Goal: Task Accomplishment & Management: Use online tool/utility

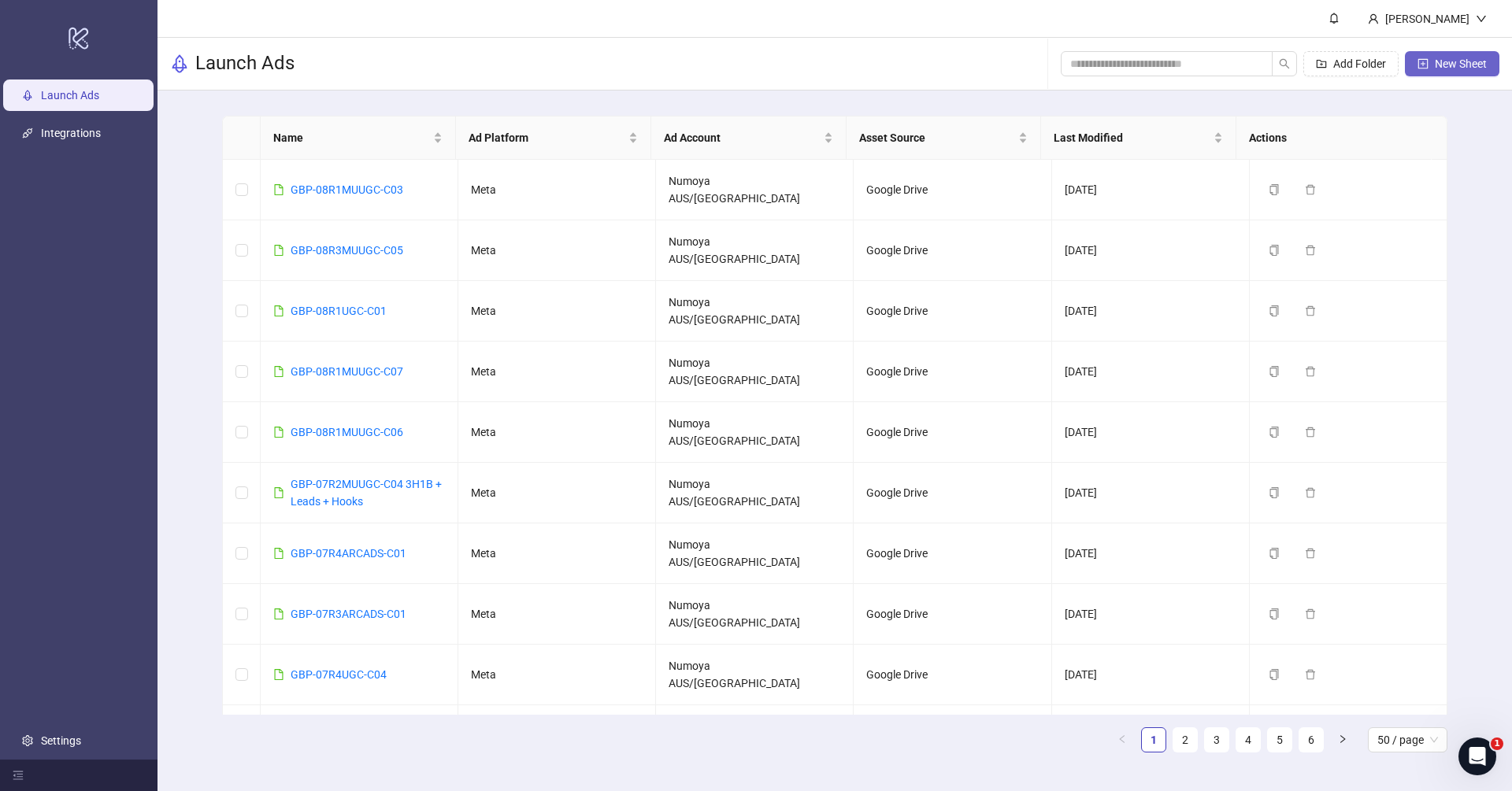
click at [1468, 56] on button "New Sheet" at bounding box center [1452, 64] width 94 height 25
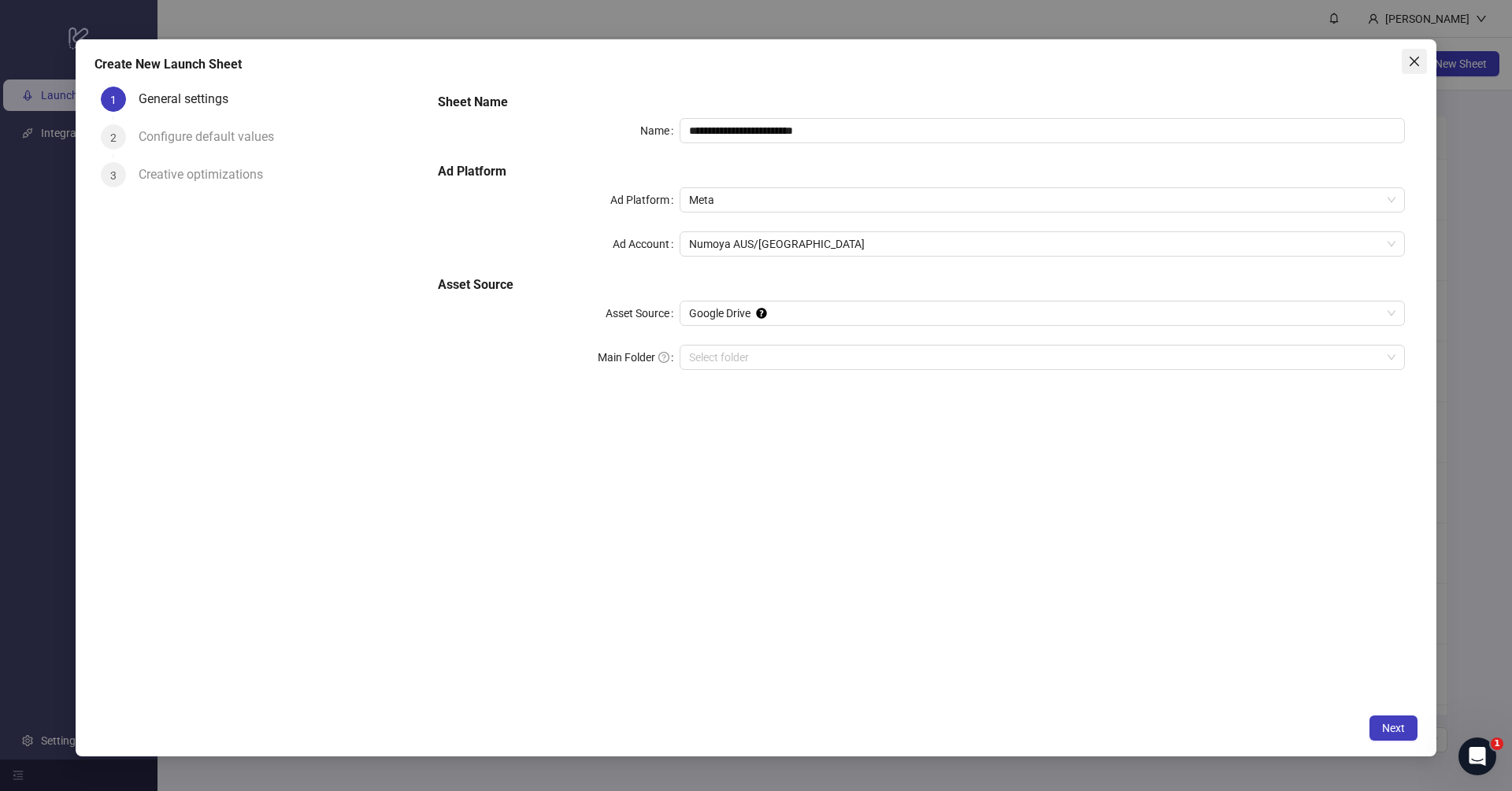
click at [1408, 56] on icon "close" at bounding box center [1414, 61] width 13 height 13
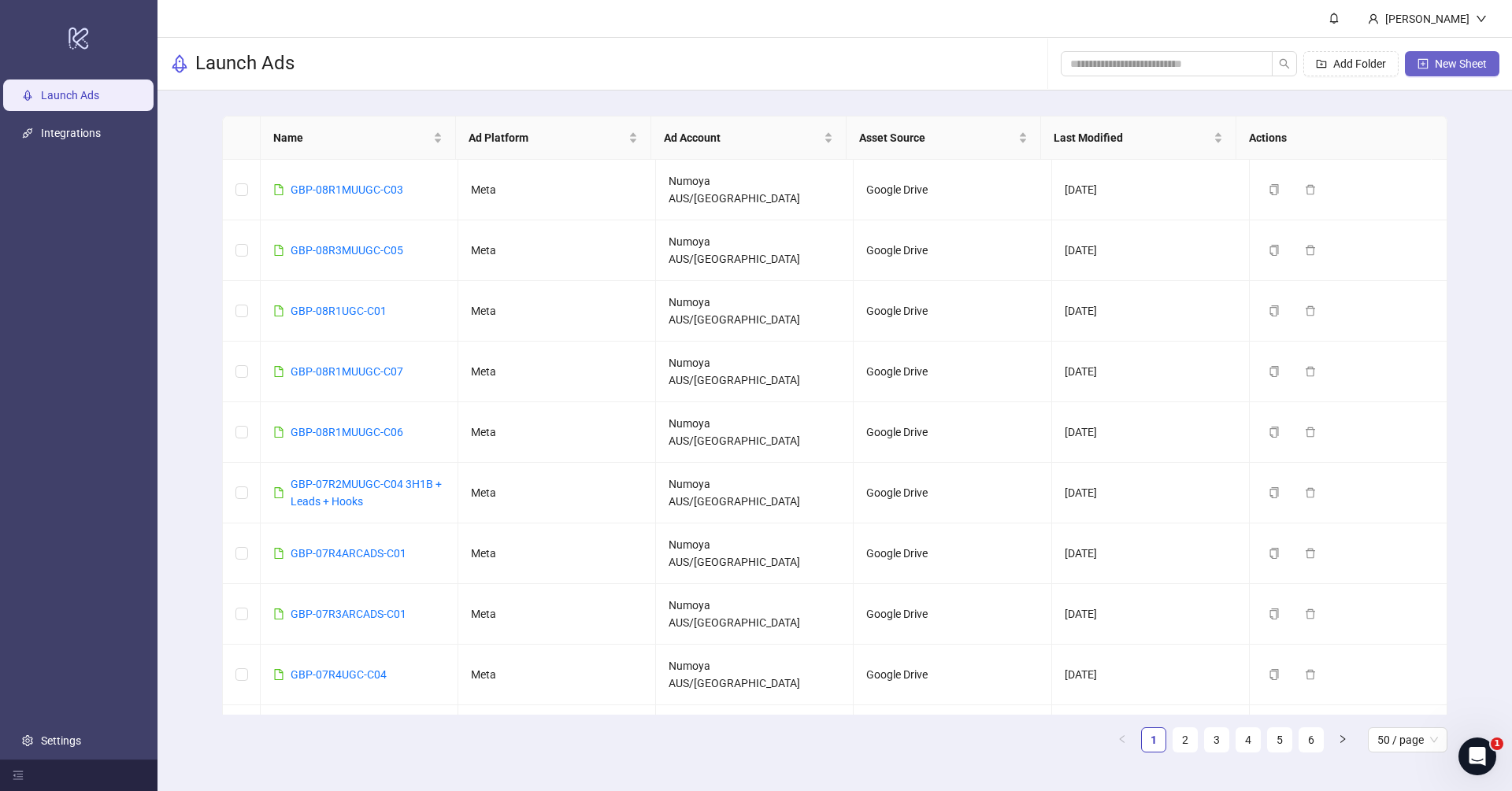
click at [1454, 62] on span "New Sheet" at bounding box center [1460, 63] width 52 height 13
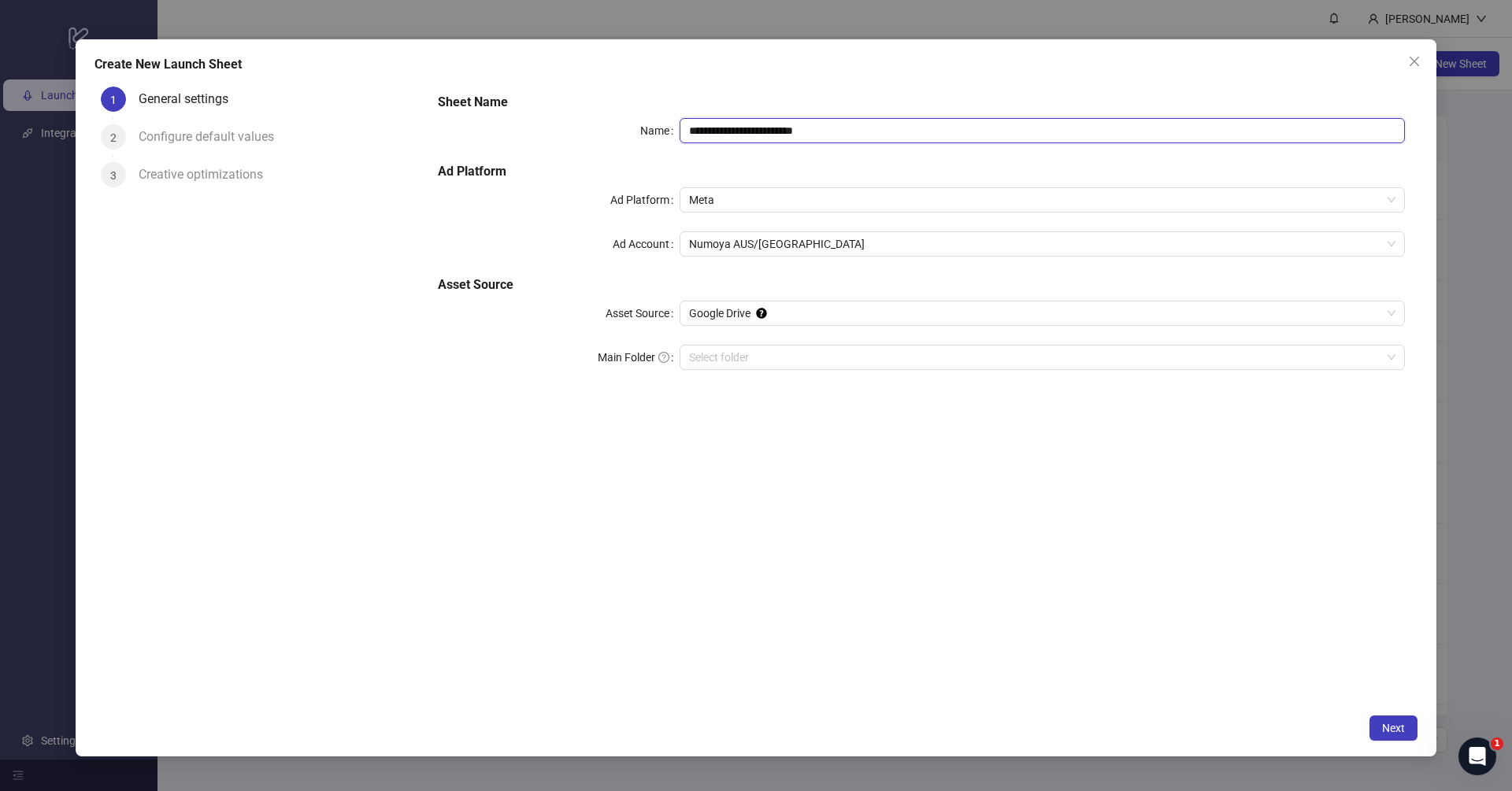
drag, startPoint x: 873, startPoint y: 134, endPoint x: 486, endPoint y: 117, distance: 387.4
click at [486, 117] on div "**********" at bounding box center [922, 241] width 980 height 309
paste input "text"
type input "**********"
click at [778, 356] on div "If you cannot select a folder or run into a 403 error, make sure to reconnect y…" at bounding box center [875, 314] width 197 height 101
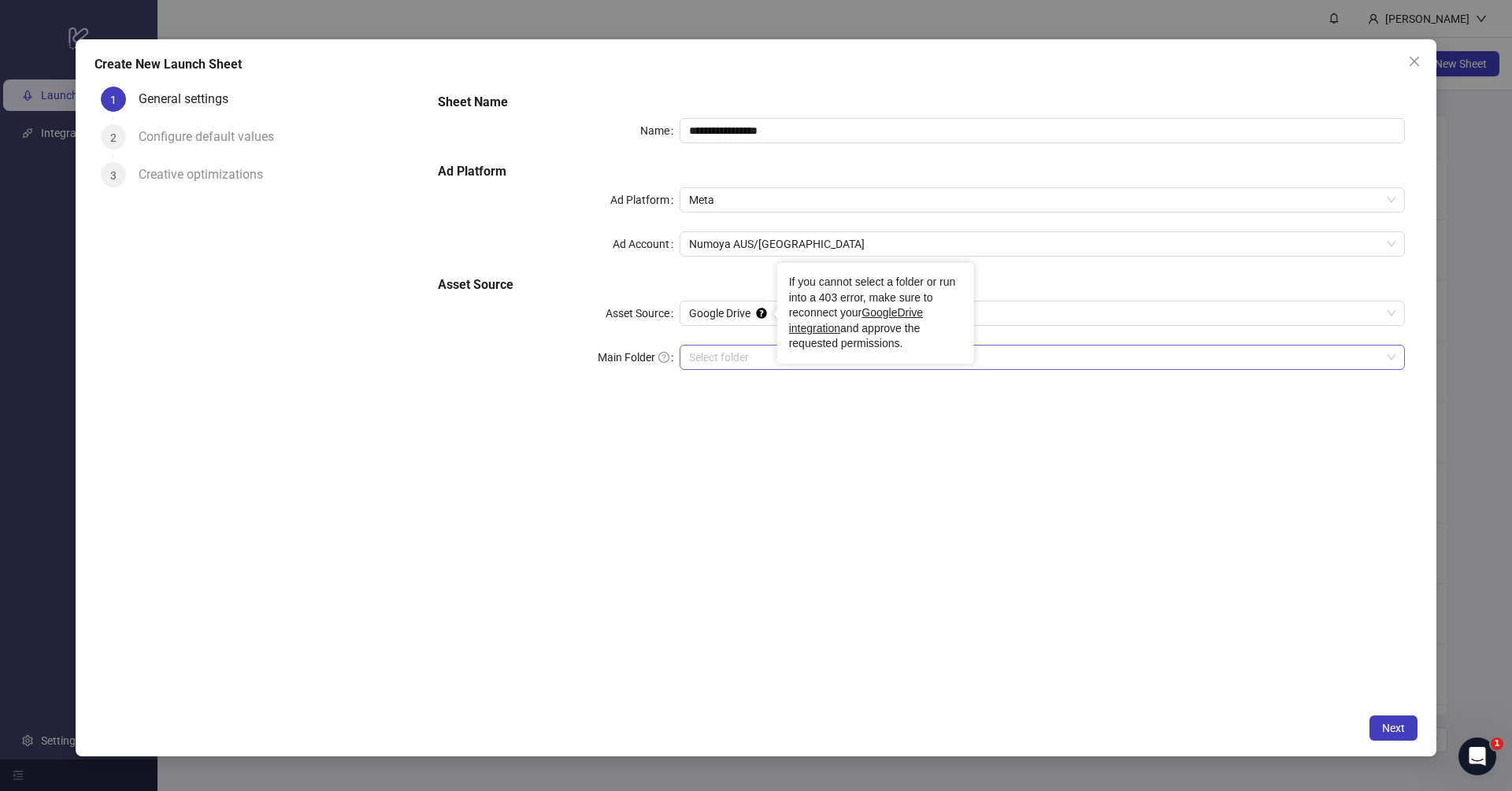
click at [694, 357] on input "Main Folder" at bounding box center [1036, 358] width 692 height 23
click at [1402, 729] on span "Next" at bounding box center [1393, 728] width 22 height 13
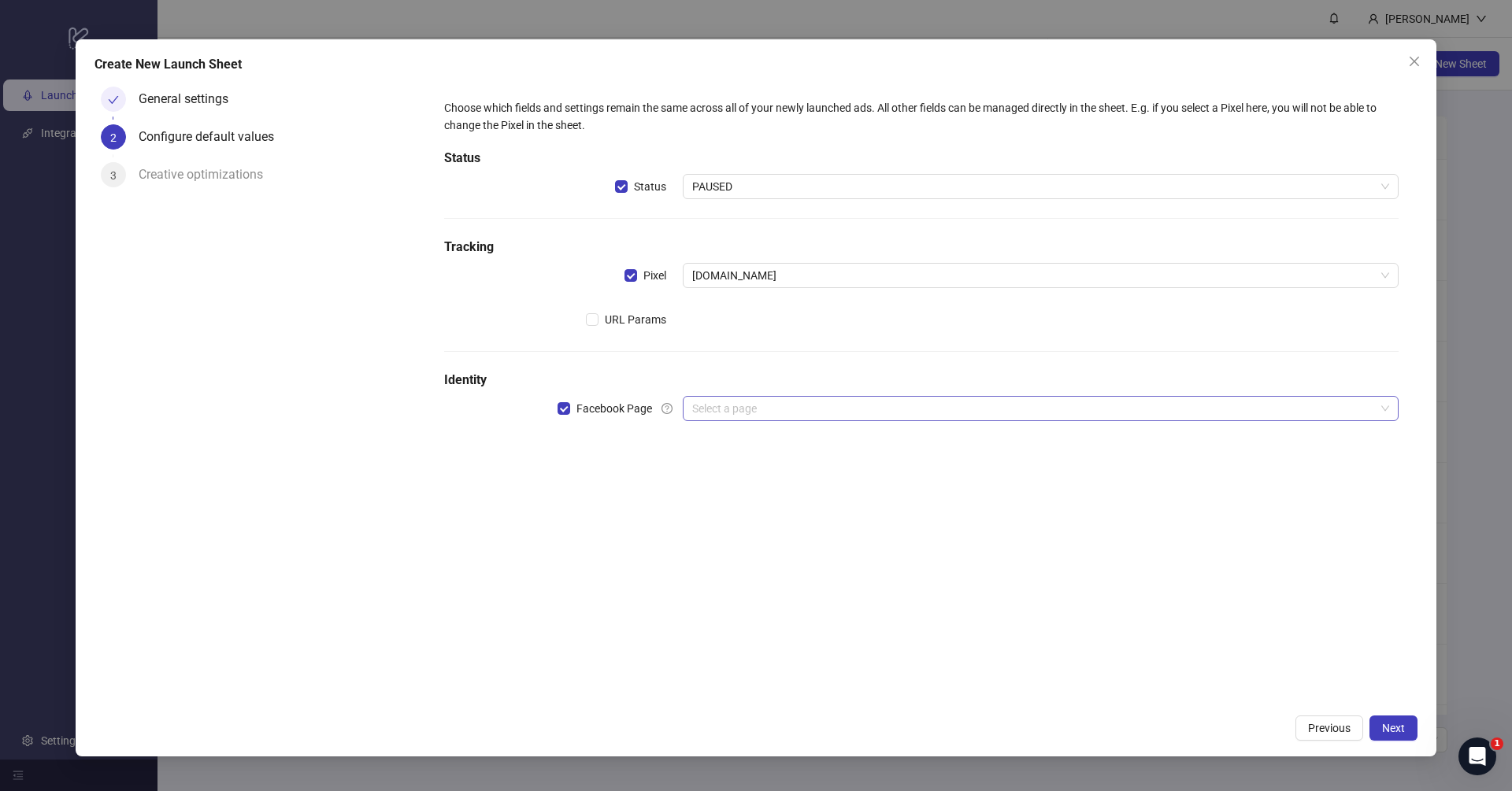
click at [892, 413] on input "search" at bounding box center [1034, 408] width 683 height 23
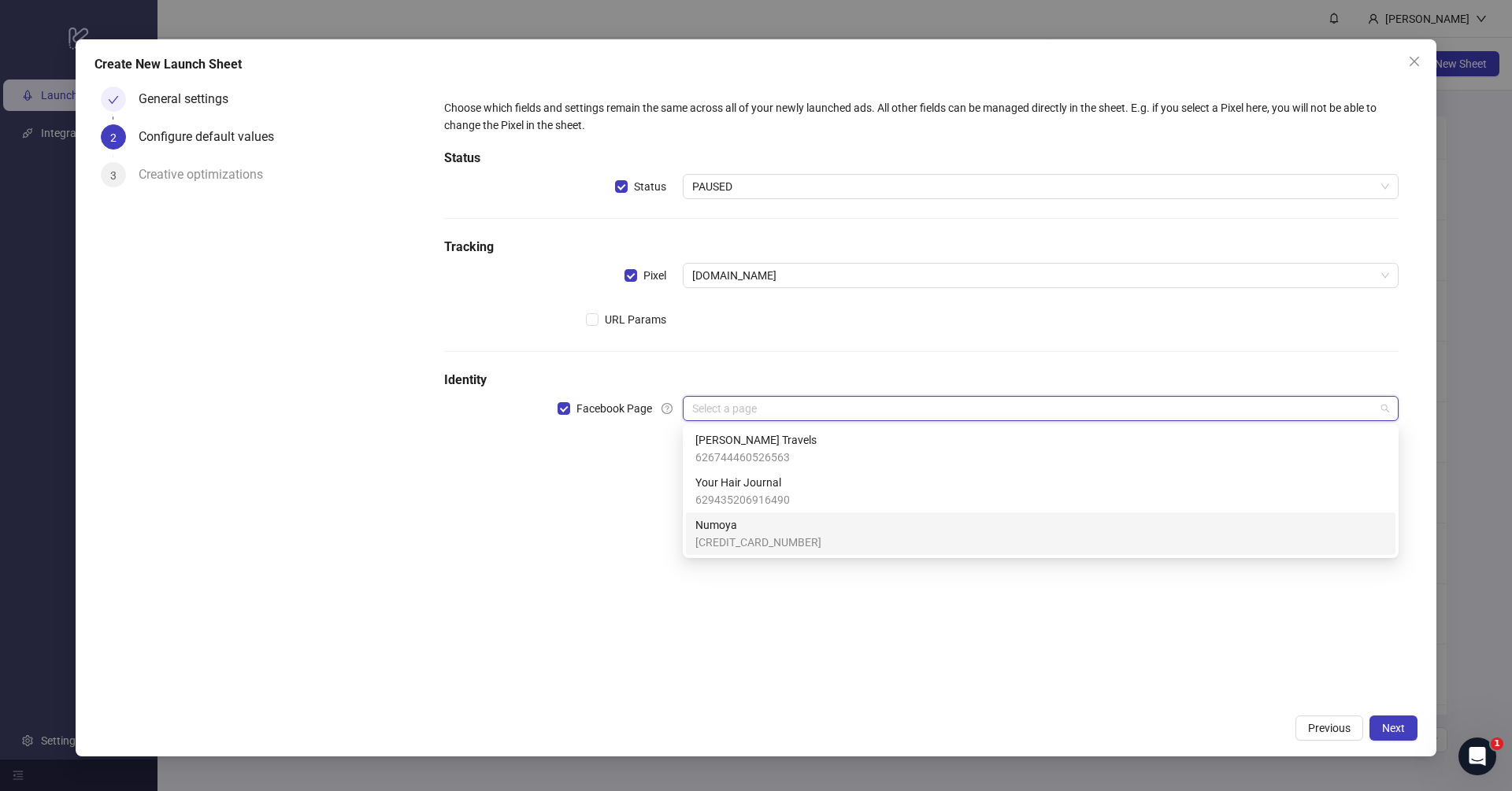
click at [765, 519] on span "Numoya" at bounding box center [758, 525] width 126 height 17
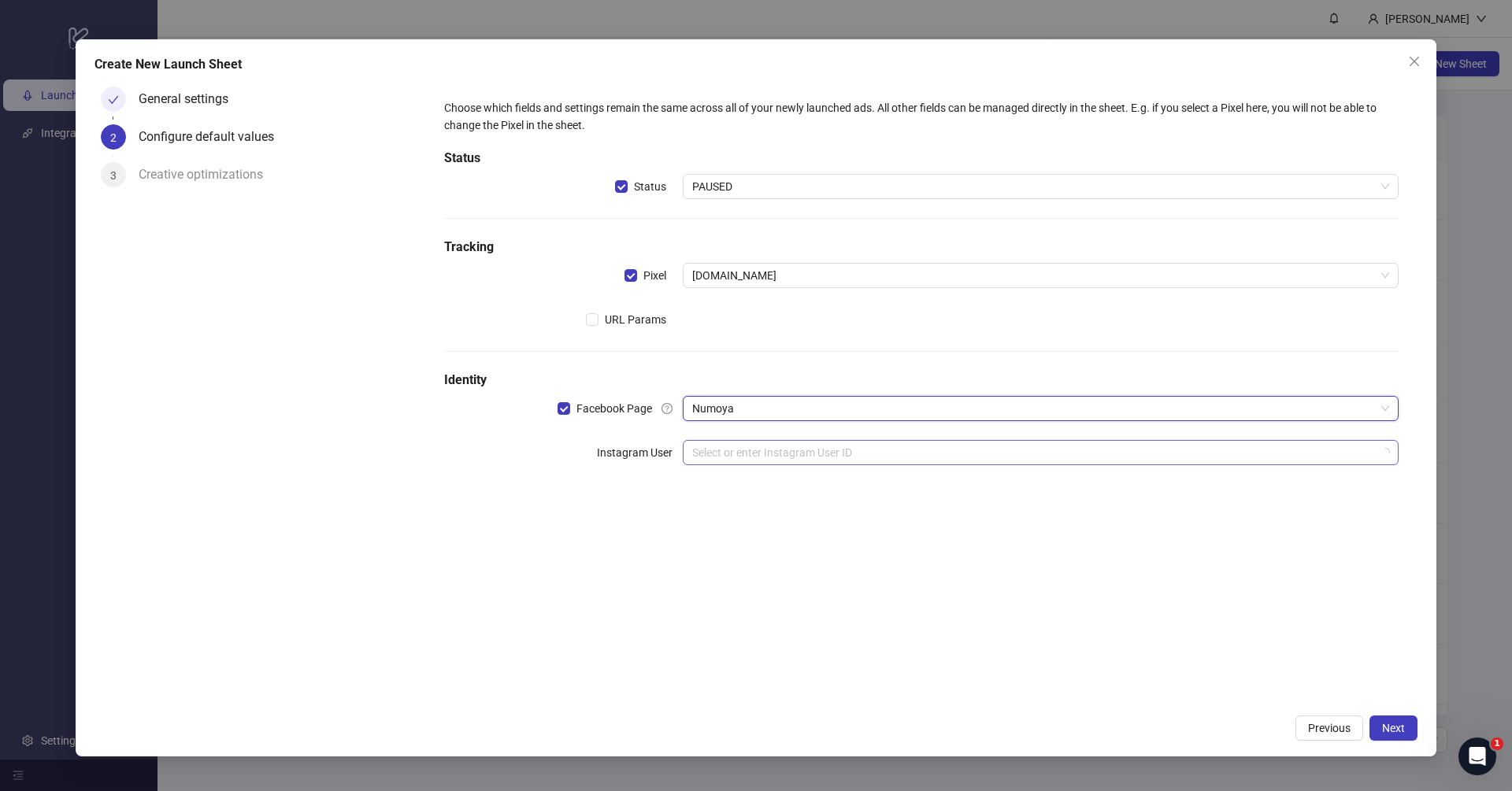
click at [744, 452] on input "search" at bounding box center [1034, 453] width 683 height 23
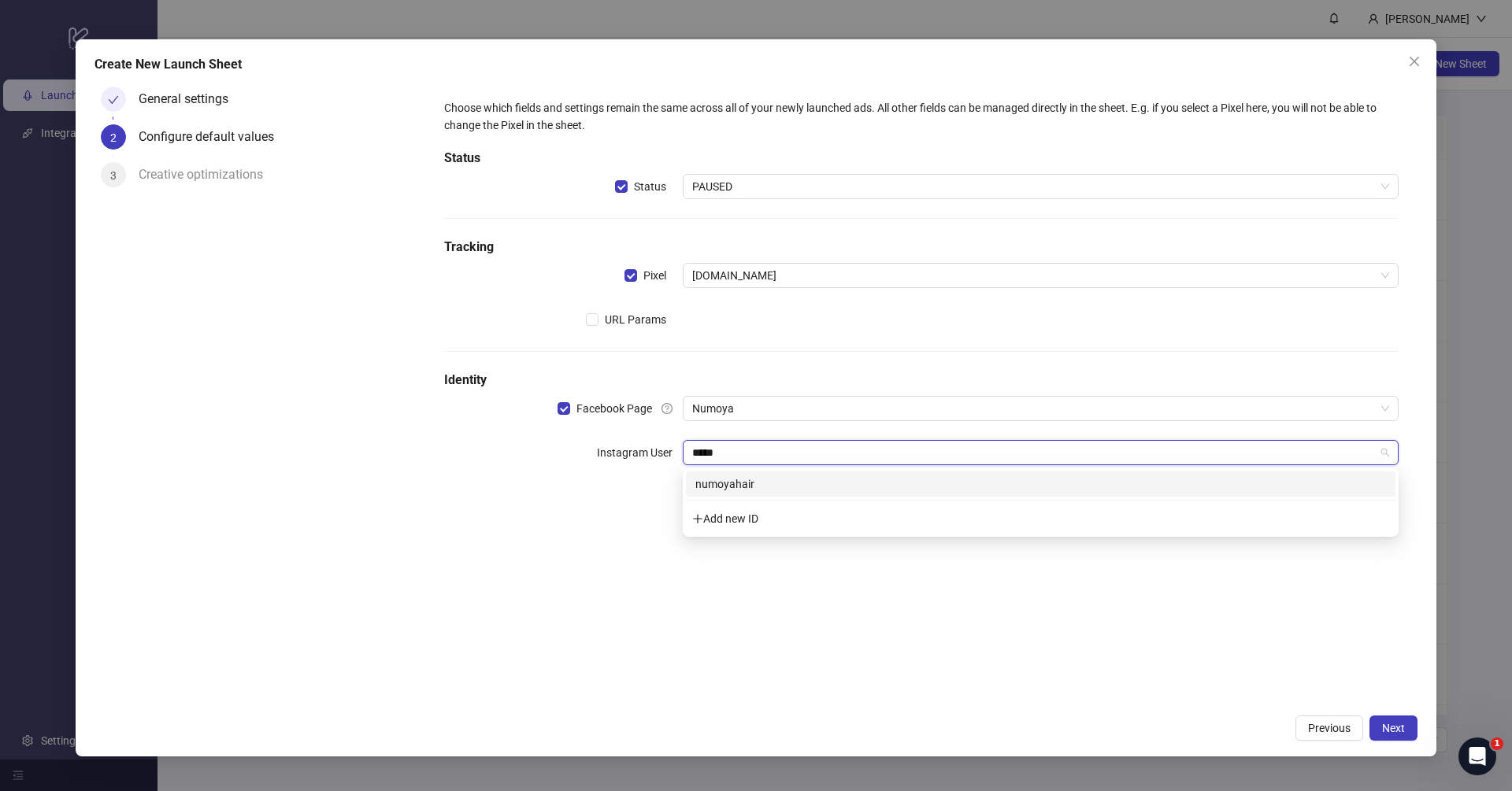
type input "******"
click at [804, 487] on div "numoyahair" at bounding box center [1040, 484] width 690 height 17
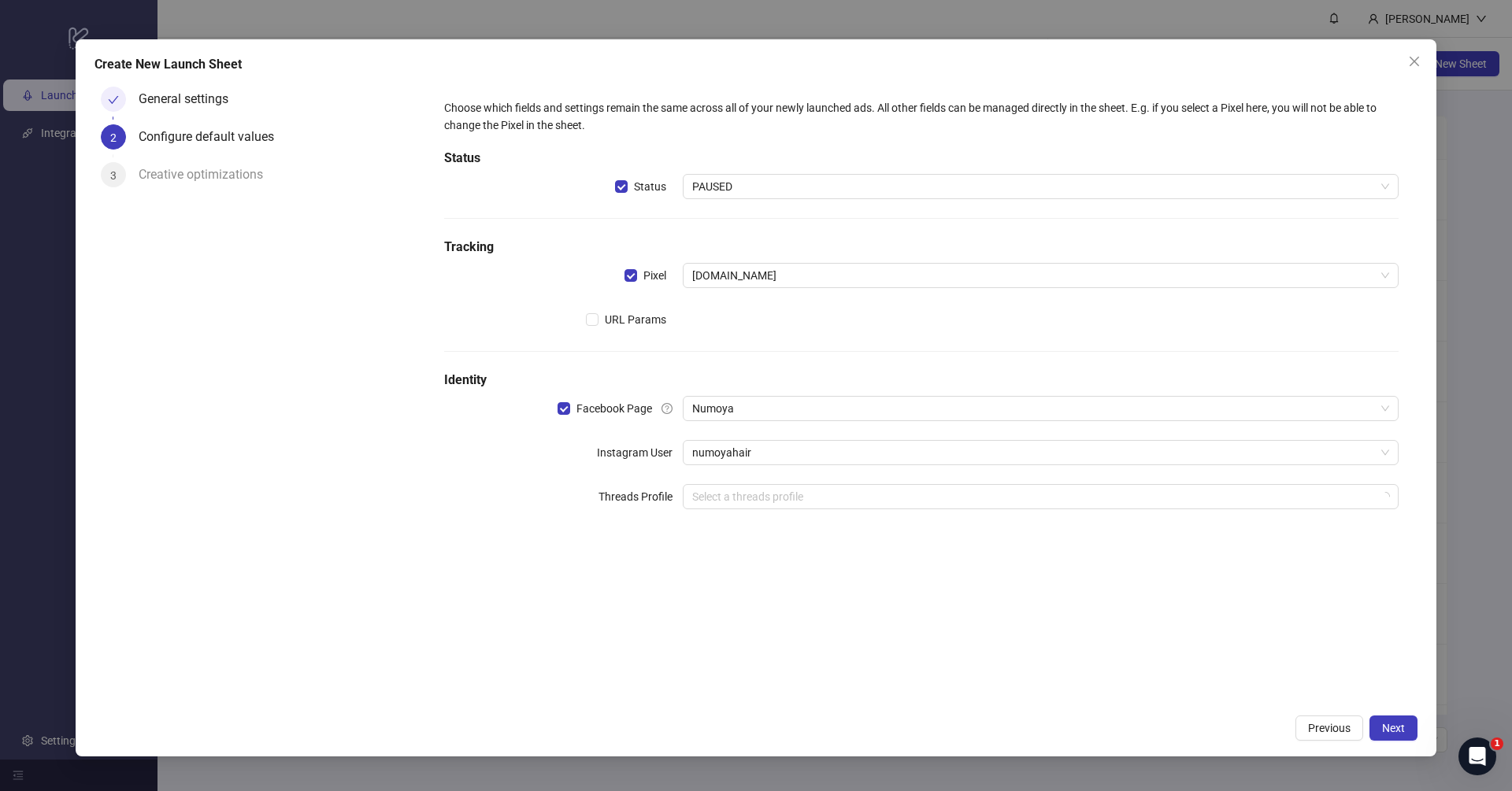
click at [587, 595] on div "Choose which fields and settings remain the same across all of your newly launc…" at bounding box center [921, 394] width 993 height 626
click at [1387, 730] on span "Next" at bounding box center [1393, 728] width 22 height 13
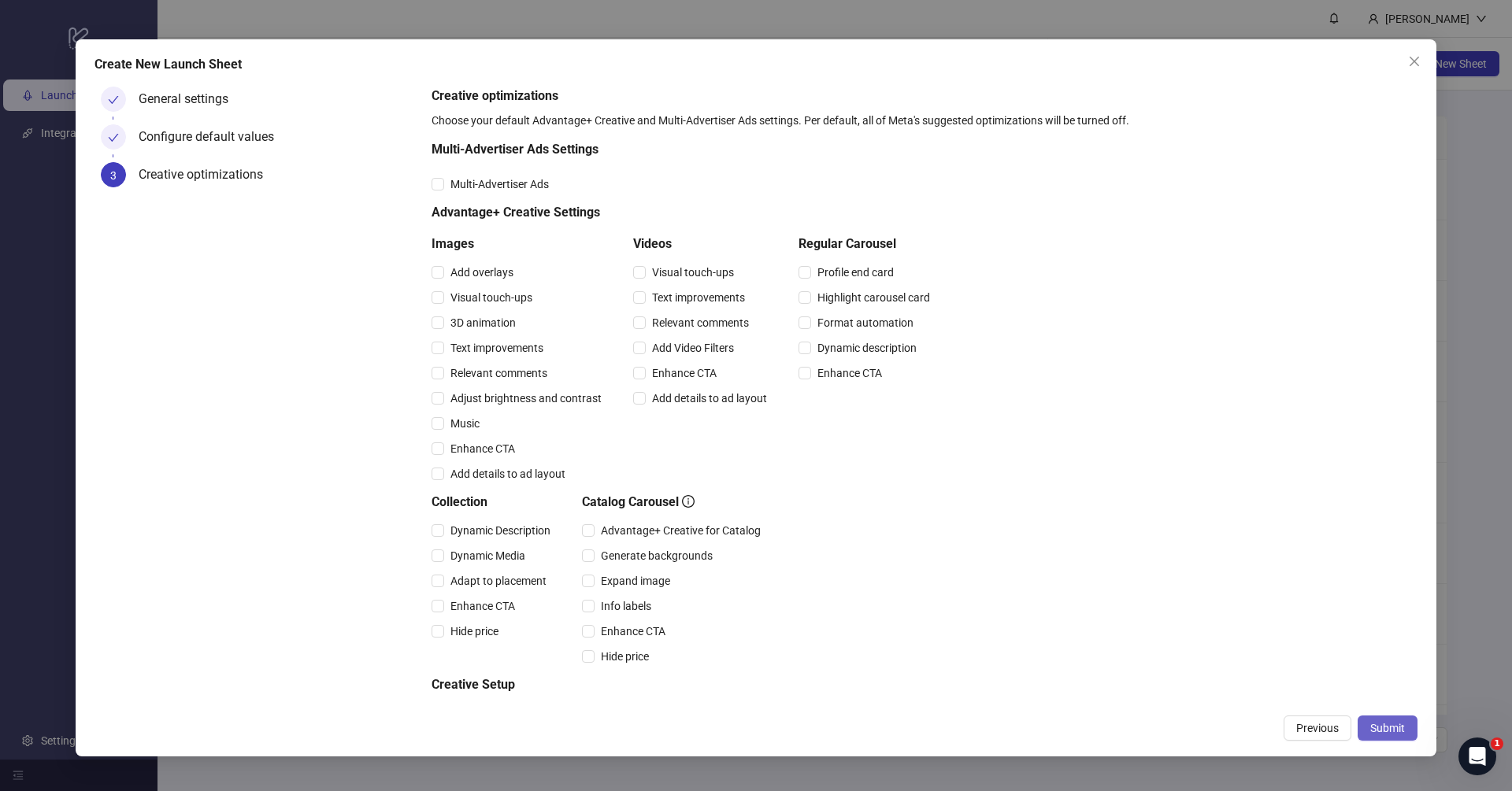
click at [1389, 722] on span "Submit" at bounding box center [1388, 728] width 35 height 13
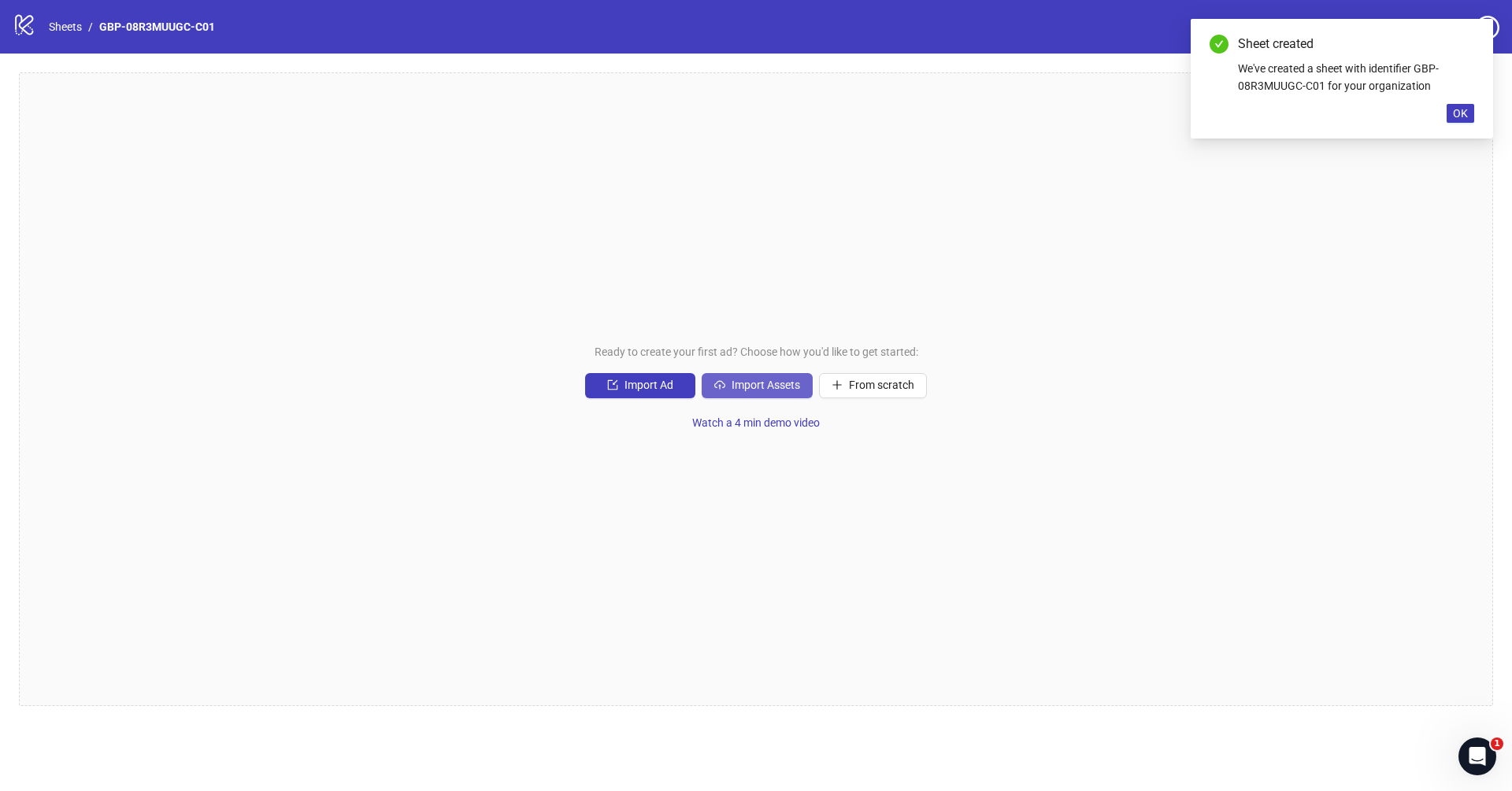
click at [769, 396] on button "Import Assets" at bounding box center [757, 386] width 111 height 25
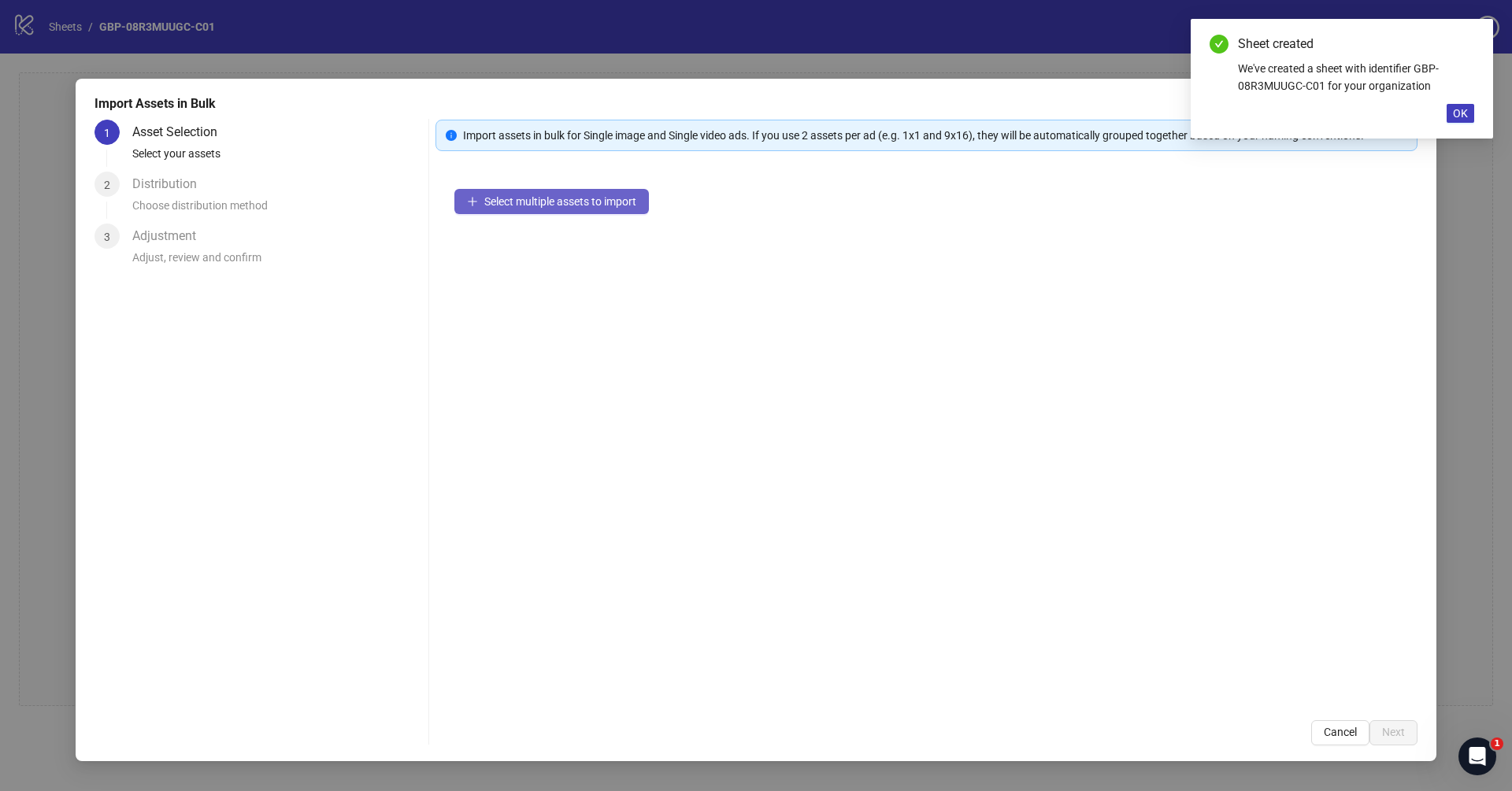
click at [557, 205] on span "Select multiple assets to import" at bounding box center [560, 201] width 152 height 13
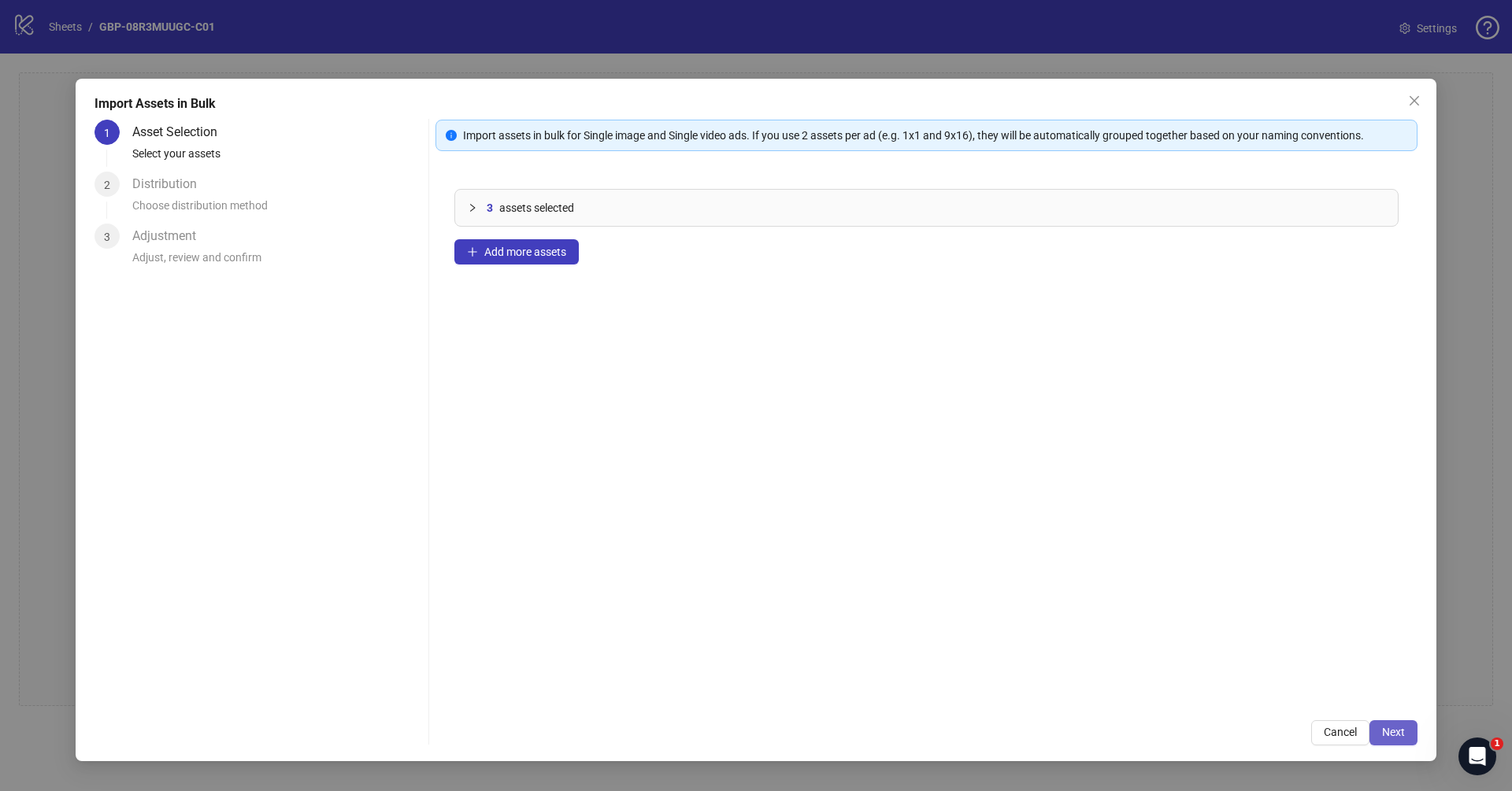
click at [1395, 722] on button "Next" at bounding box center [1393, 733] width 48 height 25
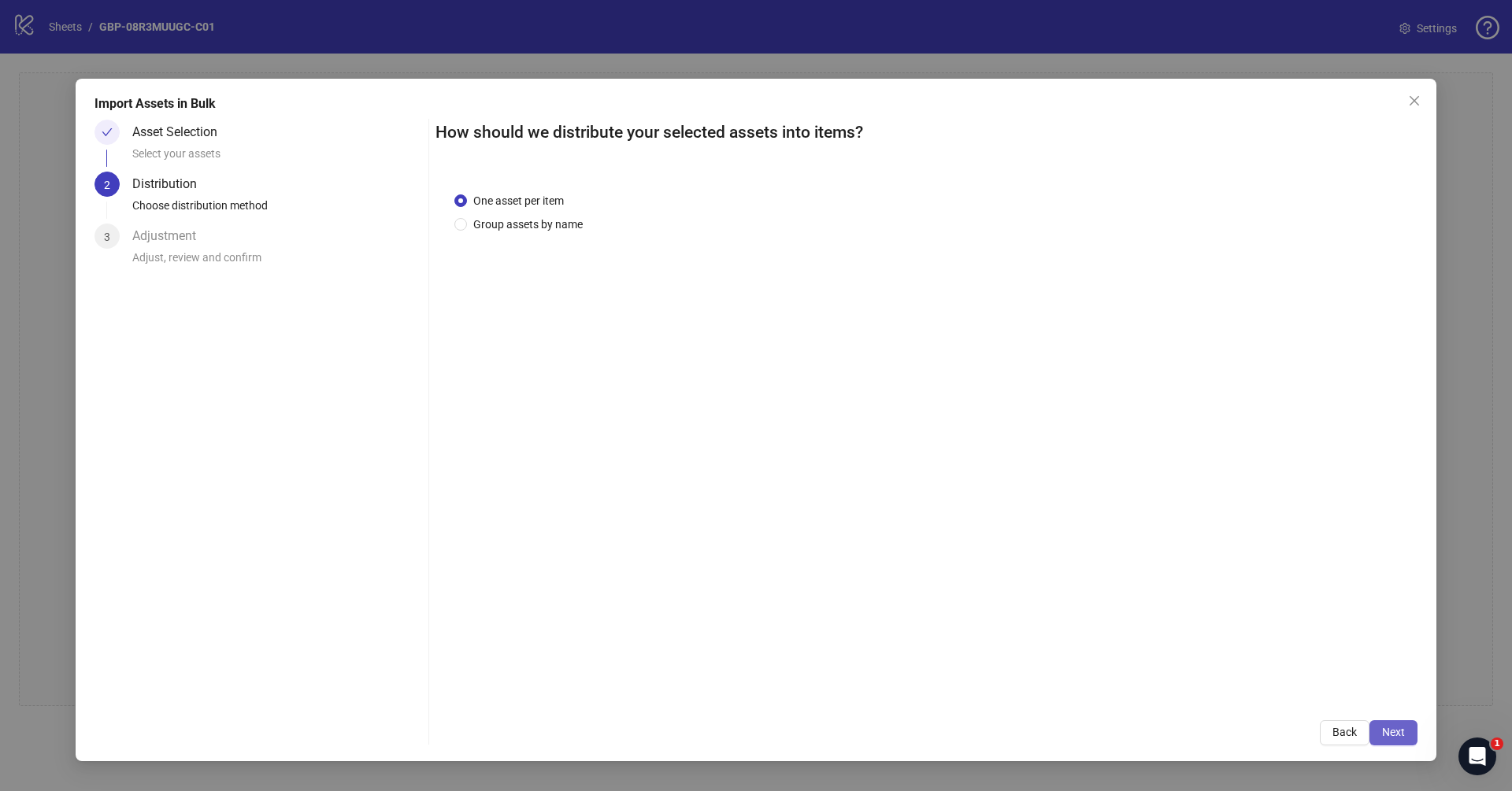
click at [1387, 739] on button "Next" at bounding box center [1393, 733] width 48 height 25
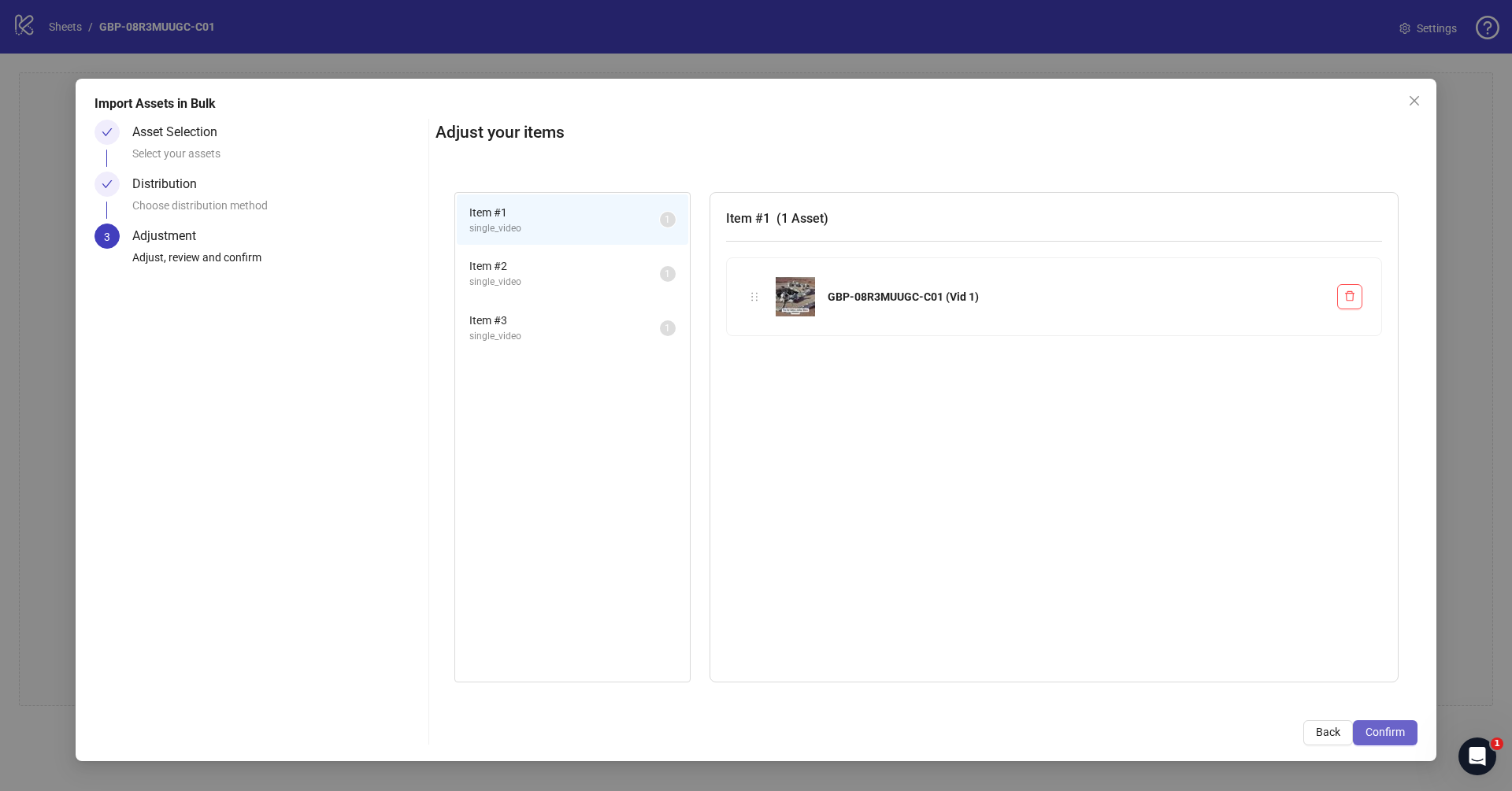
click at [1392, 733] on span "Confirm" at bounding box center [1386, 732] width 40 height 13
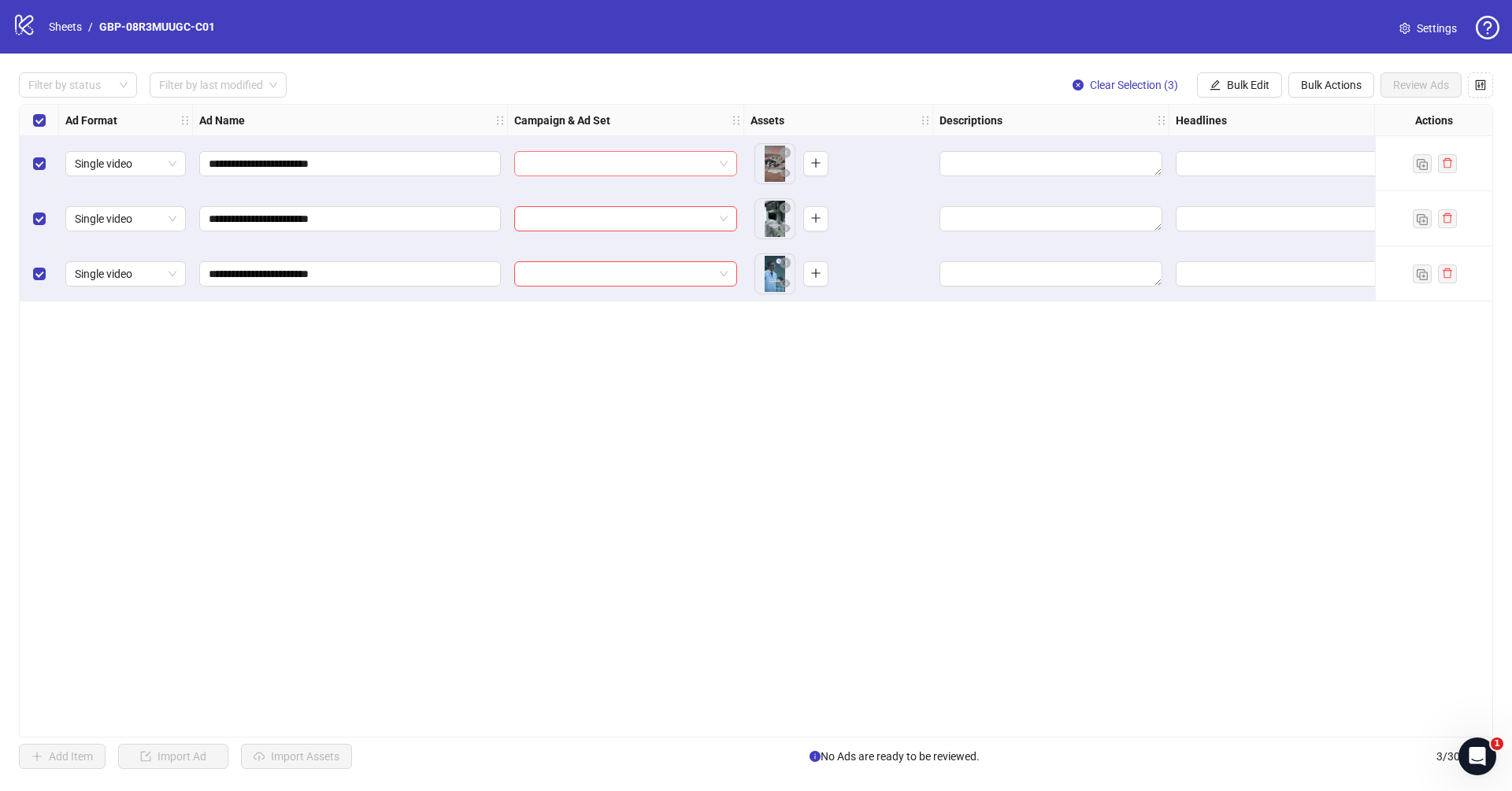
click at [634, 165] on input "search" at bounding box center [618, 163] width 190 height 23
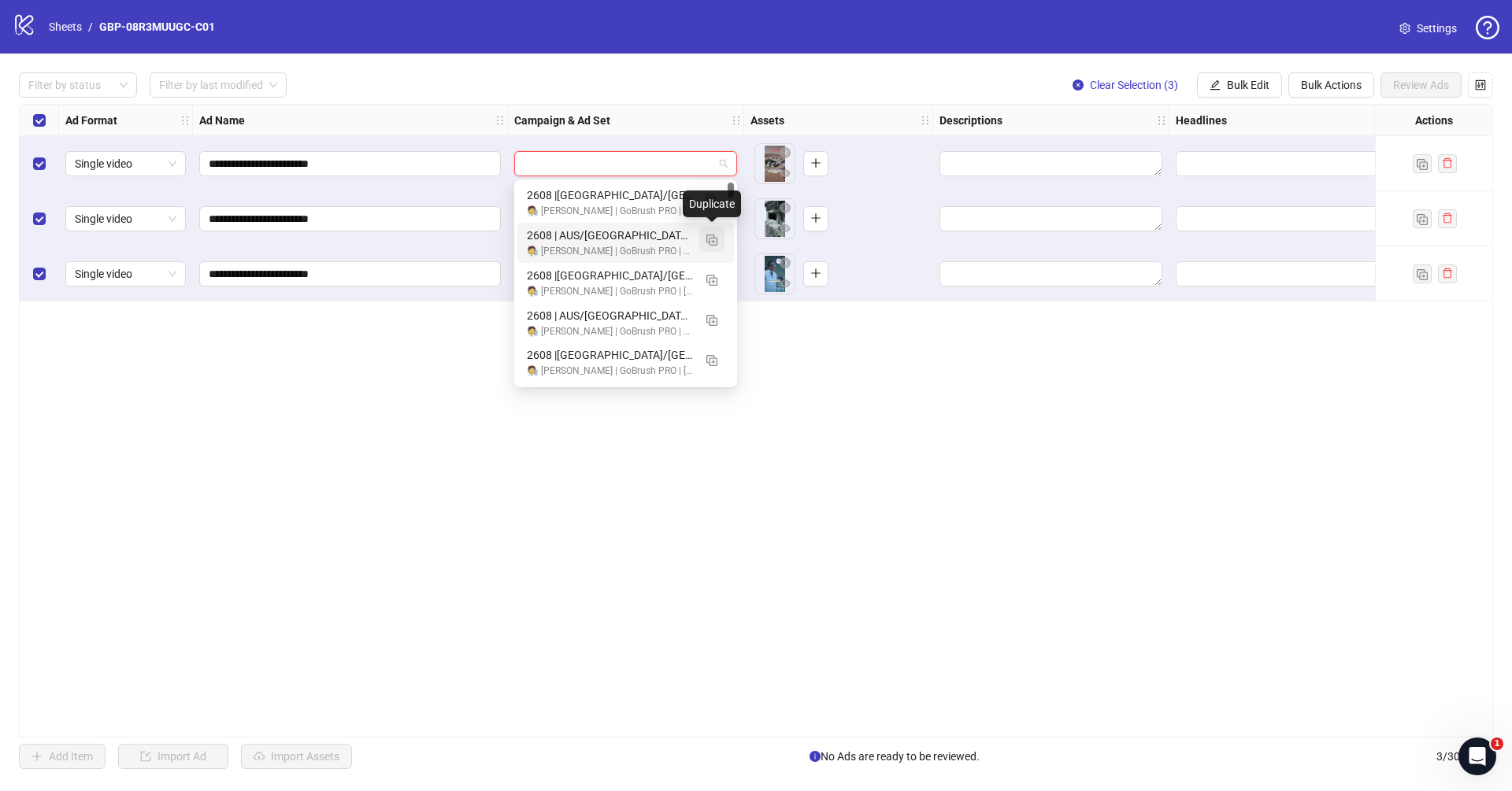
click at [712, 238] on img "button" at bounding box center [712, 239] width 11 height 11
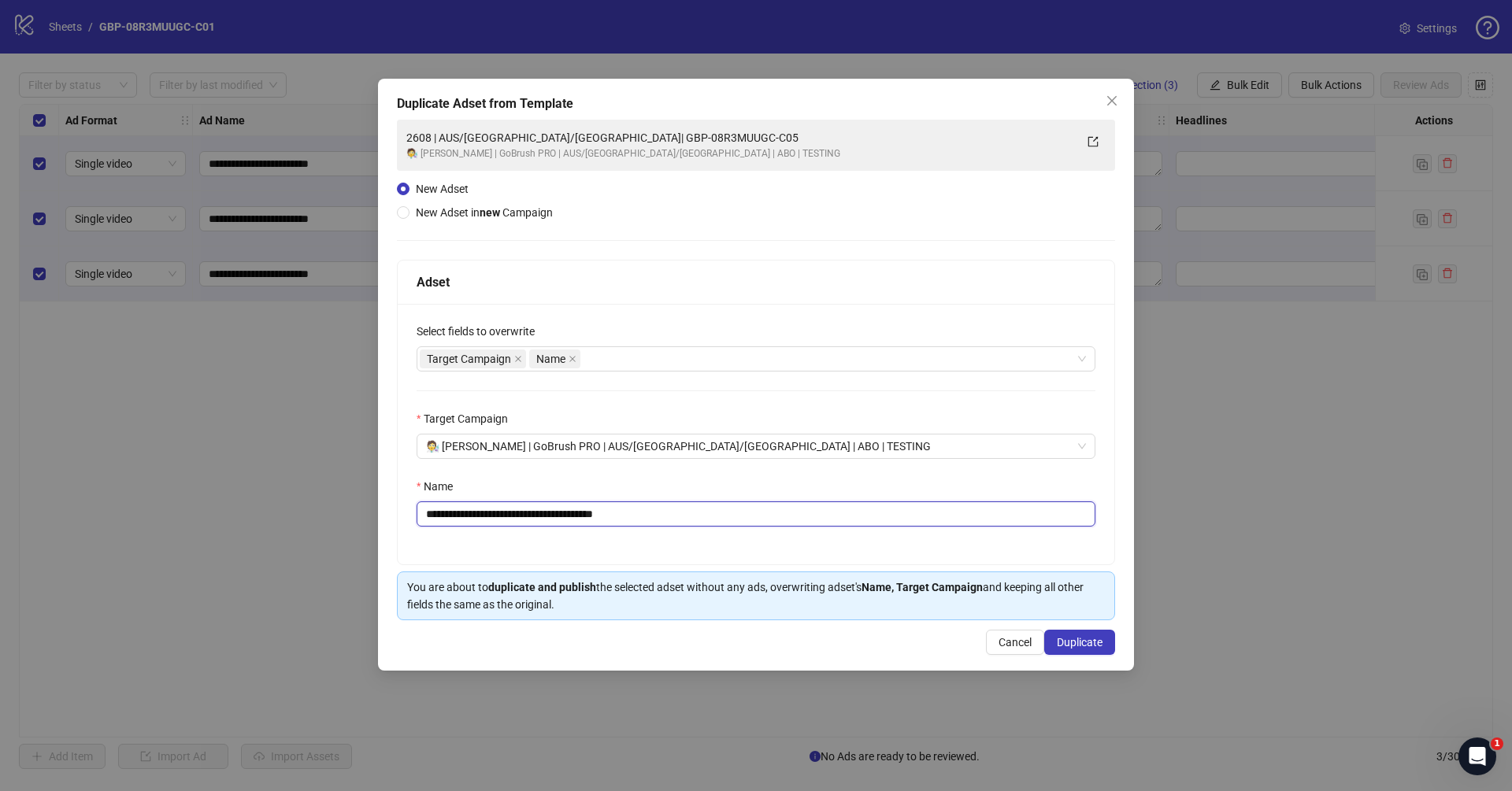
click at [537, 514] on input "**********" at bounding box center [756, 514] width 679 height 25
drag, startPoint x: 524, startPoint y: 516, endPoint x: 950, endPoint y: 540, distance: 426.7
click at [893, 542] on div "**********" at bounding box center [756, 434] width 717 height 260
paste input "text"
type input "**********"
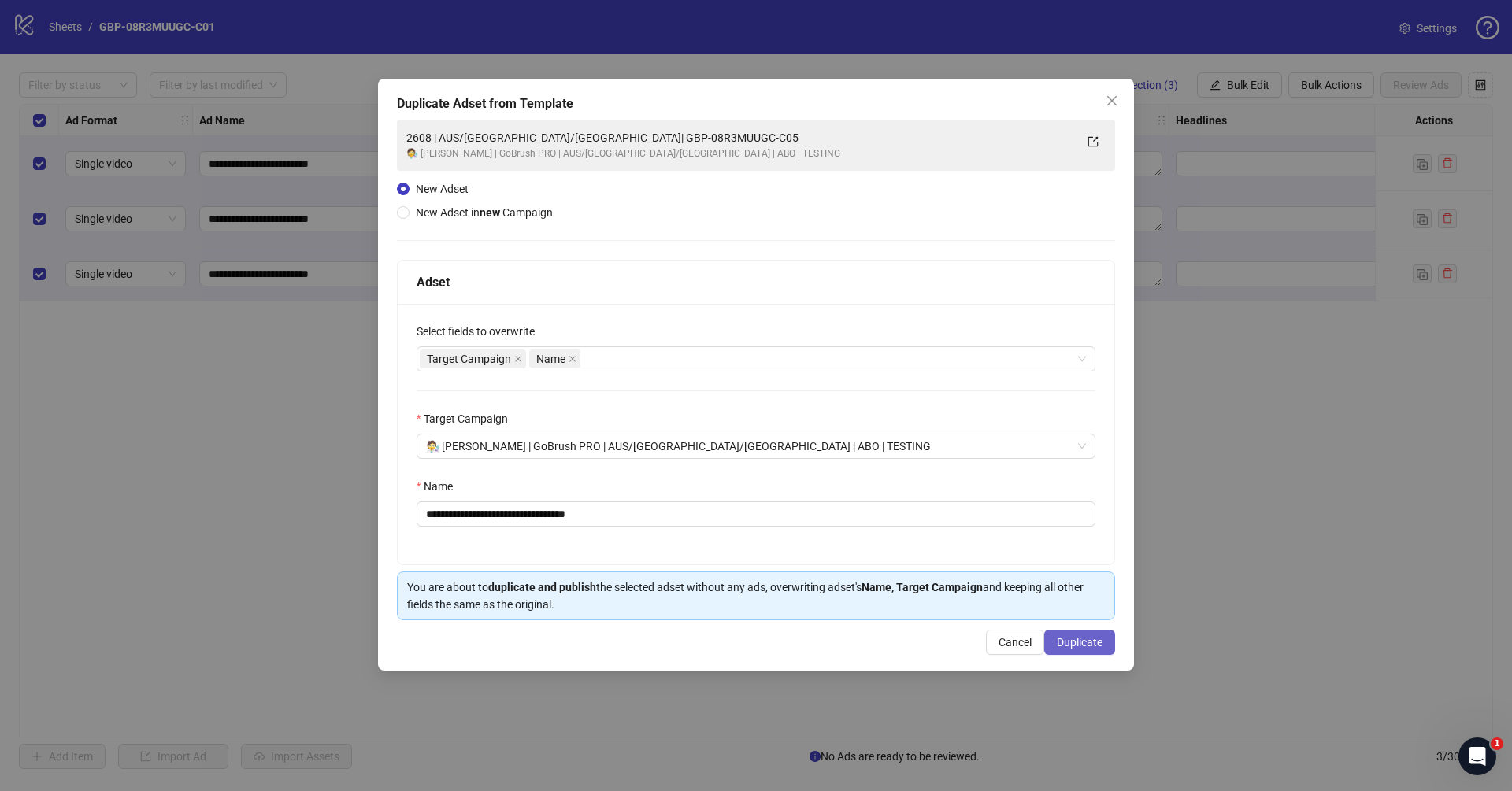
click at [1088, 636] on span "Duplicate" at bounding box center [1079, 642] width 46 height 13
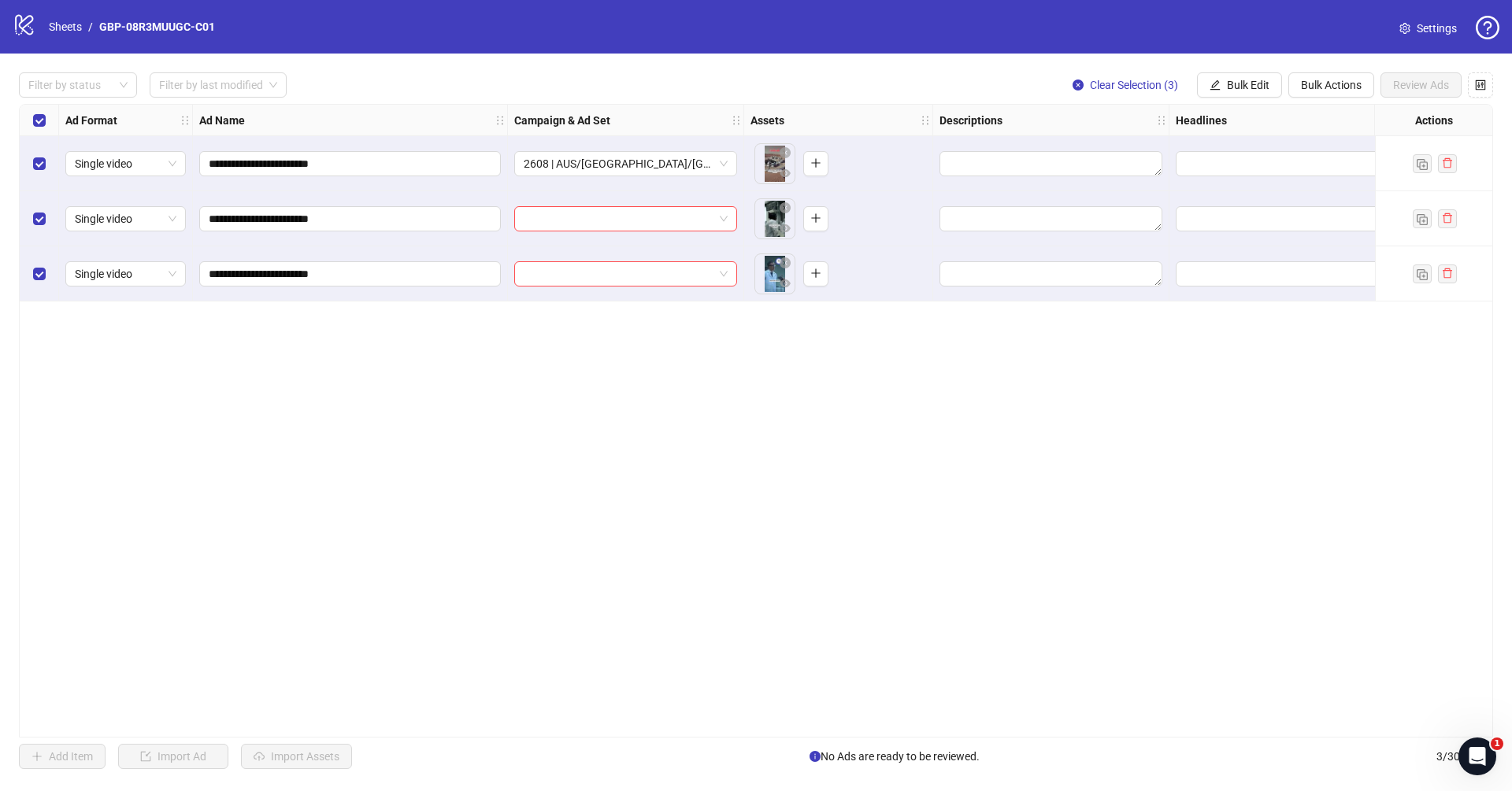
drag, startPoint x: 737, startPoint y: 114, endPoint x: 761, endPoint y: 119, distance: 24.5
click at [761, 120] on div "Ad Format Ad Name Campaign & Ad Set Assets Descriptions Headlines Primary Texts…" at bounding box center [968, 120] width 1819 height 0
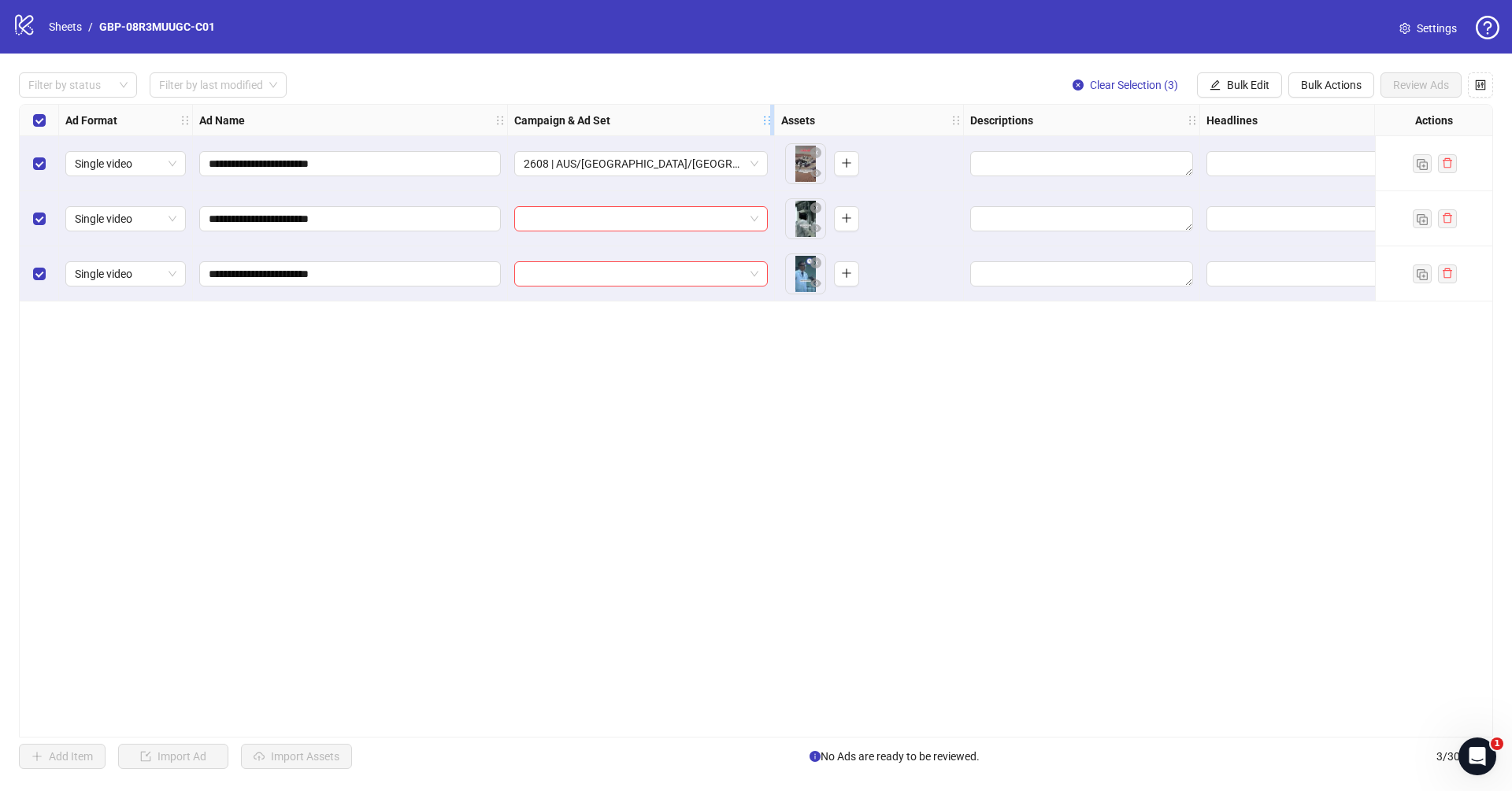
drag, startPoint x: 737, startPoint y: 121, endPoint x: 822, endPoint y: 123, distance: 85.0
click at [773, 123] on icon "holder" at bounding box center [766, 120] width 11 height 11
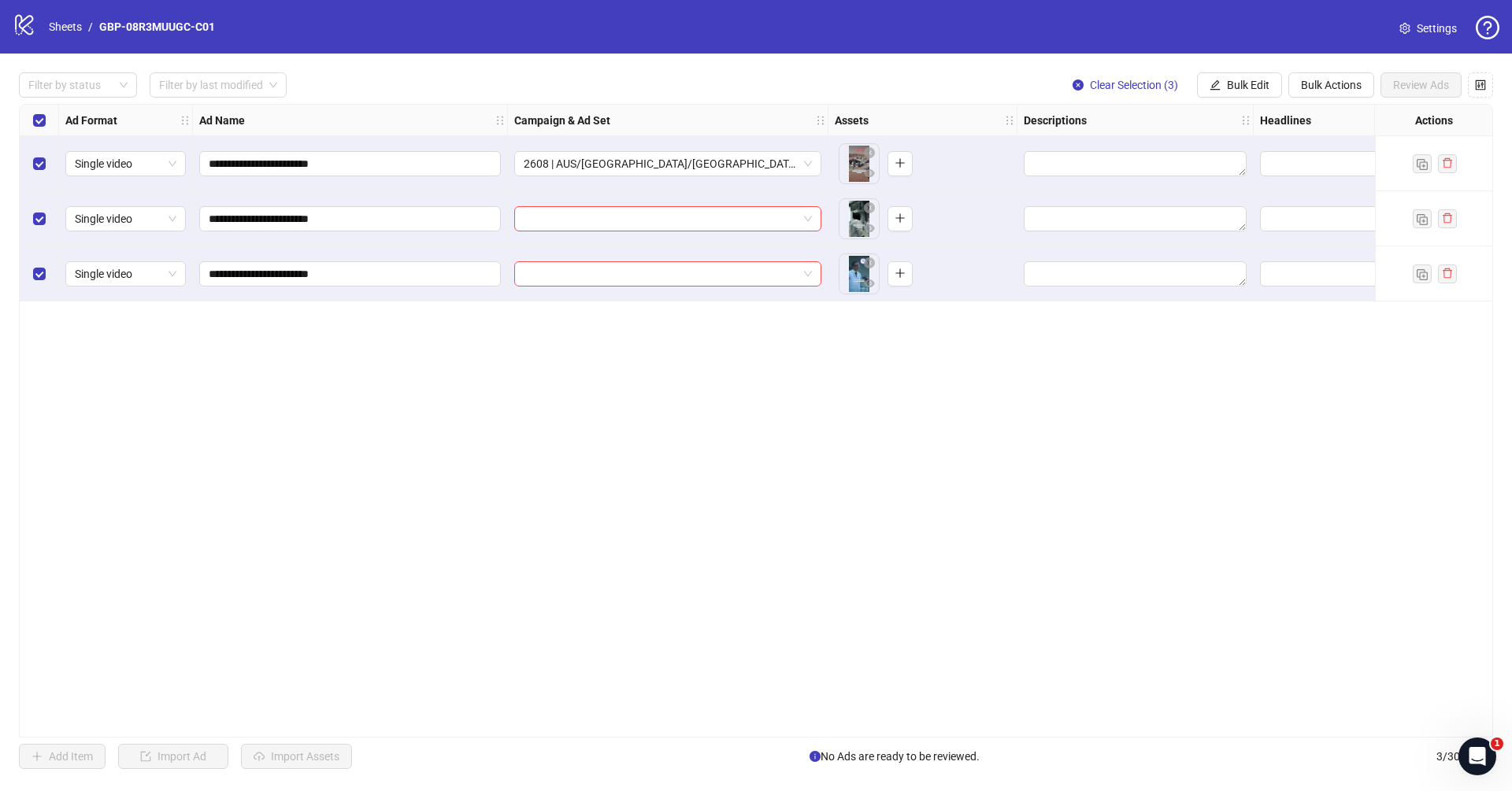
drag, startPoint x: 871, startPoint y: 528, endPoint x: 1152, endPoint y: 196, distance: 435.0
click at [871, 527] on div "**********" at bounding box center [756, 421] width 1474 height 634
click at [1225, 81] on button "Bulk Edit" at bounding box center [1239, 86] width 85 height 25
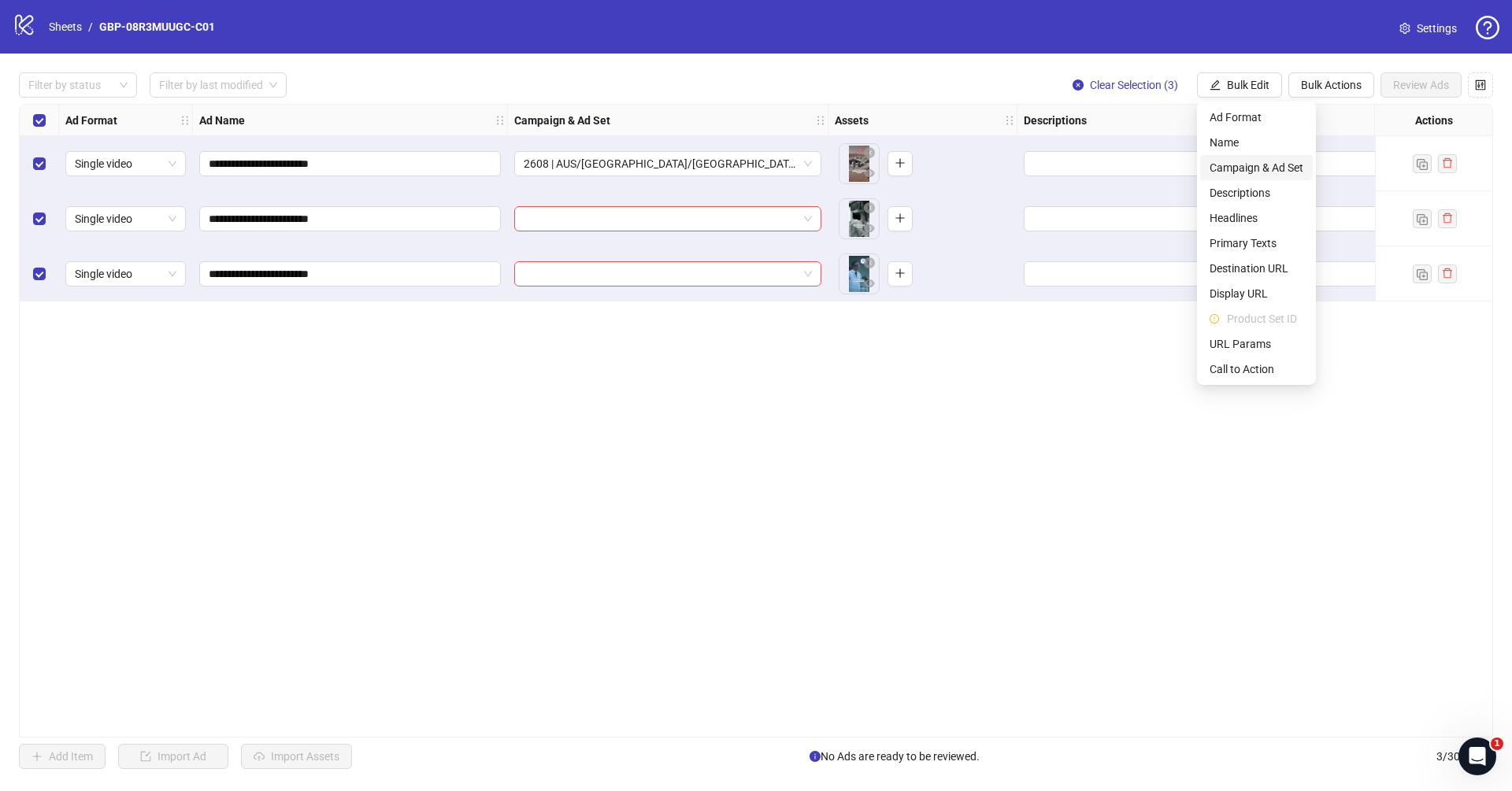
click at [1246, 167] on span "Campaign & Ad Set" at bounding box center [1256, 168] width 93 height 17
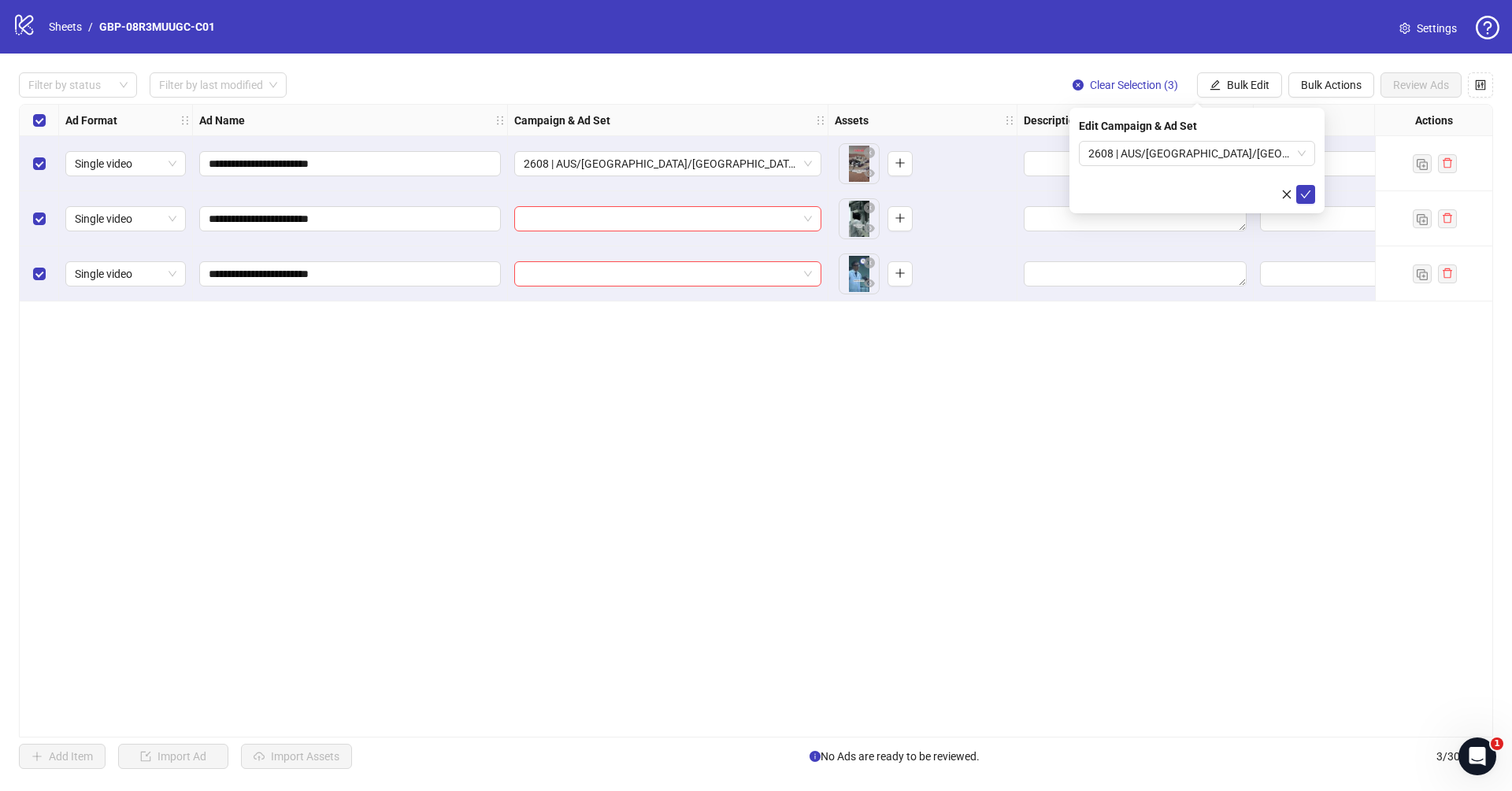
drag, startPoint x: 1305, startPoint y: 195, endPoint x: 1277, endPoint y: 209, distance: 31.3
click at [1306, 195] on icon "check" at bounding box center [1306, 194] width 11 height 8
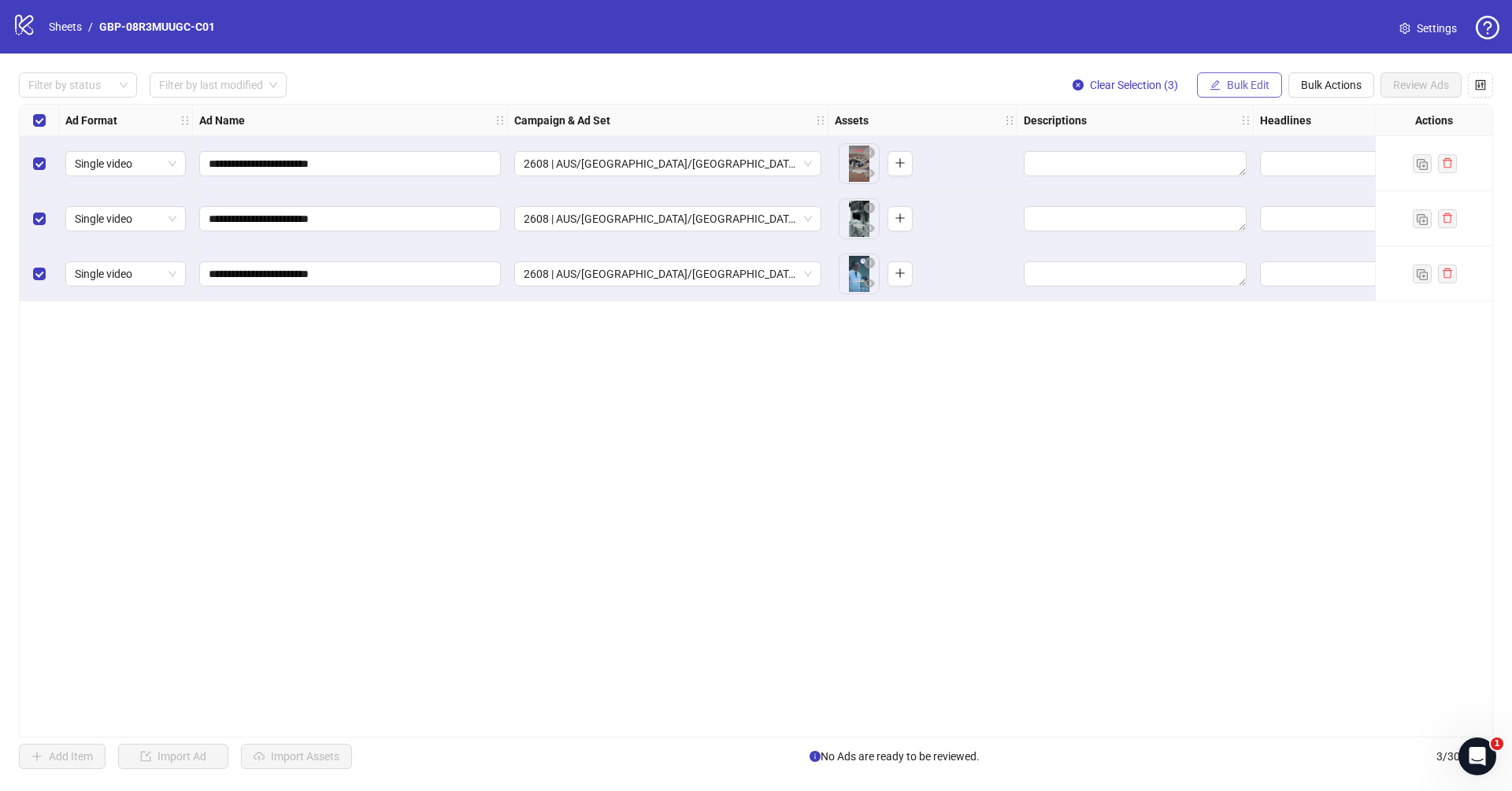
click at [1221, 83] on button "Bulk Edit" at bounding box center [1239, 86] width 85 height 25
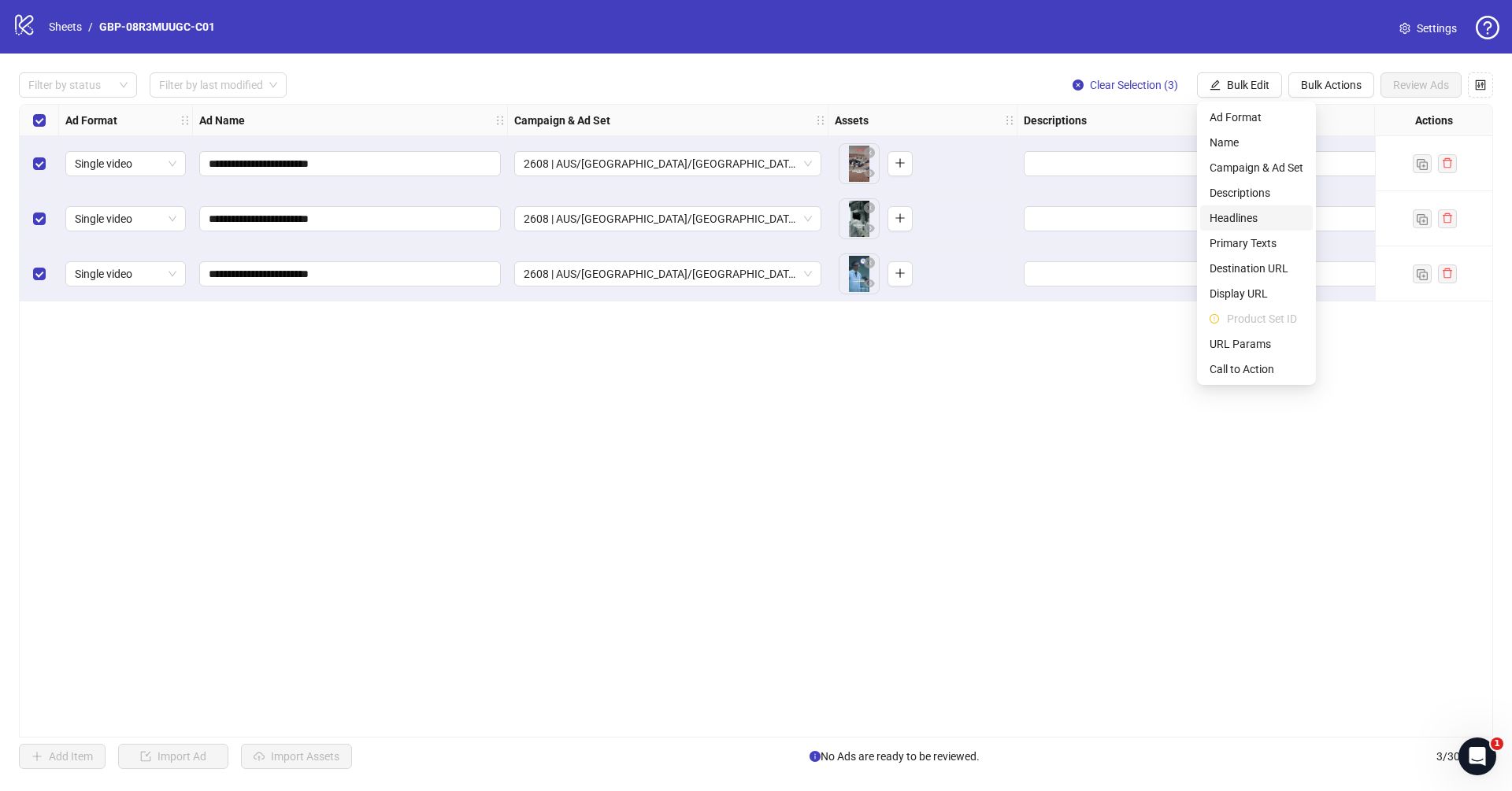
click at [1263, 215] on span "Headlines" at bounding box center [1256, 218] width 93 height 17
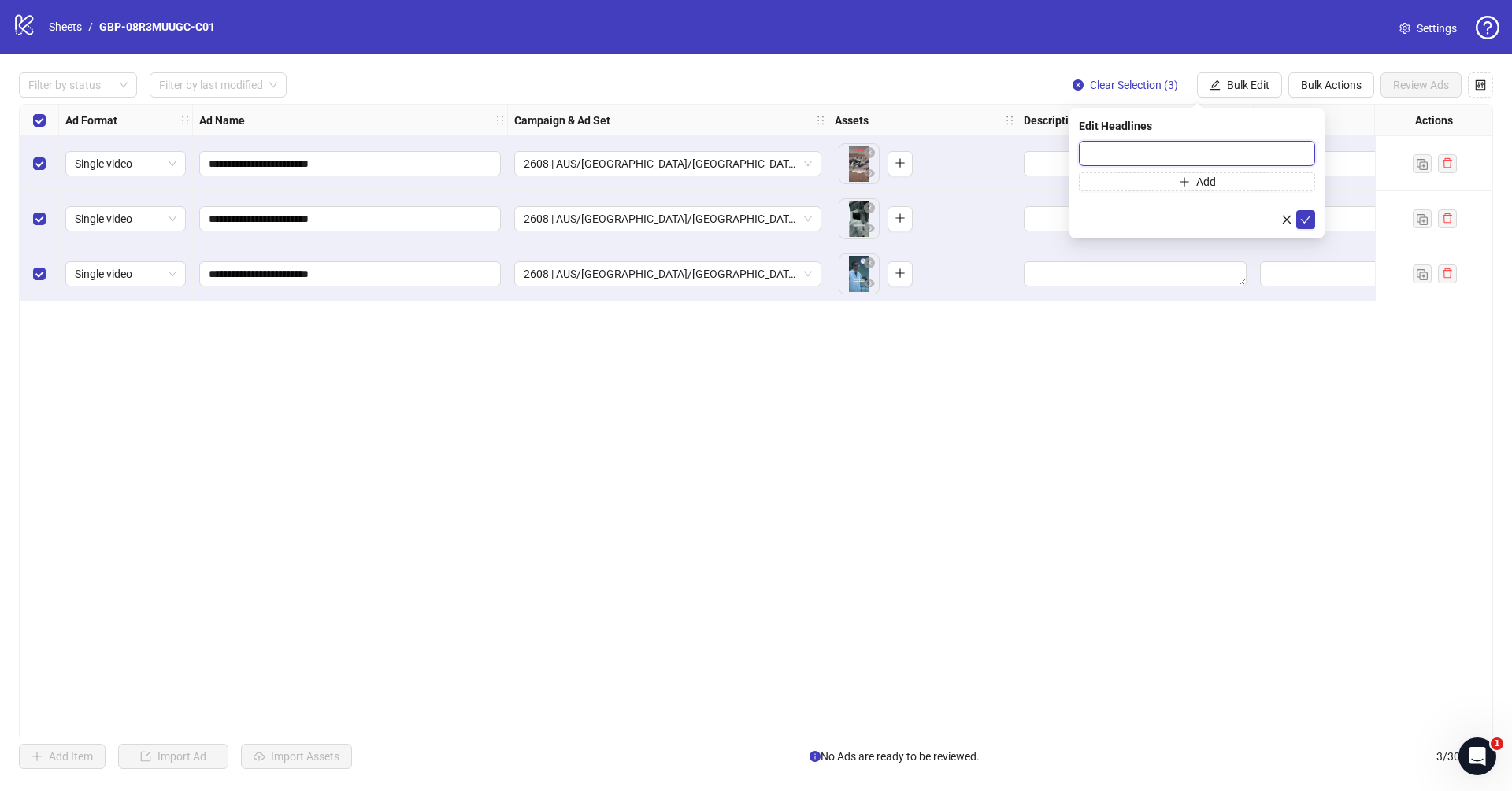
click at [1135, 146] on input "text" at bounding box center [1197, 154] width 236 height 25
paste input "*******"
type input "*******"
click at [1233, 187] on button "Add" at bounding box center [1197, 181] width 236 height 18
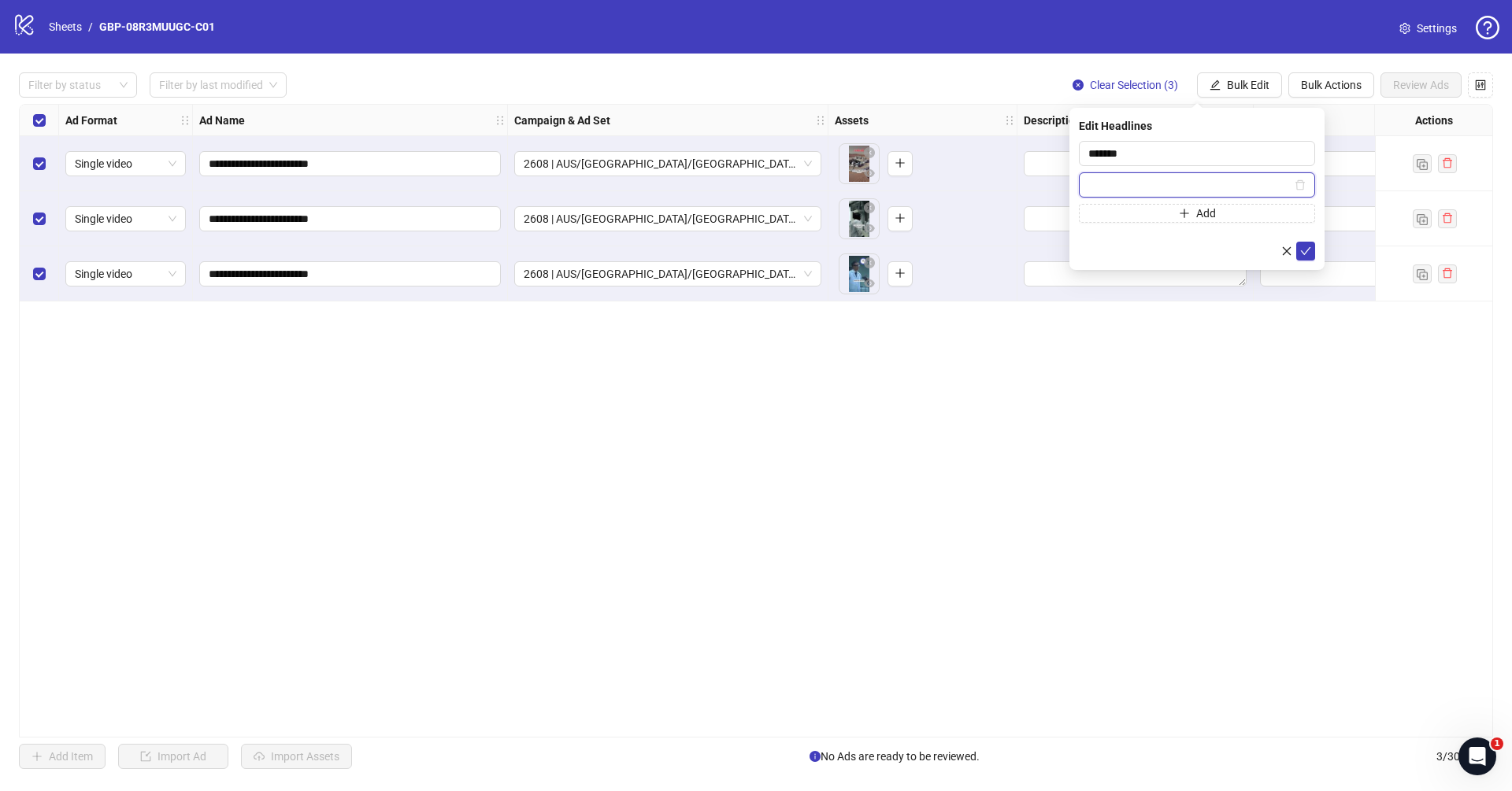
click at [1163, 185] on input "text" at bounding box center [1189, 185] width 203 height 17
paste input "**********"
type input "**********"
click at [1309, 252] on icon "check" at bounding box center [1305, 251] width 11 height 11
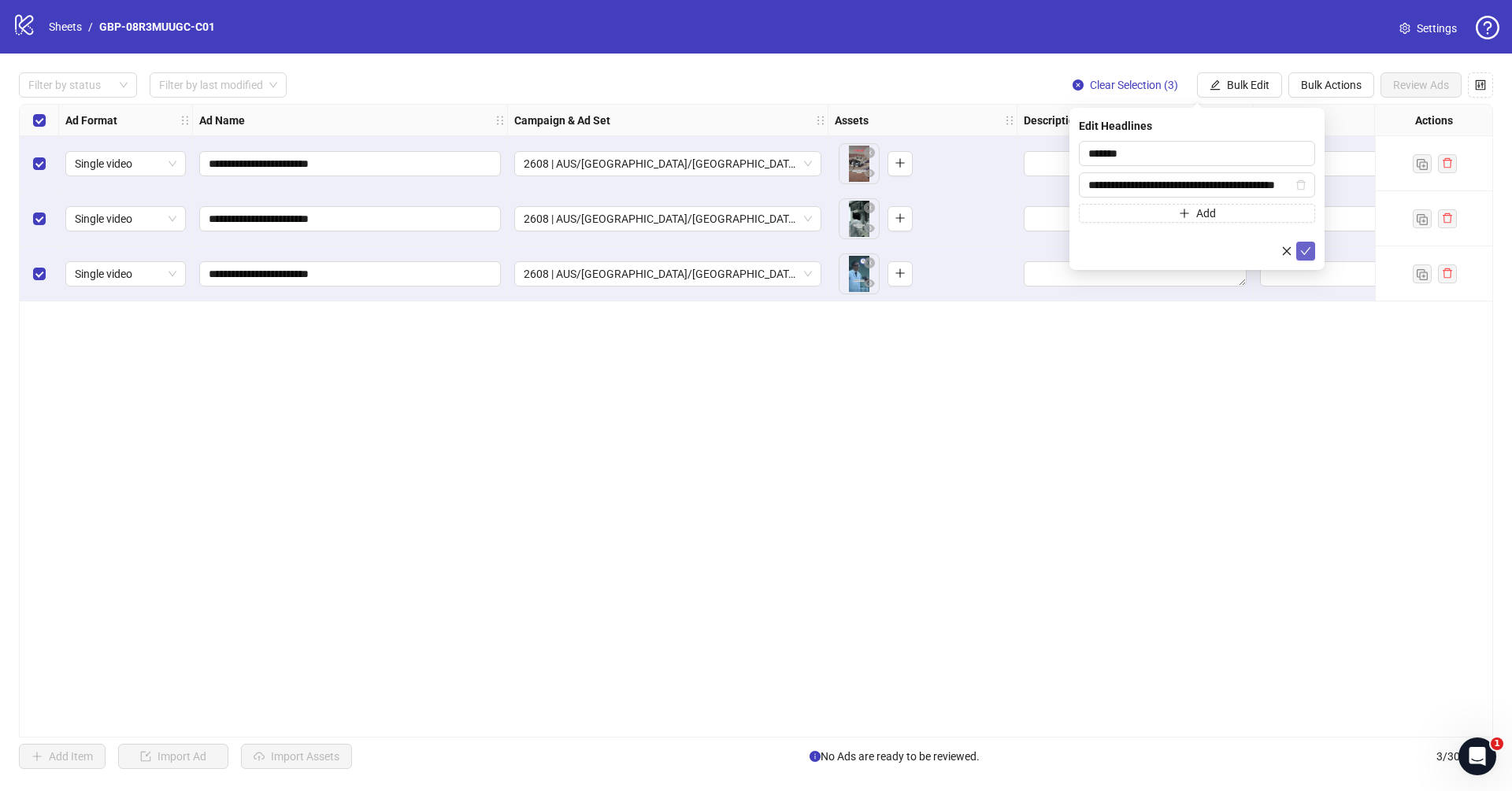
scroll to position [0, 0]
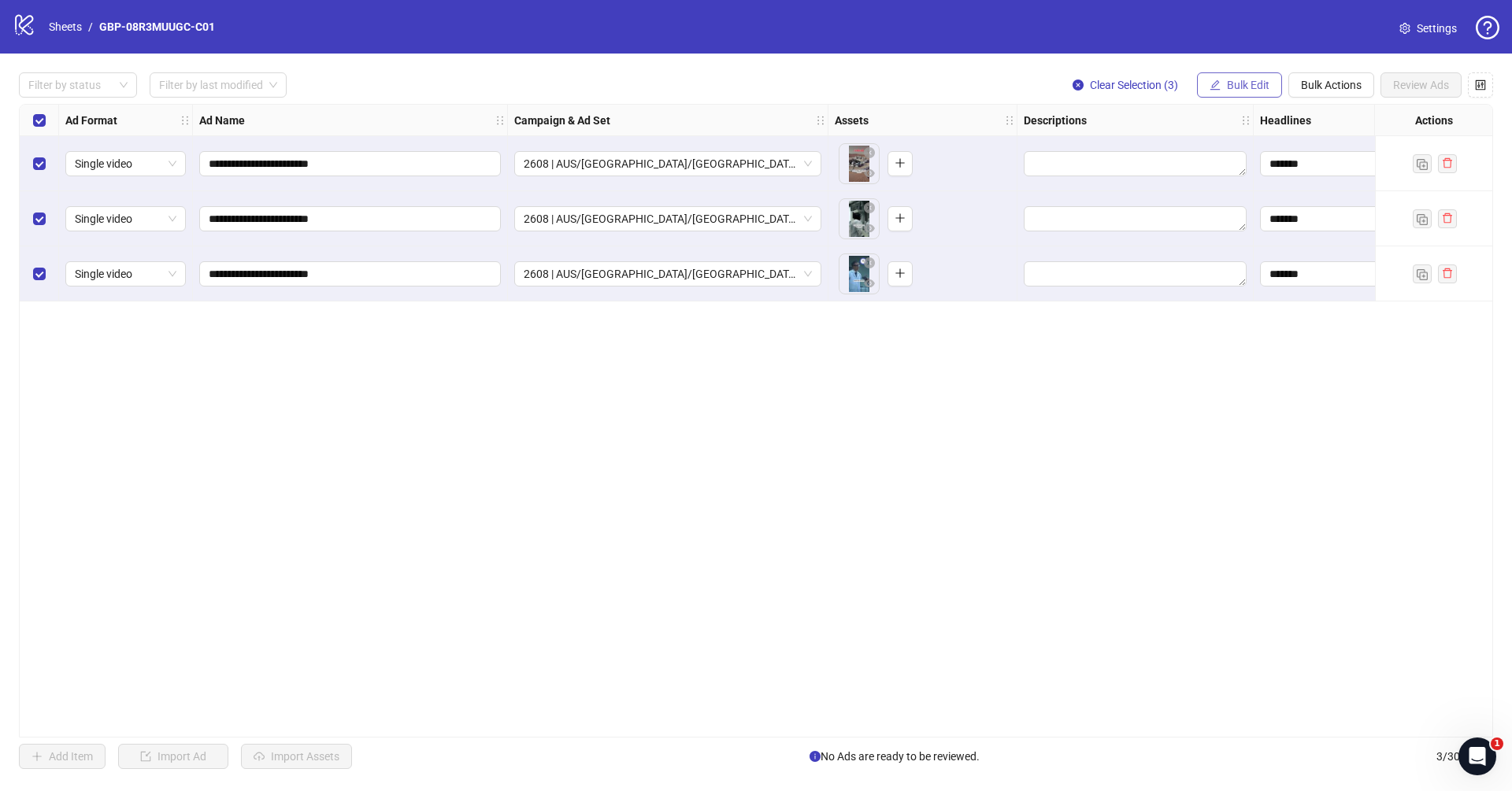
click at [1238, 84] on span "Bulk Edit" at bounding box center [1248, 85] width 43 height 13
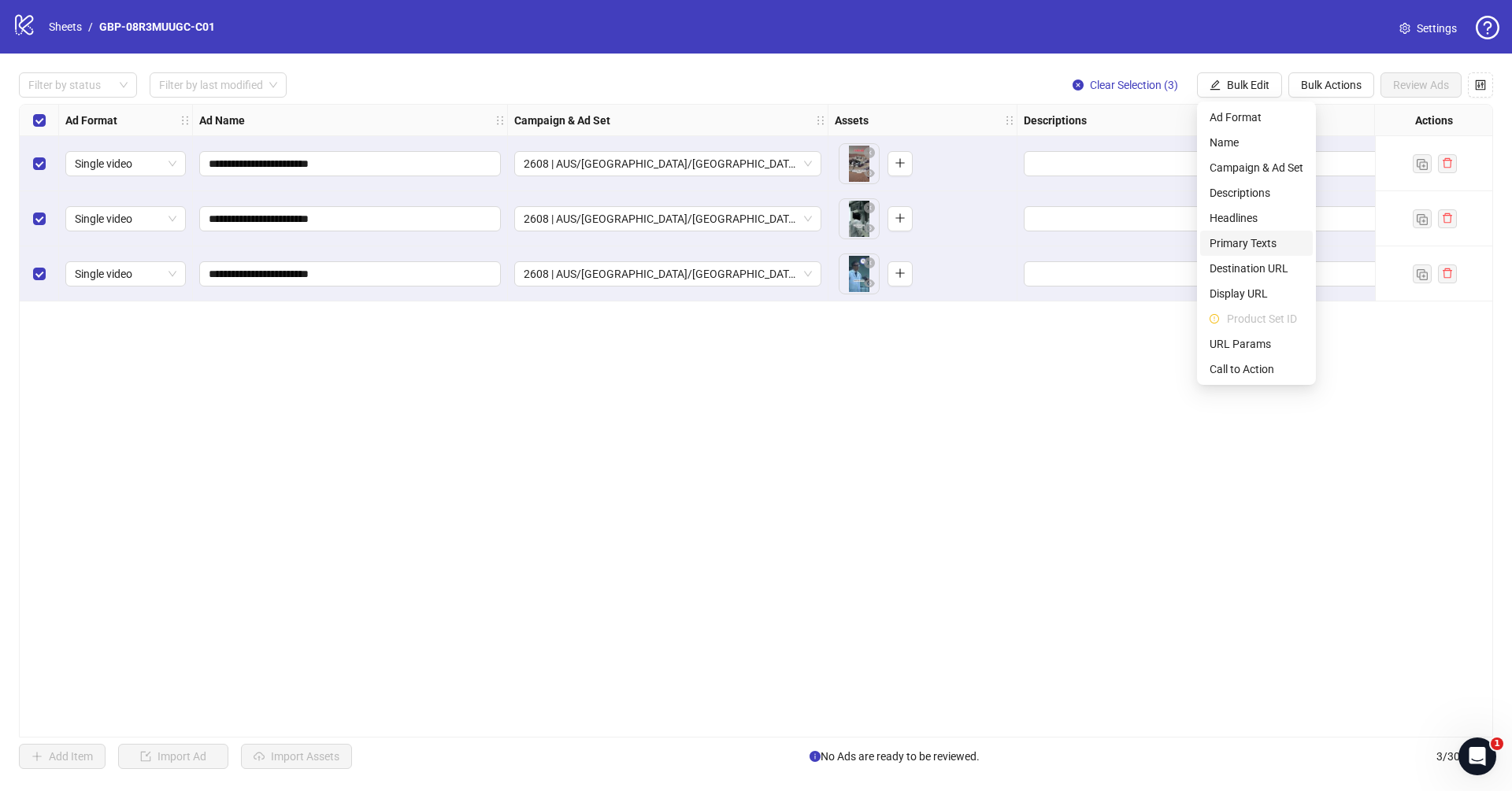
click at [1258, 238] on span "Primary Texts" at bounding box center [1256, 243] width 93 height 17
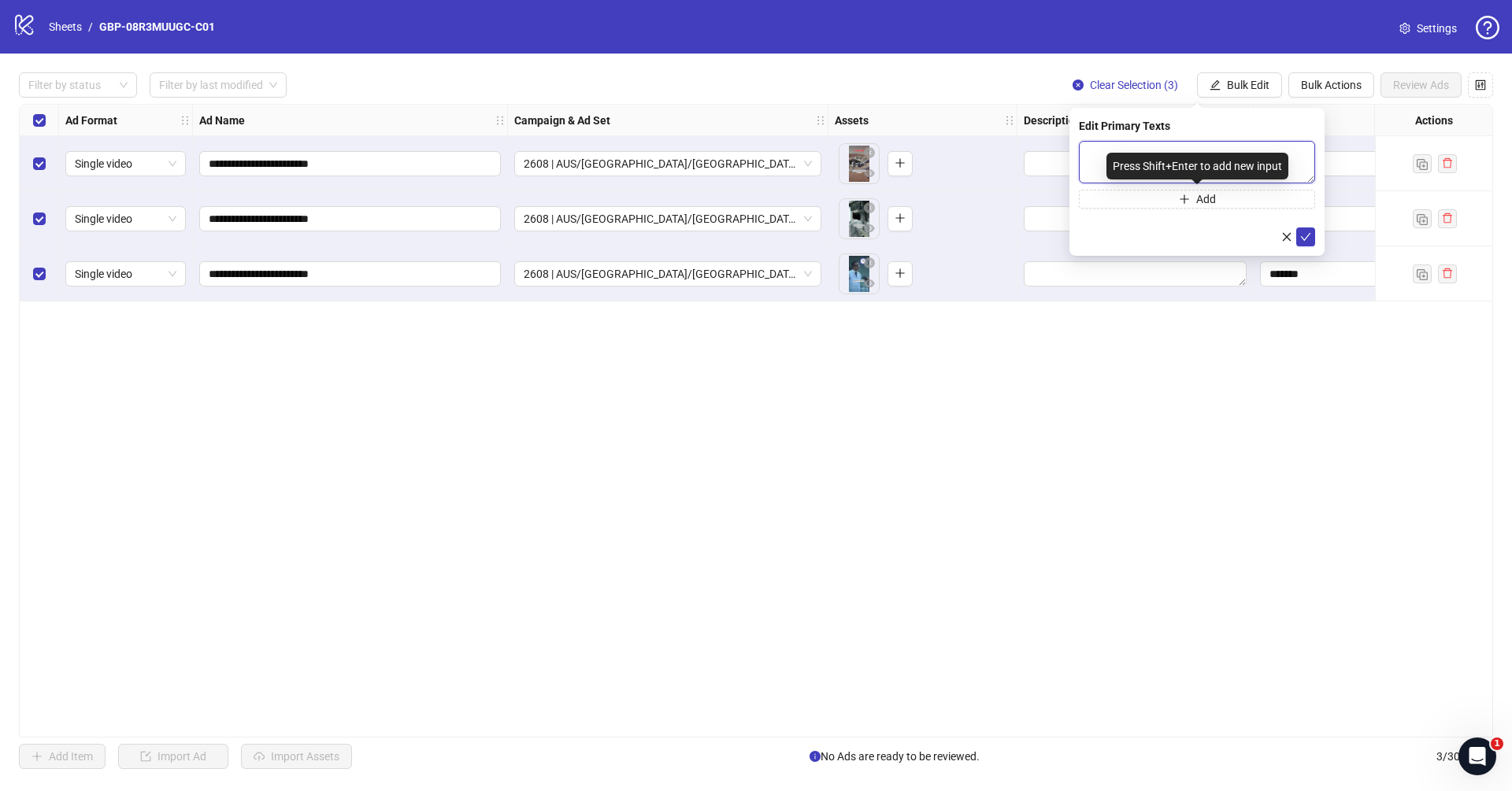
click at [1211, 146] on textarea at bounding box center [1197, 162] width 236 height 43
paste textarea "**********"
type textarea "**********"
click at [1217, 201] on button "Add" at bounding box center [1197, 197] width 236 height 18
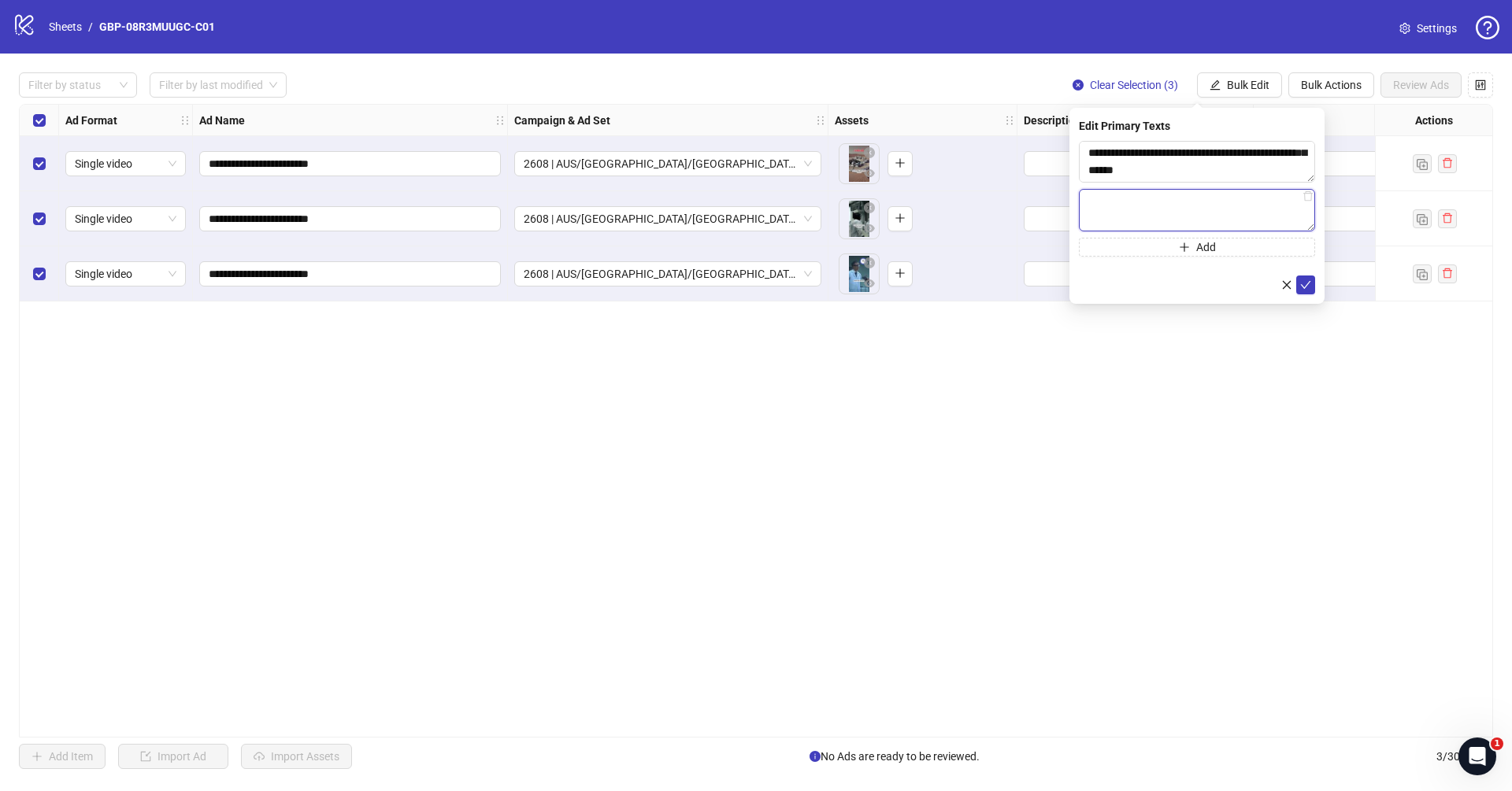
paste textarea "**********"
type textarea "**********"
click at [1307, 286] on icon "check" at bounding box center [1305, 284] width 11 height 11
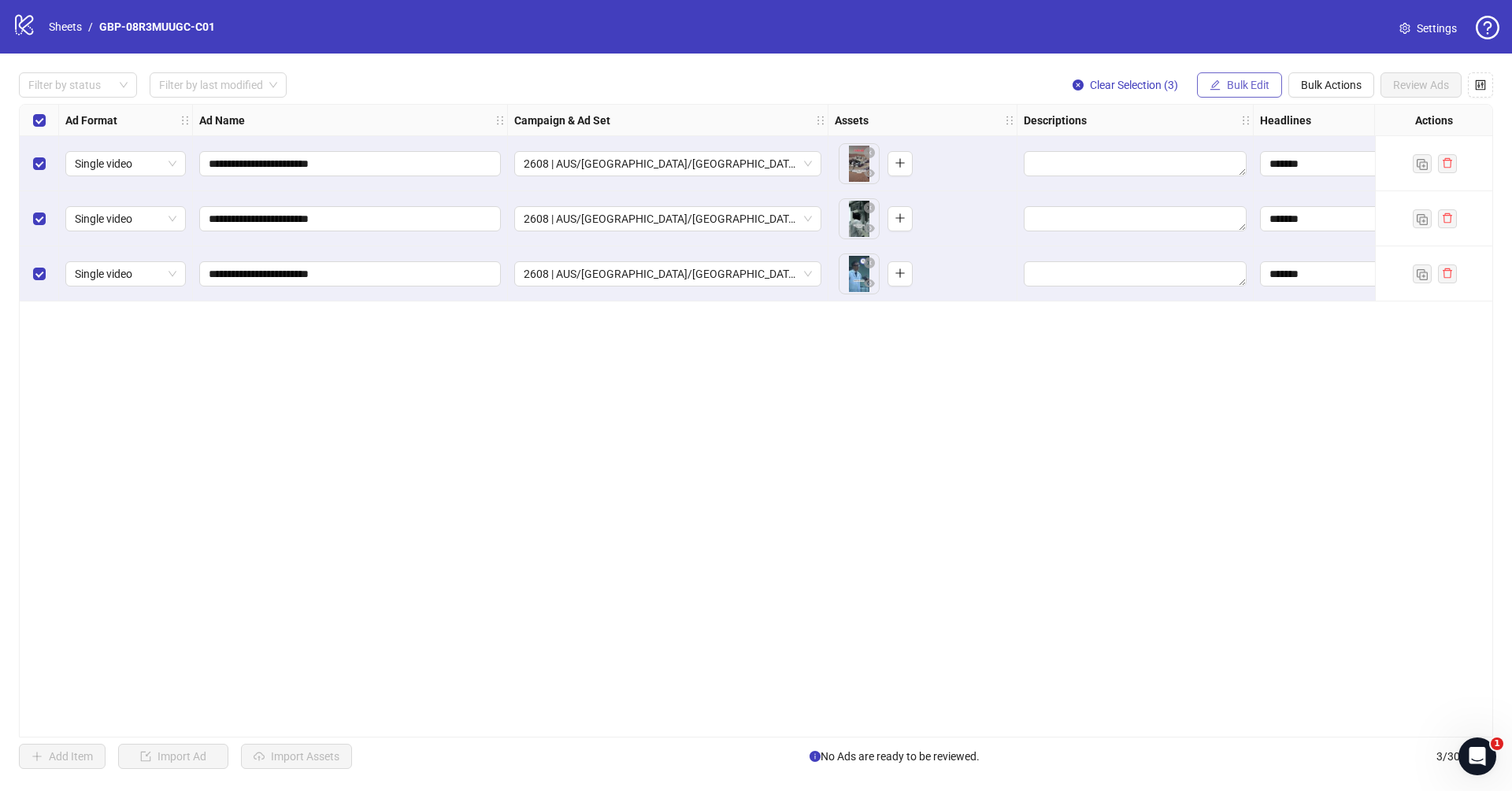
click at [1228, 85] on span "Bulk Edit" at bounding box center [1248, 85] width 43 height 13
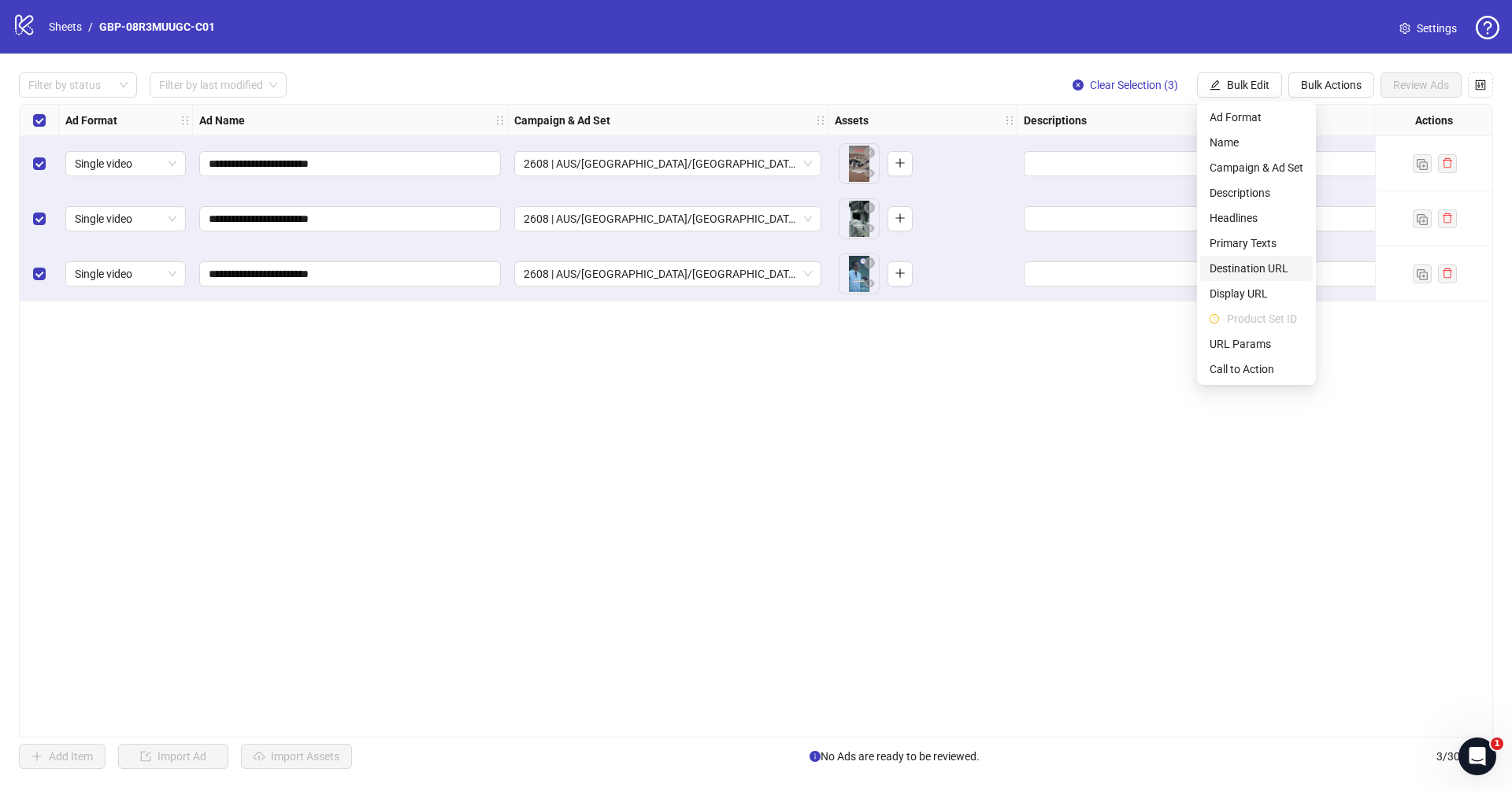
click at [1266, 264] on span "Destination URL" at bounding box center [1256, 268] width 93 height 17
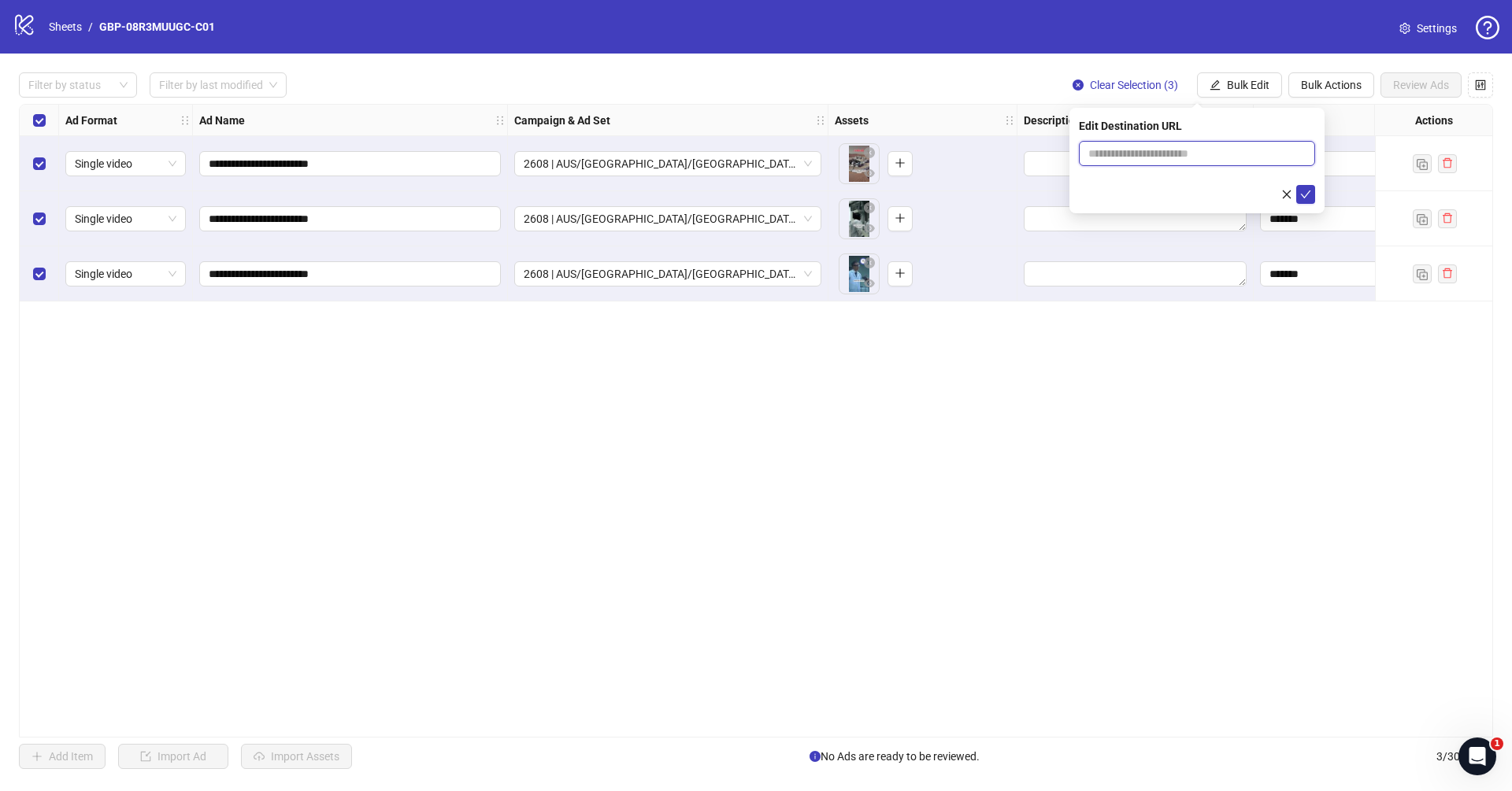
click at [1212, 160] on input "text" at bounding box center [1190, 154] width 205 height 17
paste input "**********"
type input "**********"
click at [1304, 197] on icon "check" at bounding box center [1306, 194] width 11 height 8
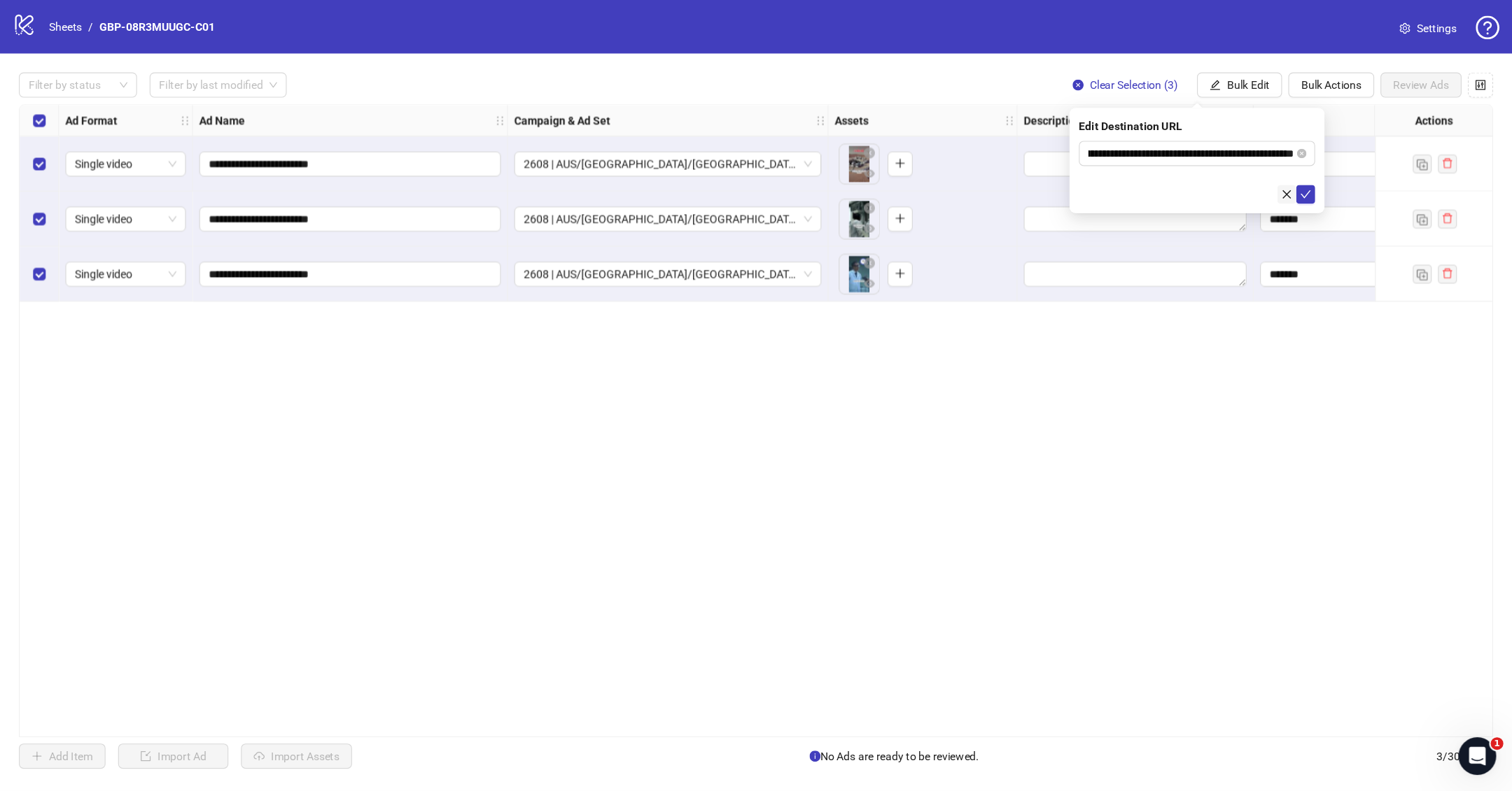
scroll to position [0, 0]
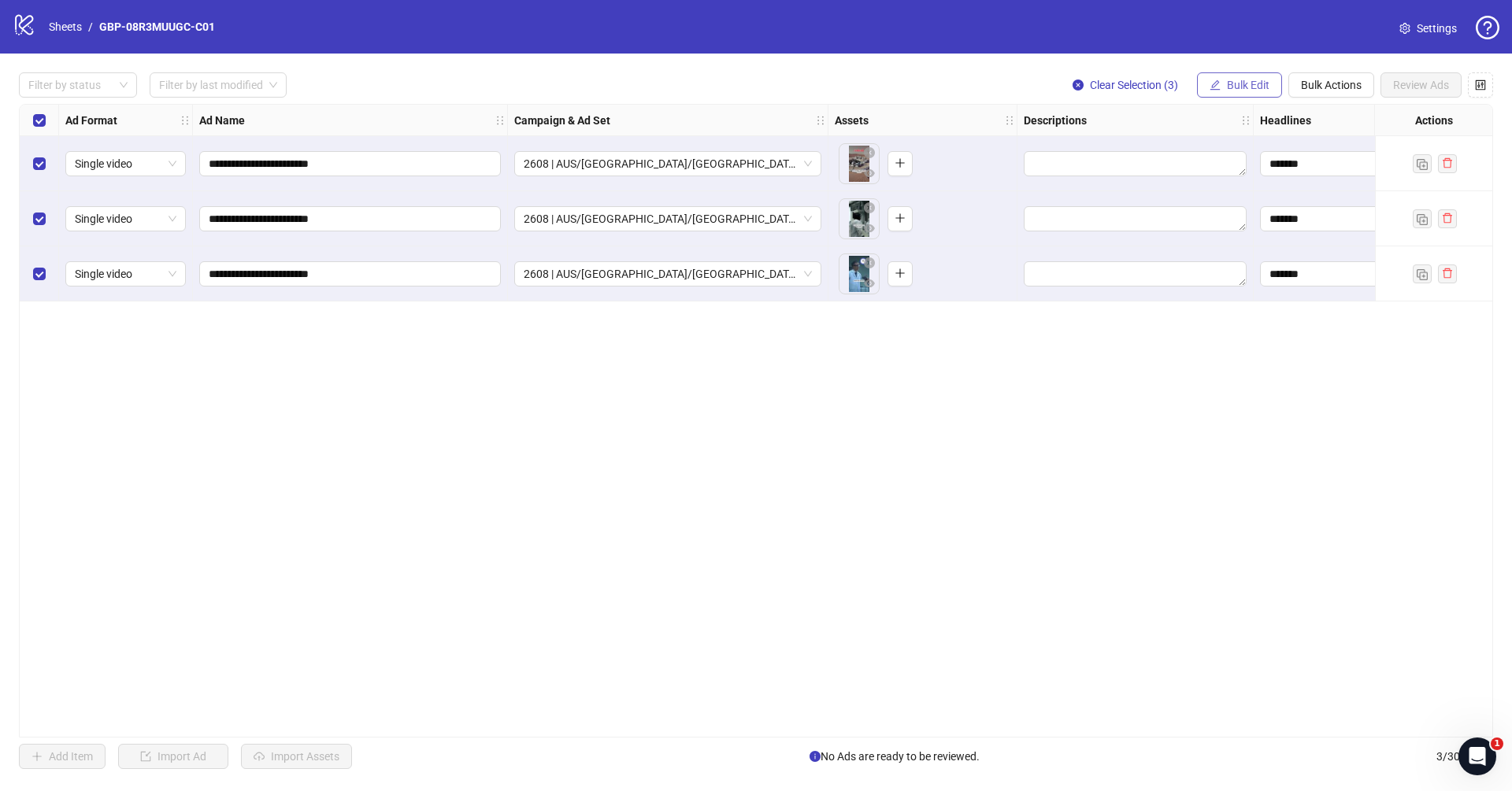
click at [1228, 83] on span "Bulk Edit" at bounding box center [1248, 85] width 43 height 13
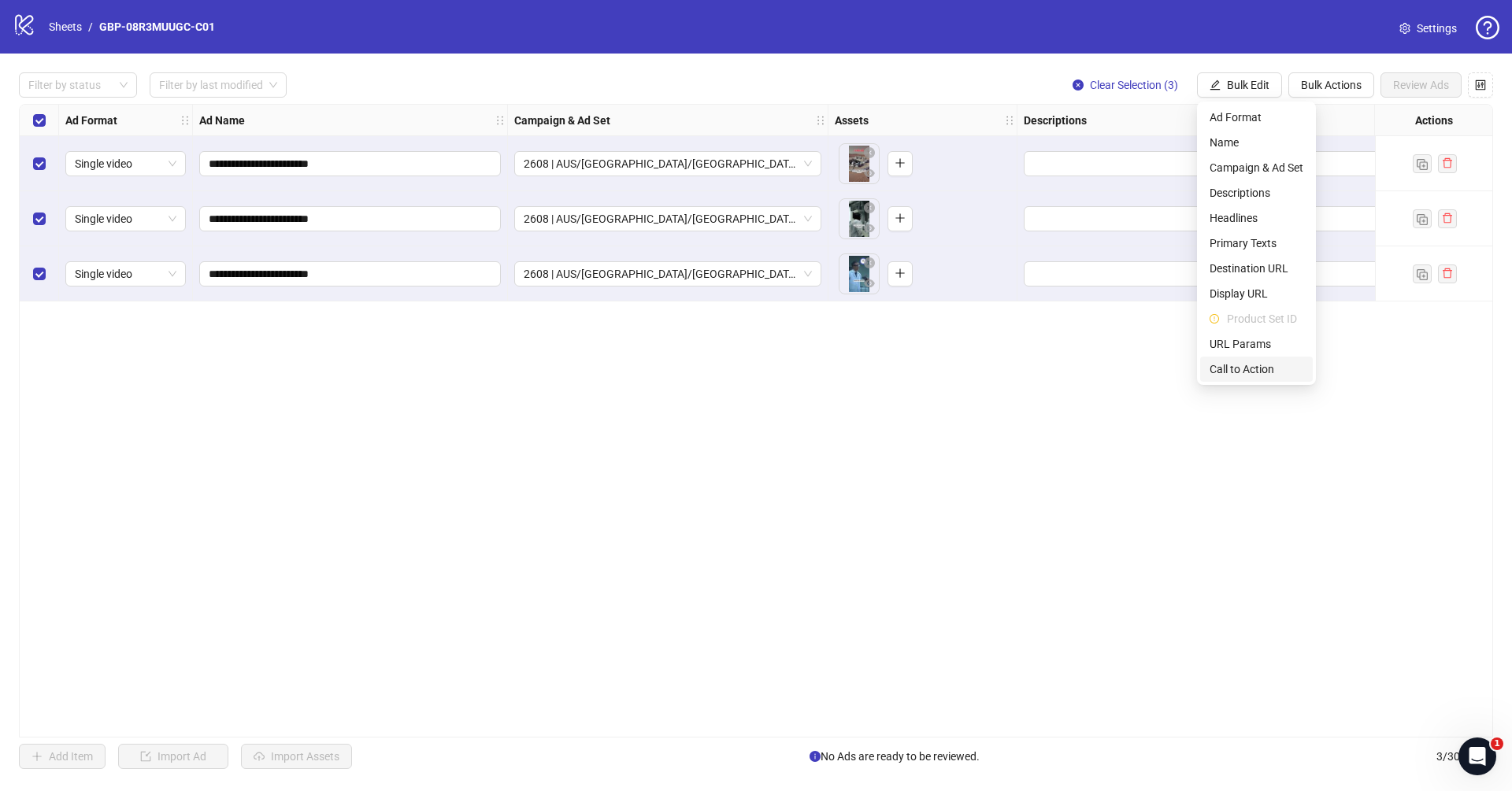
click at [1266, 371] on span "Call to Action" at bounding box center [1256, 369] width 93 height 17
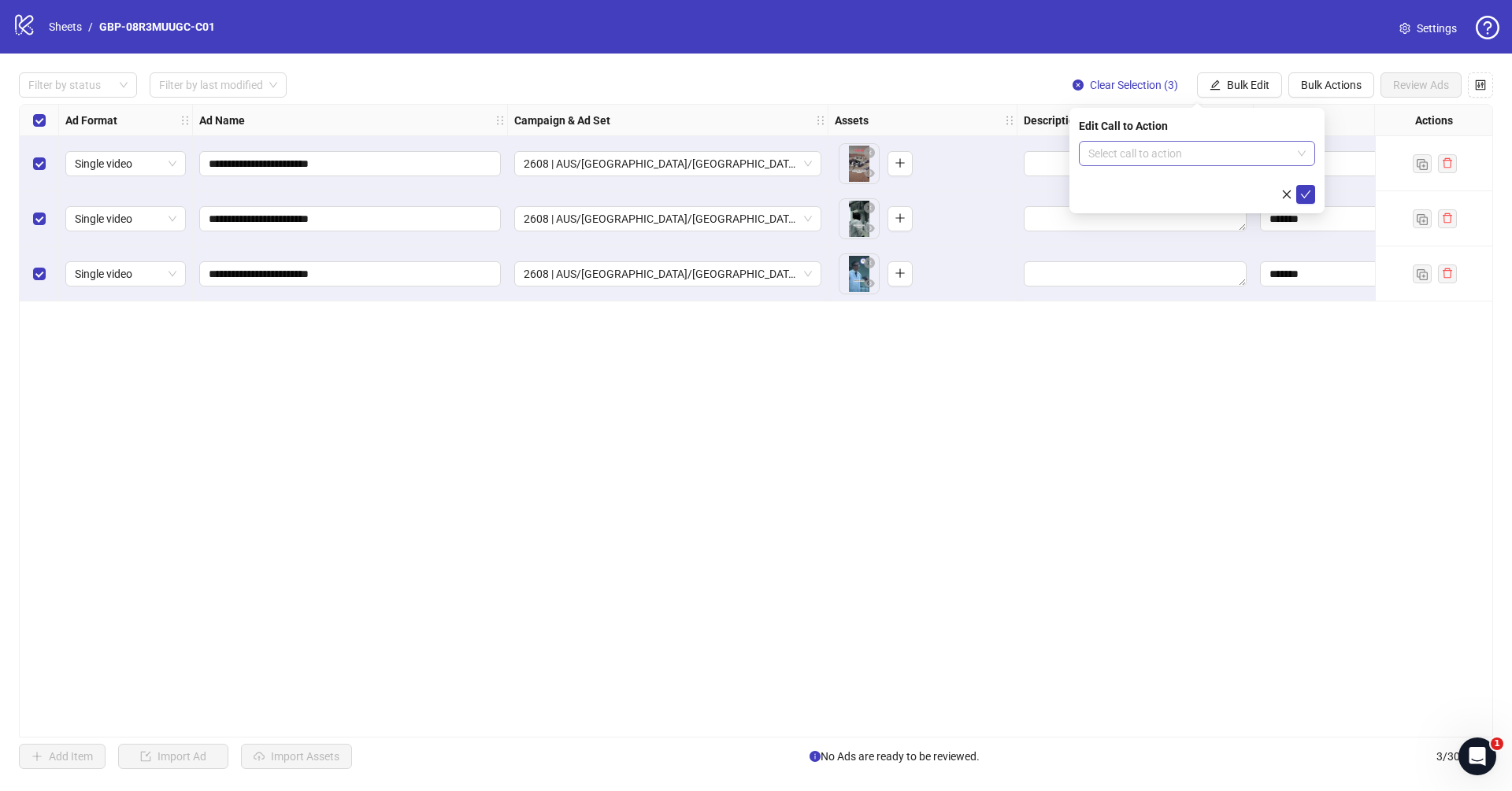
click at [1121, 153] on input "search" at bounding box center [1189, 154] width 203 height 23
type input "****"
click at [1220, 193] on div "Shop now" at bounding box center [1197, 185] width 230 height 25
click at [1300, 196] on icon "check" at bounding box center [1305, 193] width 11 height 11
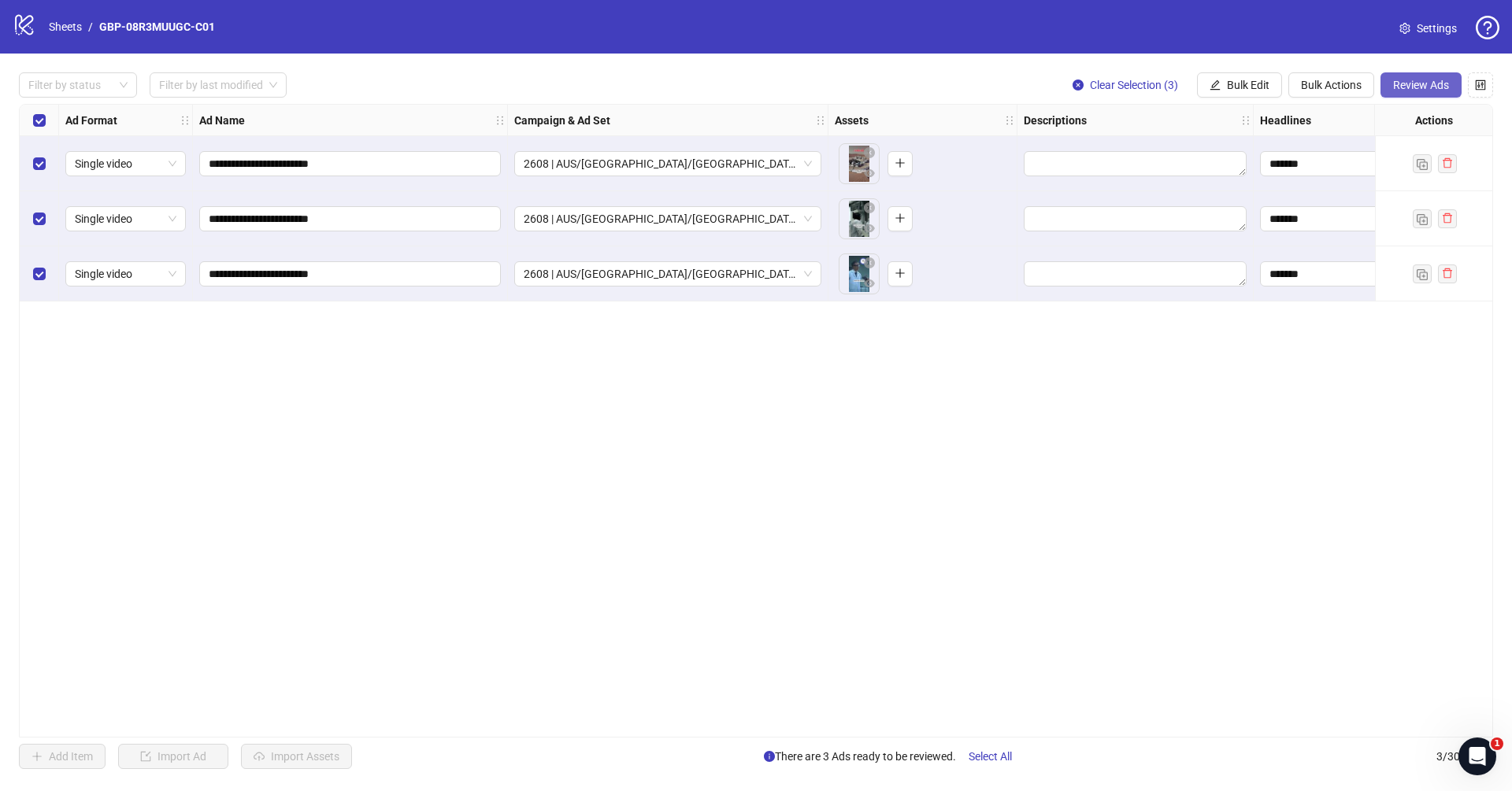
click at [1428, 91] on span "Review Ads" at bounding box center [1422, 85] width 56 height 13
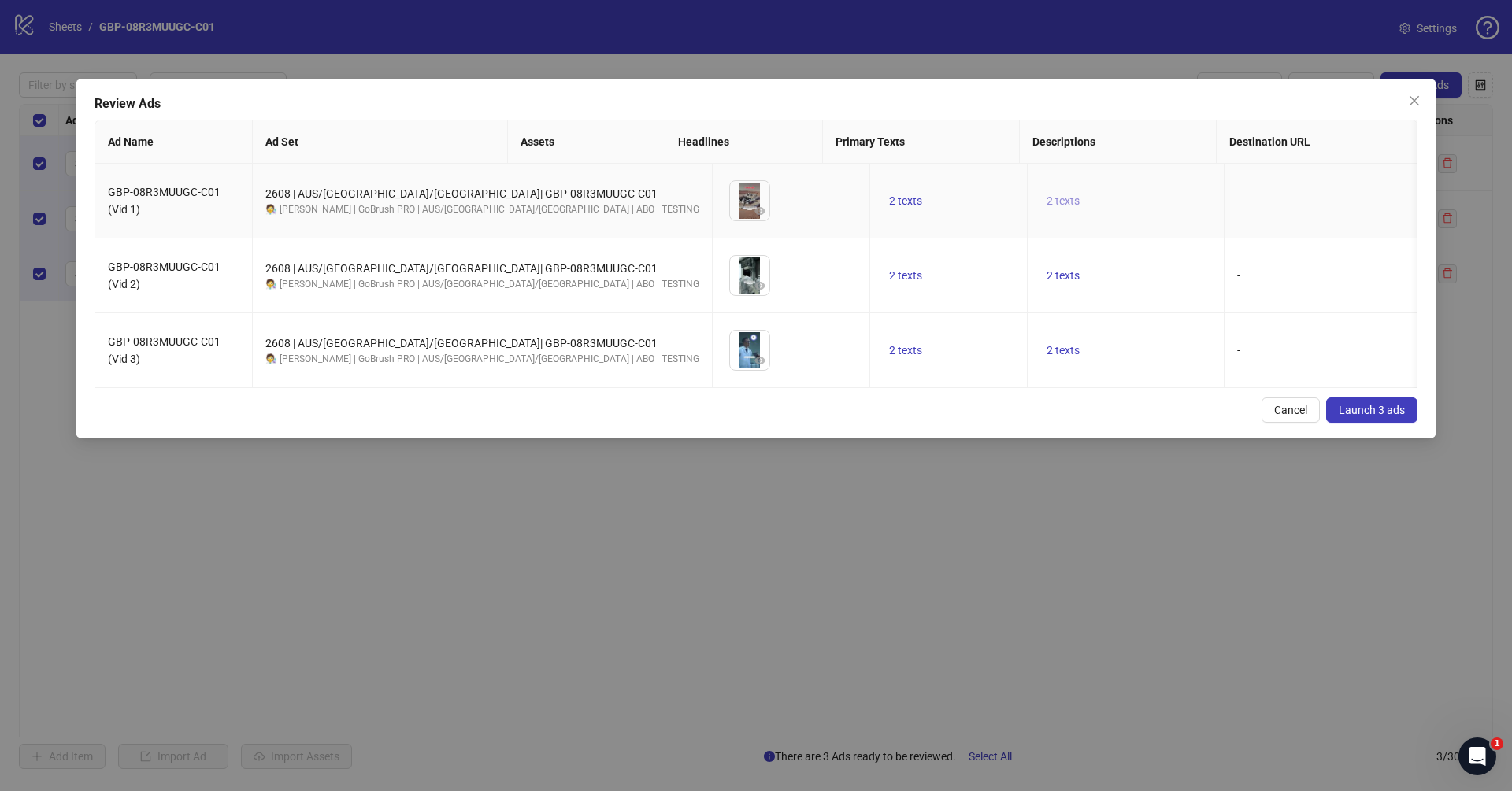
click at [1047, 198] on span "2 texts" at bounding box center [1064, 200] width 33 height 13
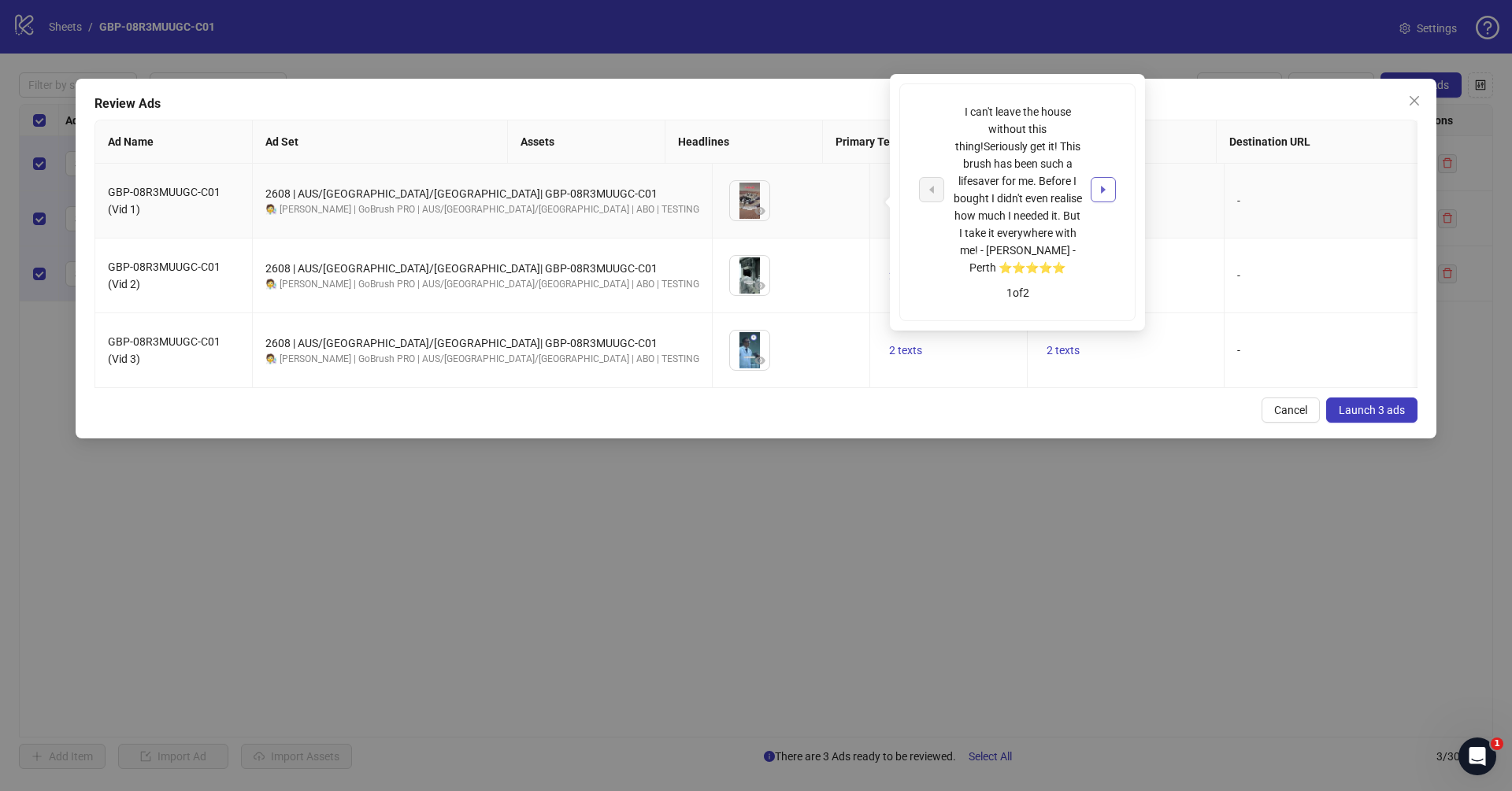
click at [1093, 189] on button "button" at bounding box center [1104, 189] width 25 height 25
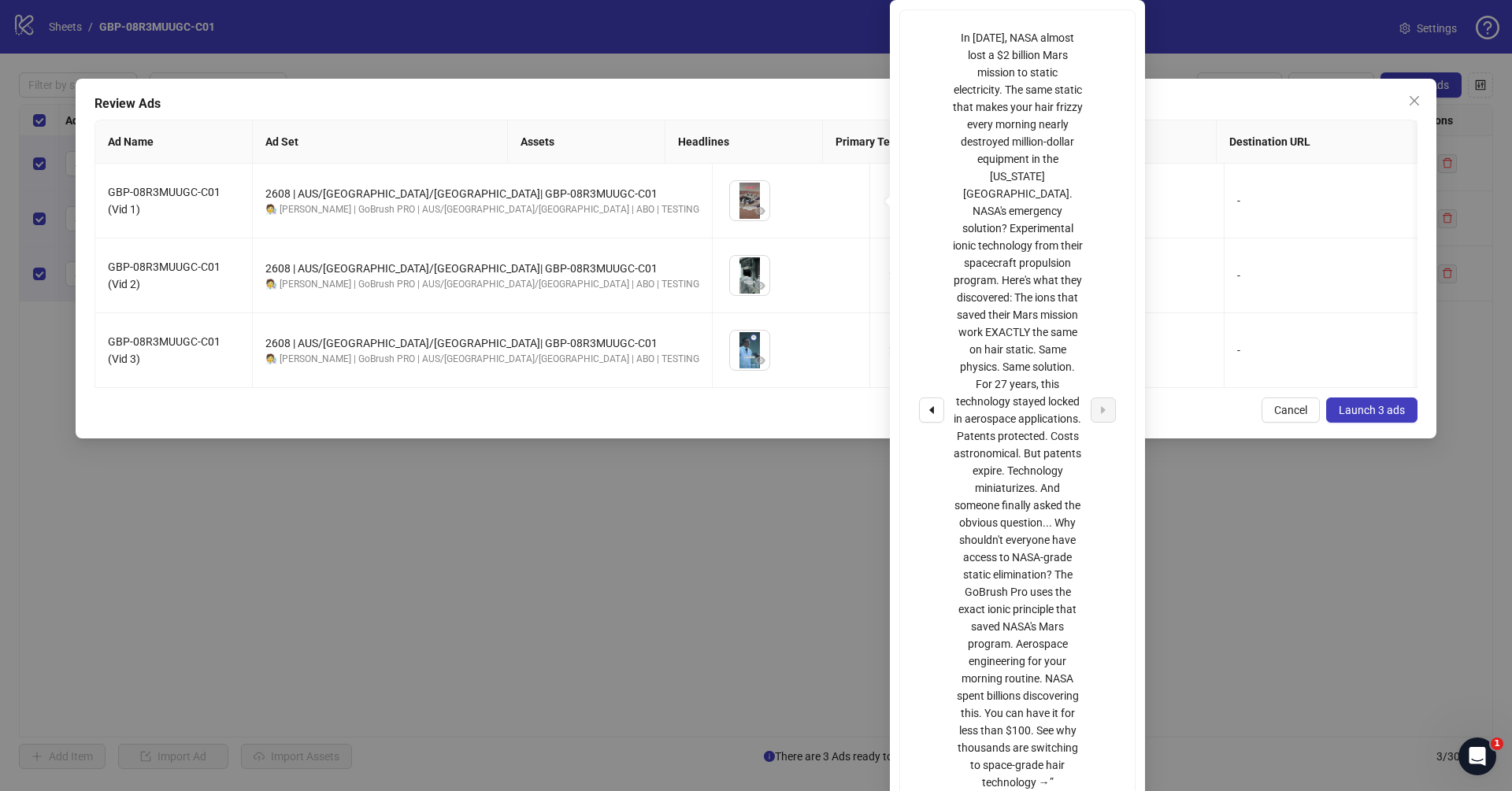
click at [1202, 125] on th "Descriptions" at bounding box center [1118, 142] width 197 height 44
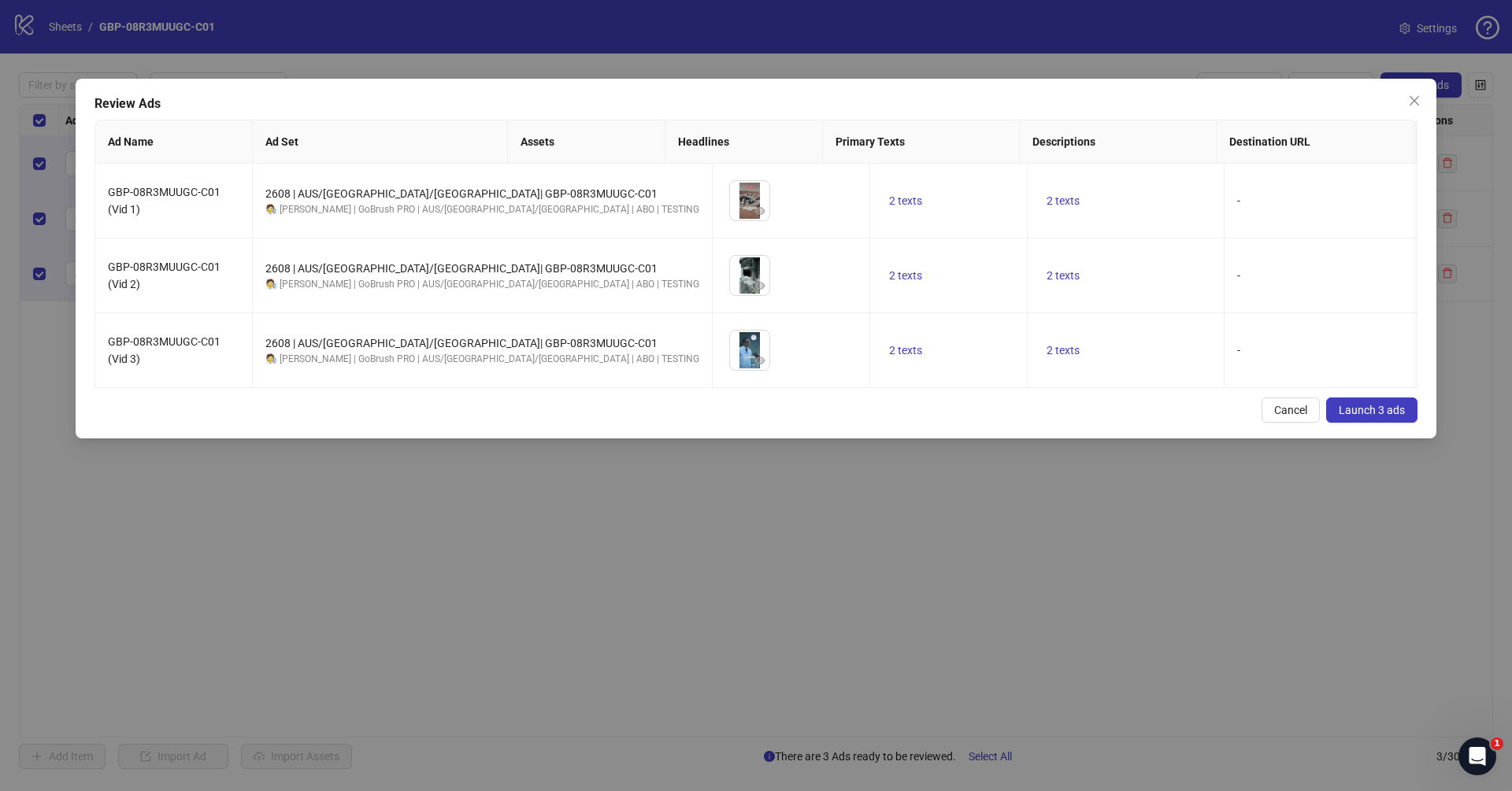
click at [1387, 417] on span "Launch 3 ads" at bounding box center [1372, 410] width 66 height 13
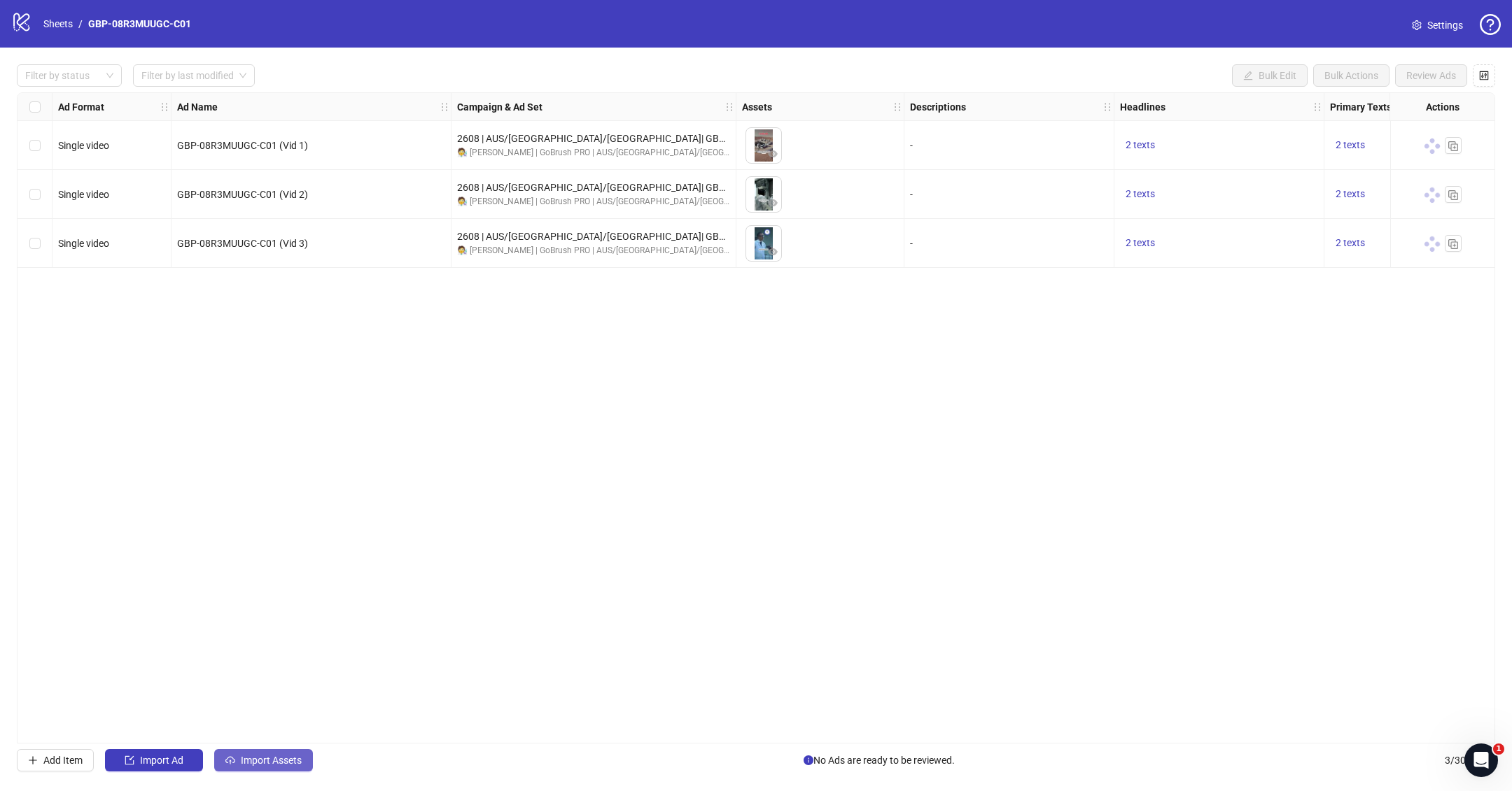
click at [283, 702] on button "Import Assets" at bounding box center [264, 761] width 98 height 22
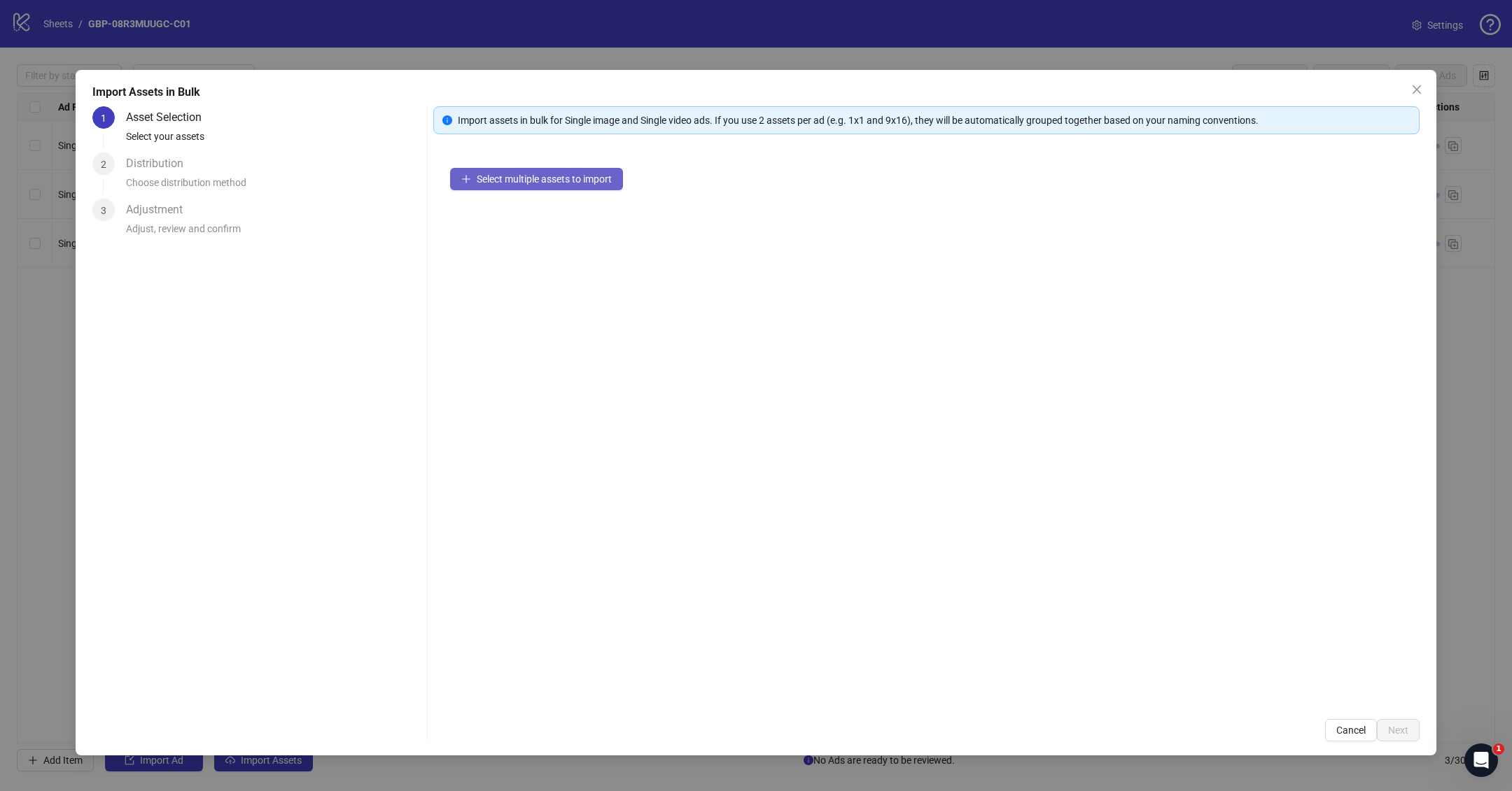
click at [492, 176] on span "Select multiple assets to import" at bounding box center [544, 179] width 135 height 11
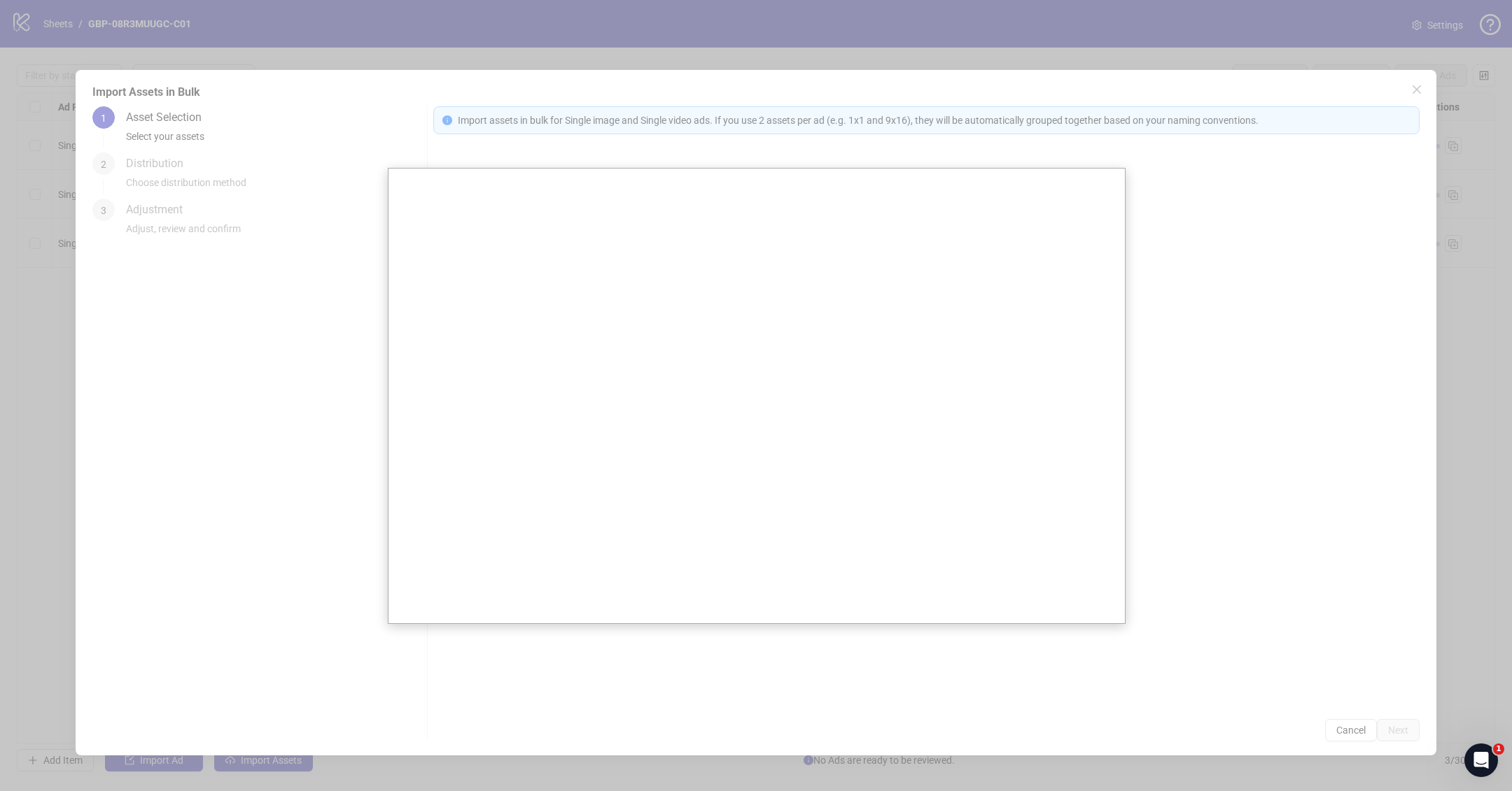
scroll to position [0, 109]
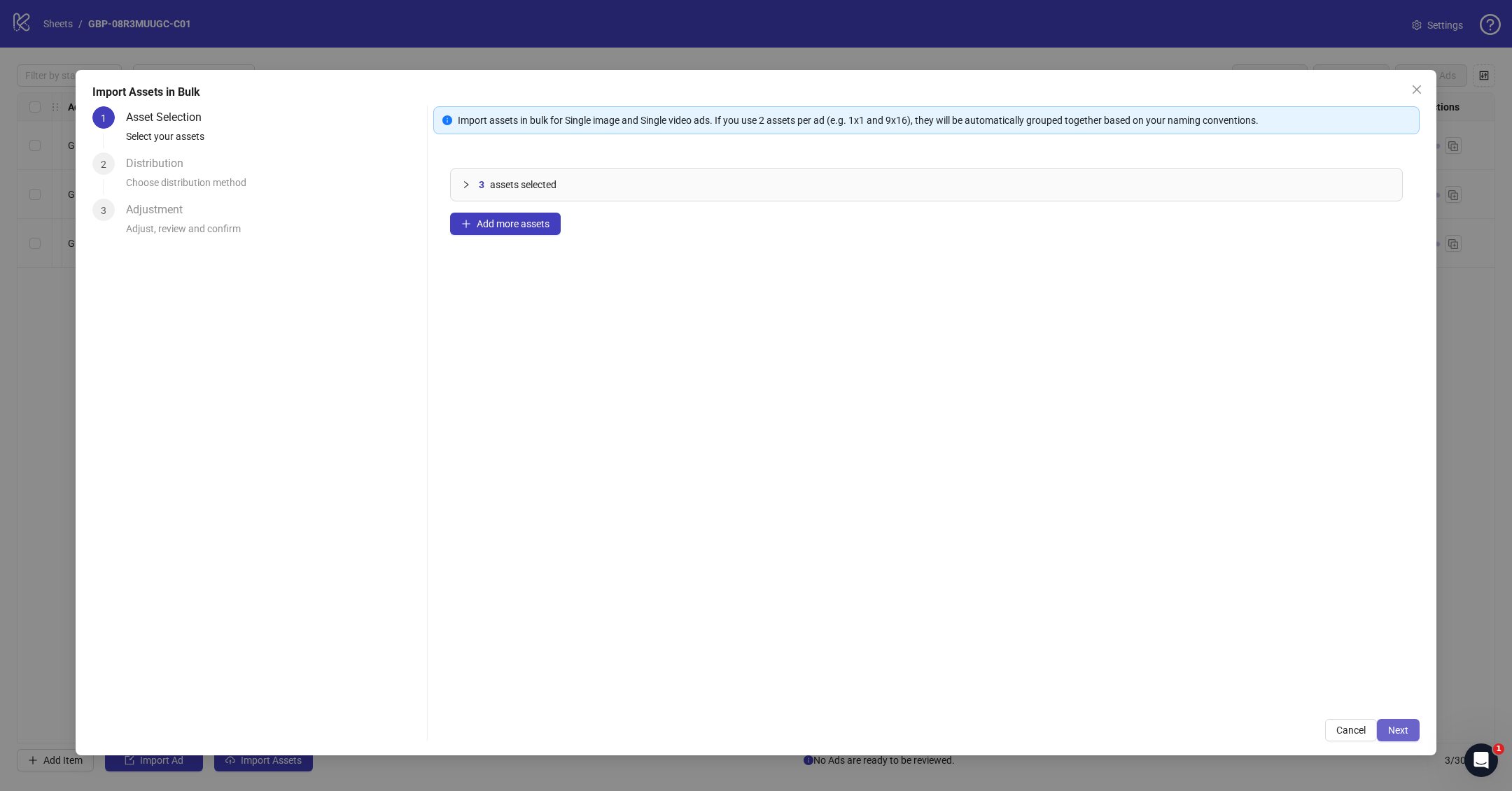
click at [1329, 702] on span "Next" at bounding box center [1397, 730] width 20 height 11
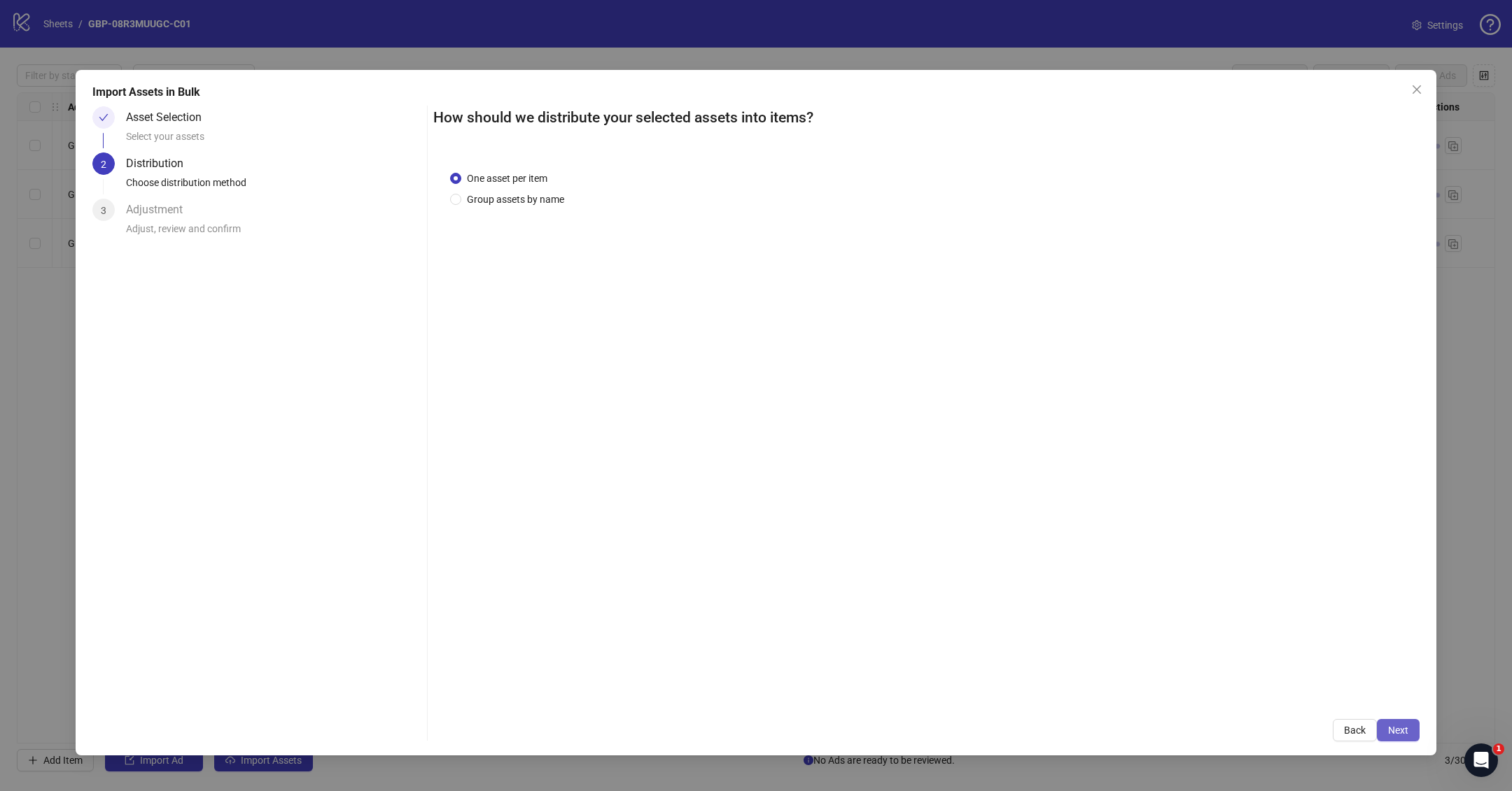
drag, startPoint x: 1410, startPoint y: 743, endPoint x: 1381, endPoint y: 735, distance: 30.1
click at [1329, 702] on div "Import Assets in Bulk Asset Selection Select your assets 2 Distribution Choose …" at bounding box center [755, 413] width 1361 height 686
click at [1329, 702] on span "Next" at bounding box center [1397, 730] width 20 height 11
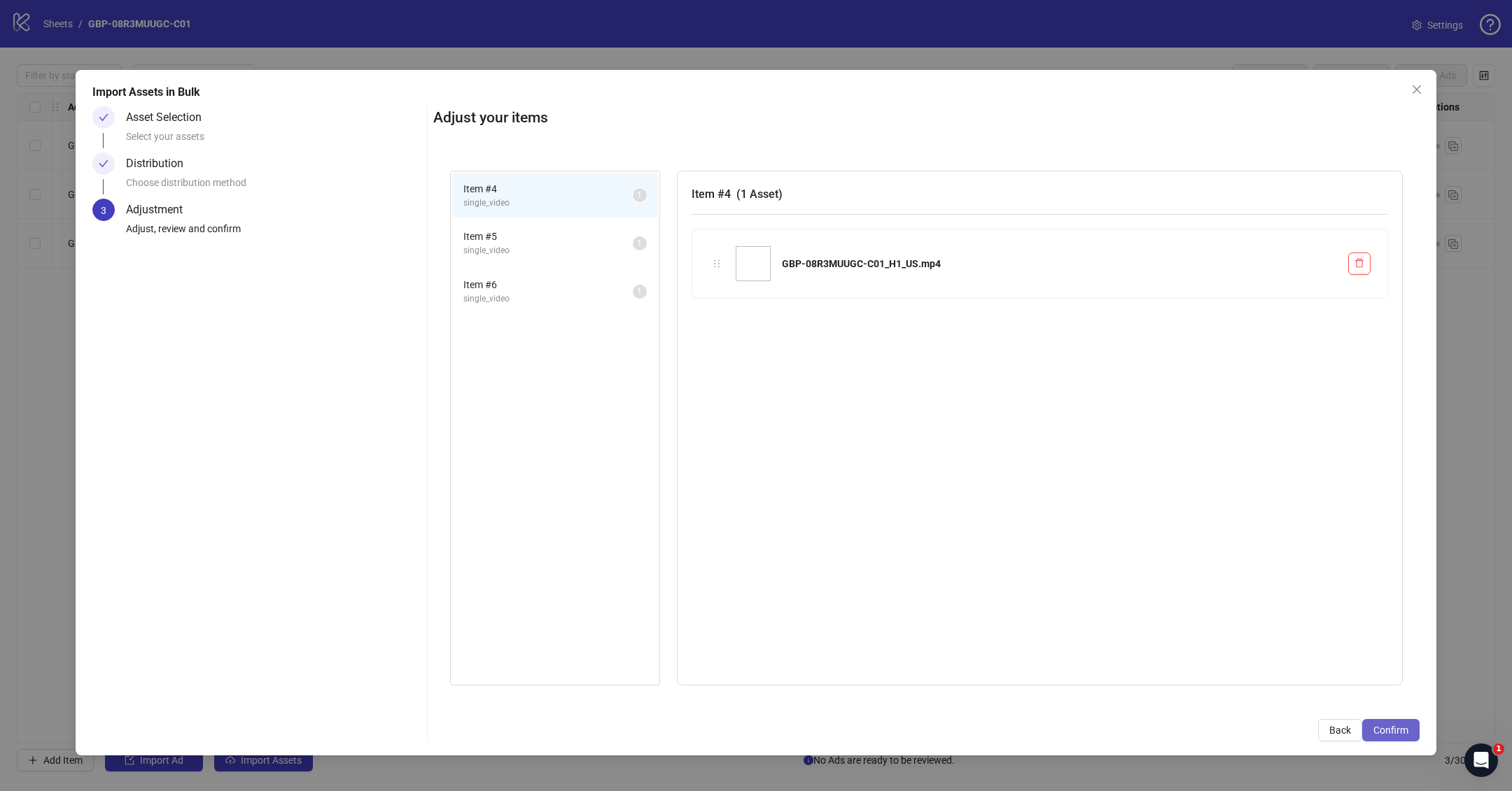
click at [1329, 702] on button "Confirm" at bounding box center [1390, 731] width 57 height 22
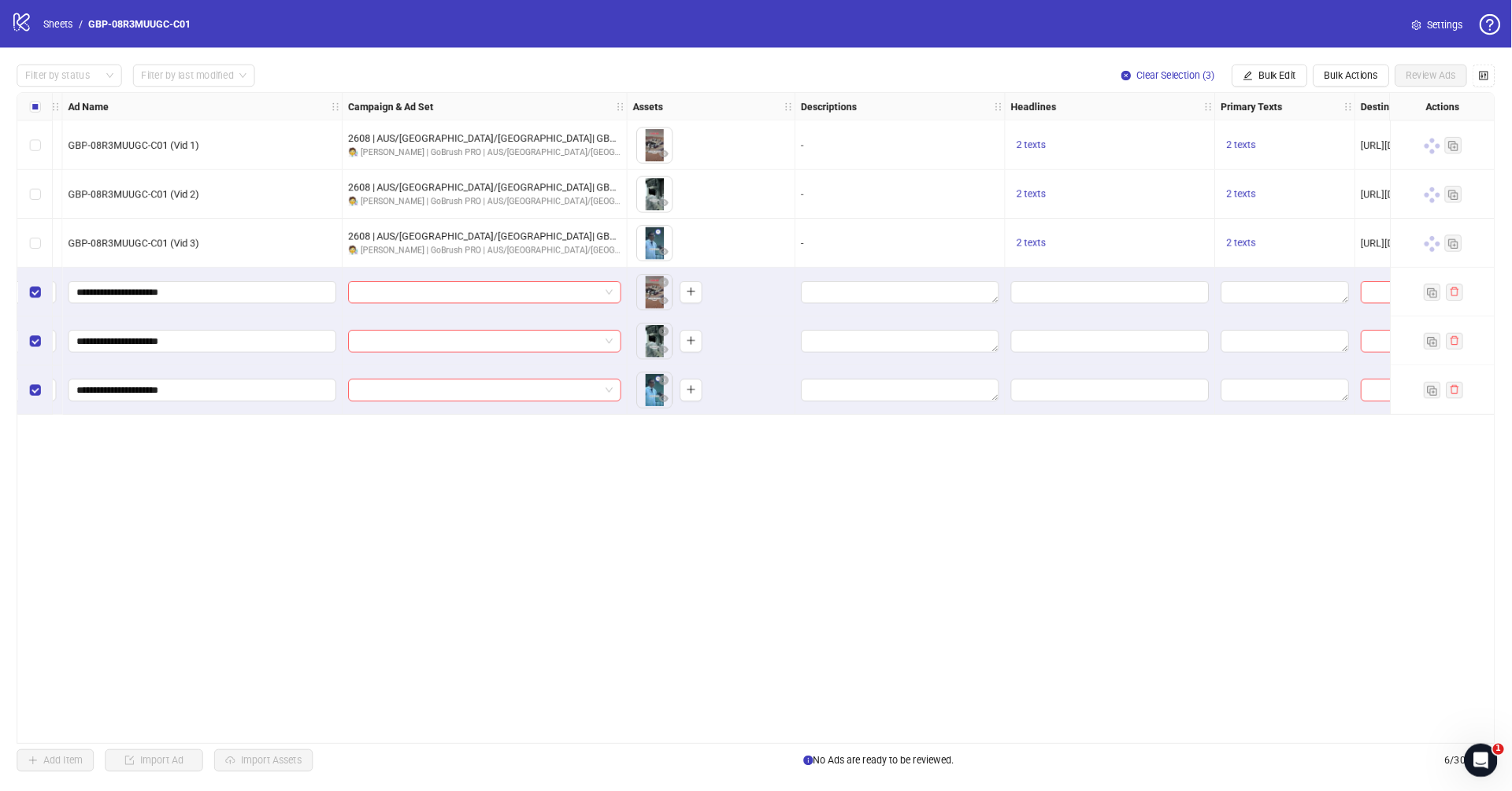
scroll to position [0, 0]
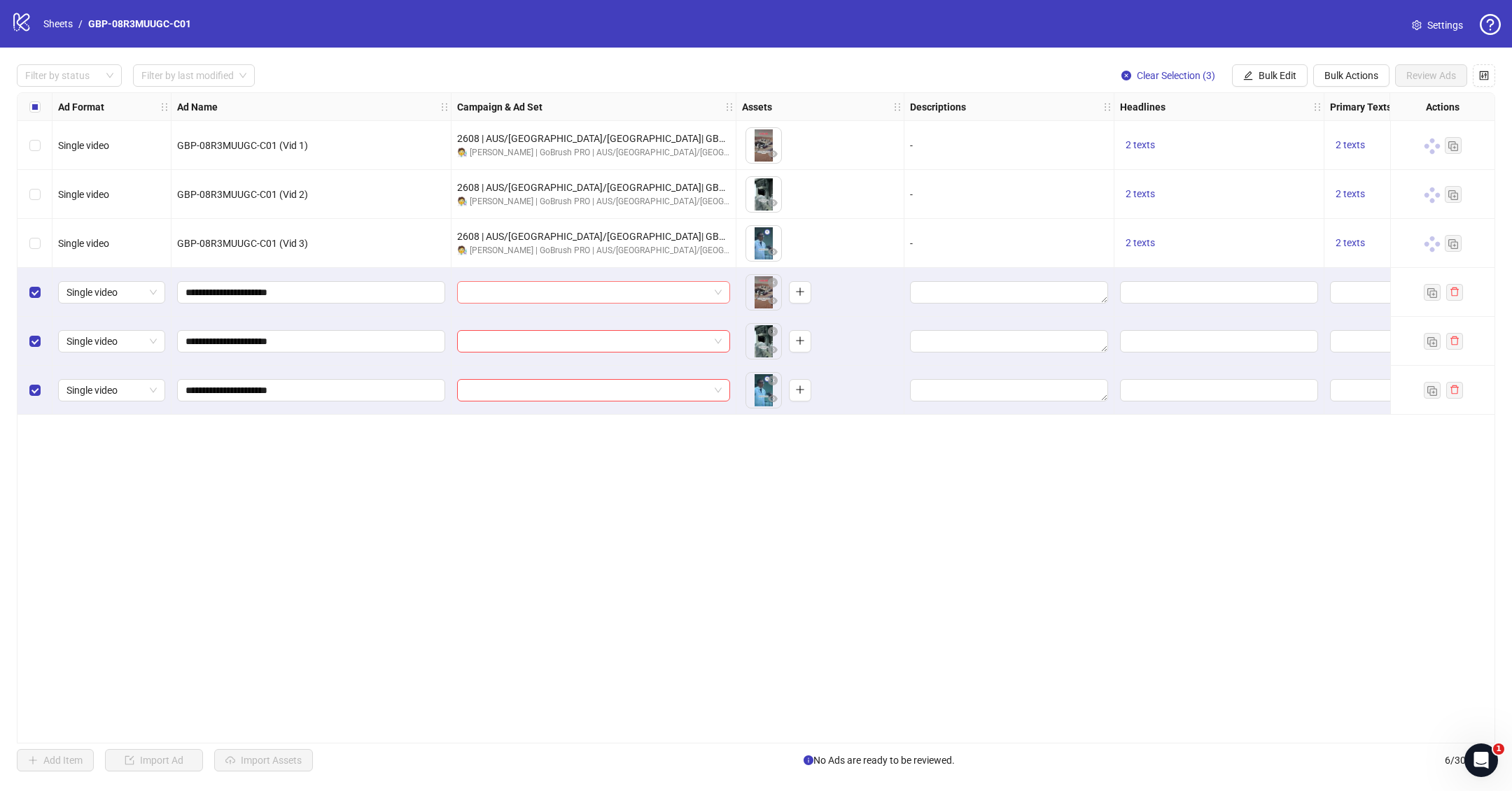
click at [595, 301] on input "search" at bounding box center [588, 292] width 244 height 21
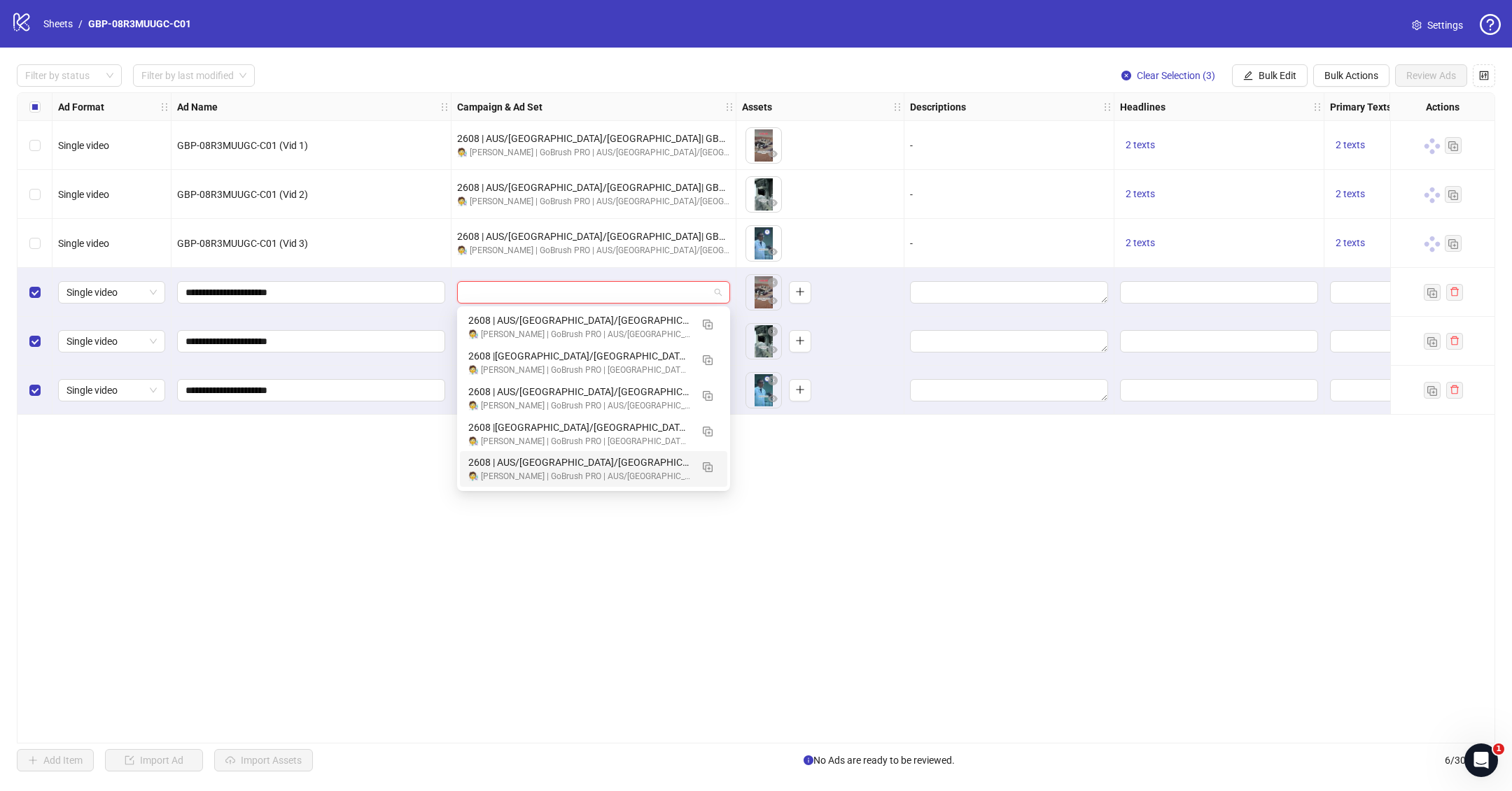
click at [757, 595] on div "Ad Format Ad Name Campaign & Ad Set Assets Descriptions Headlines Primary Texts…" at bounding box center [755, 418] width 1478 height 651
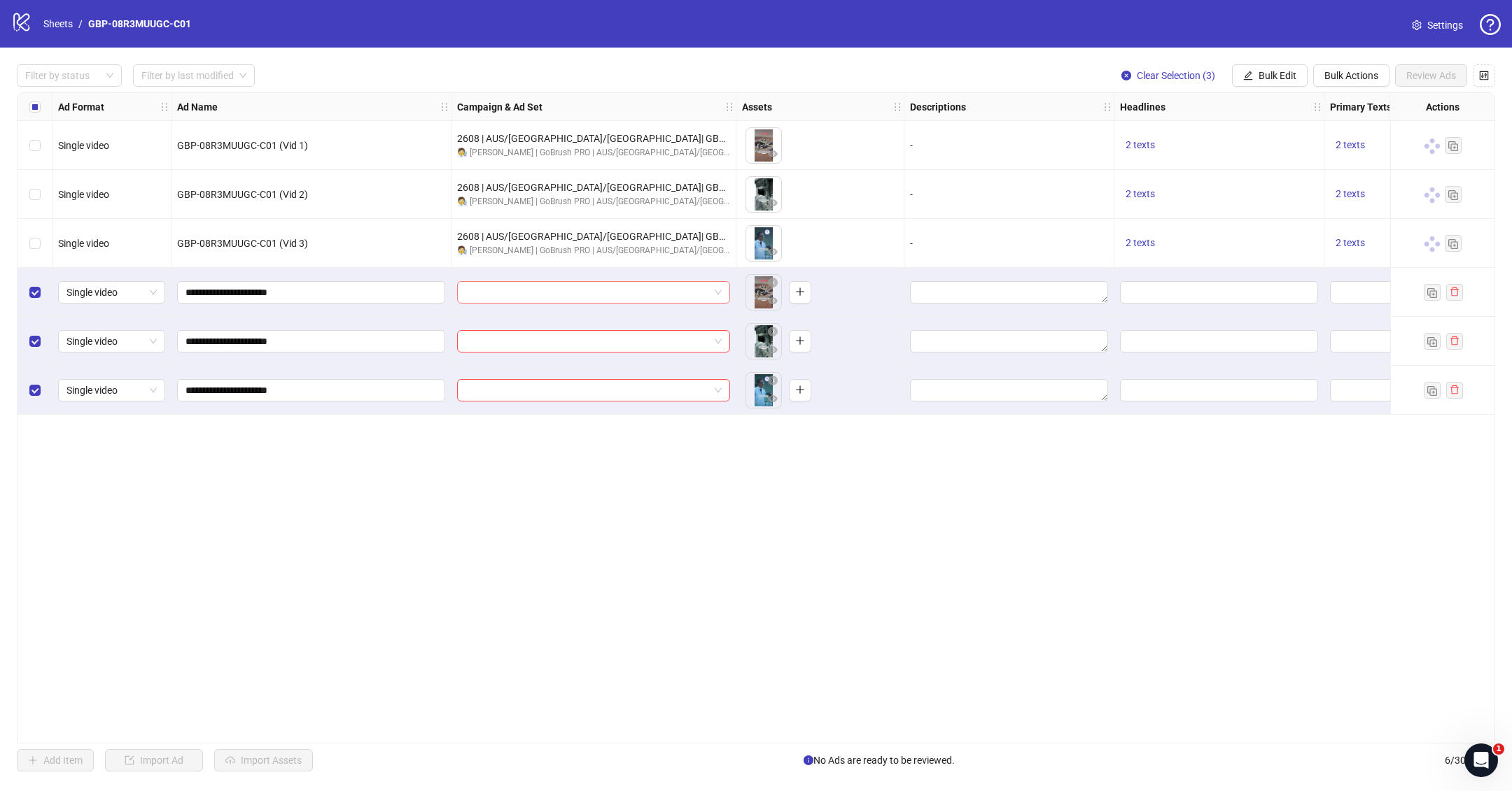
click at [652, 286] on input "search" at bounding box center [588, 292] width 244 height 21
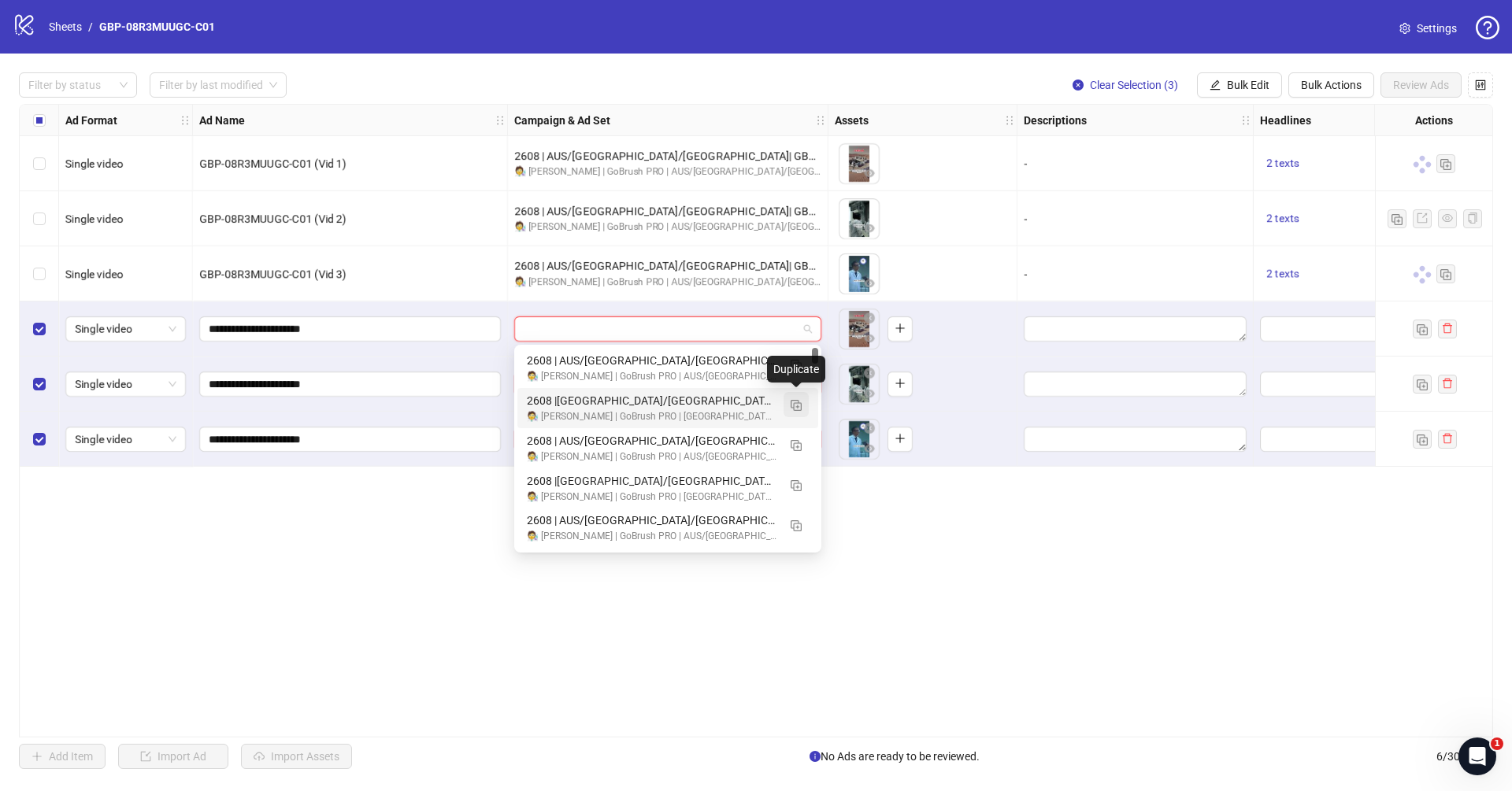
click at [796, 401] on img "button" at bounding box center [795, 404] width 11 height 11
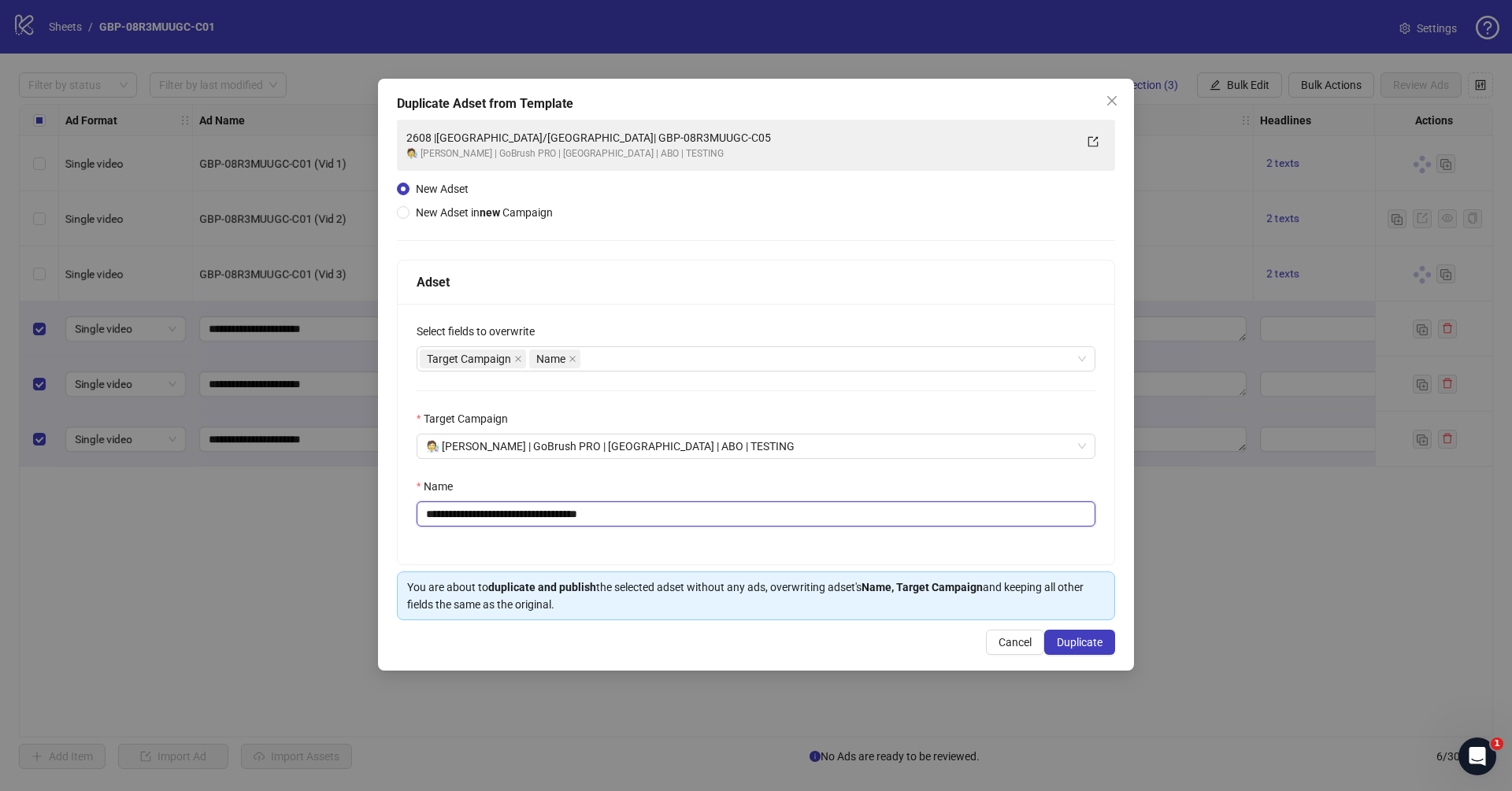
click at [503, 517] on input "**********" at bounding box center [756, 514] width 679 height 25
drag, startPoint x: 504, startPoint y: 516, endPoint x: 828, endPoint y: 521, distance: 324.0
click at [828, 521] on input "**********" at bounding box center [756, 514] width 679 height 25
paste input "text"
type input "**********"
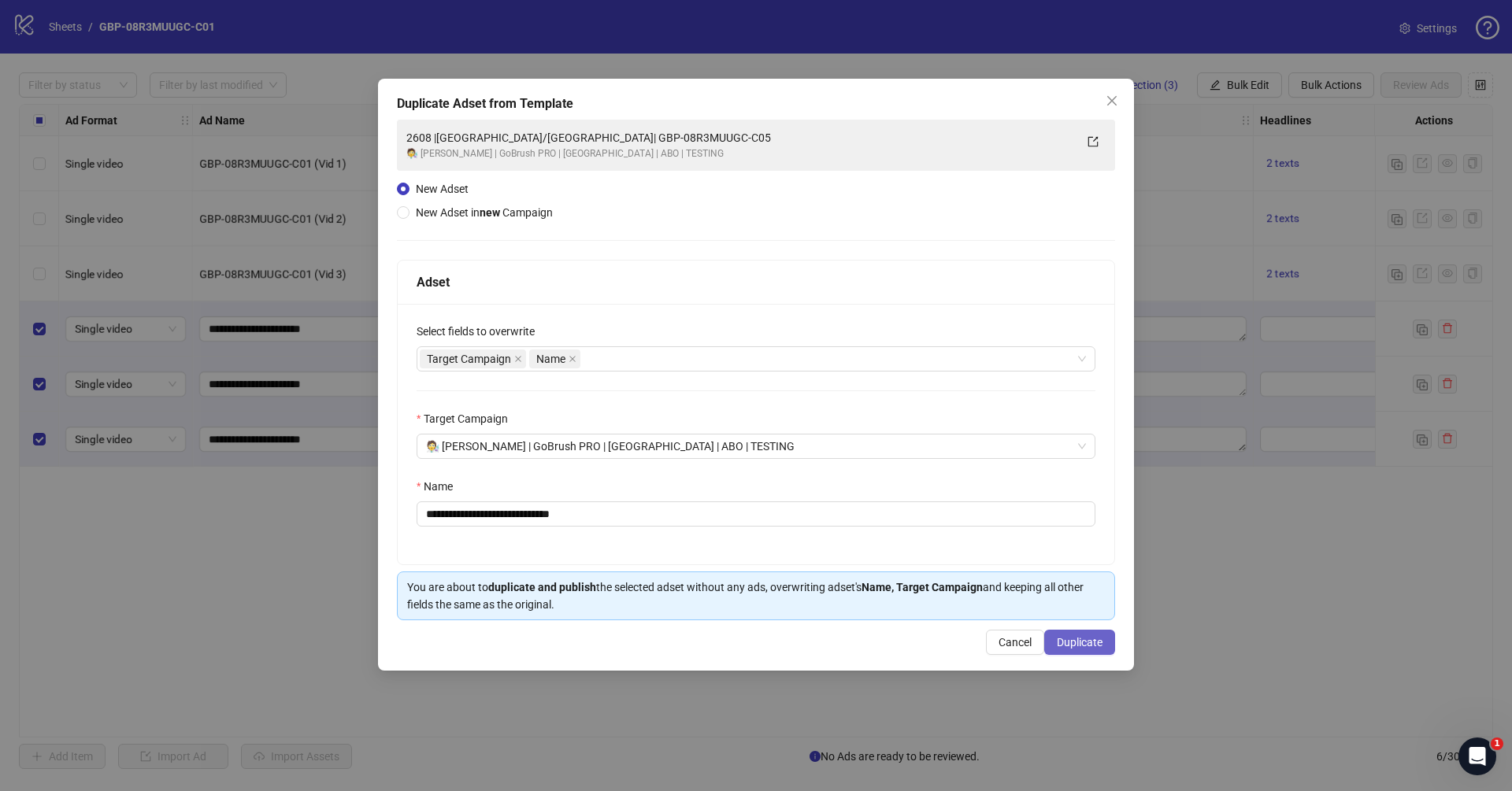
click at [1080, 638] on span "Duplicate" at bounding box center [1079, 642] width 46 height 13
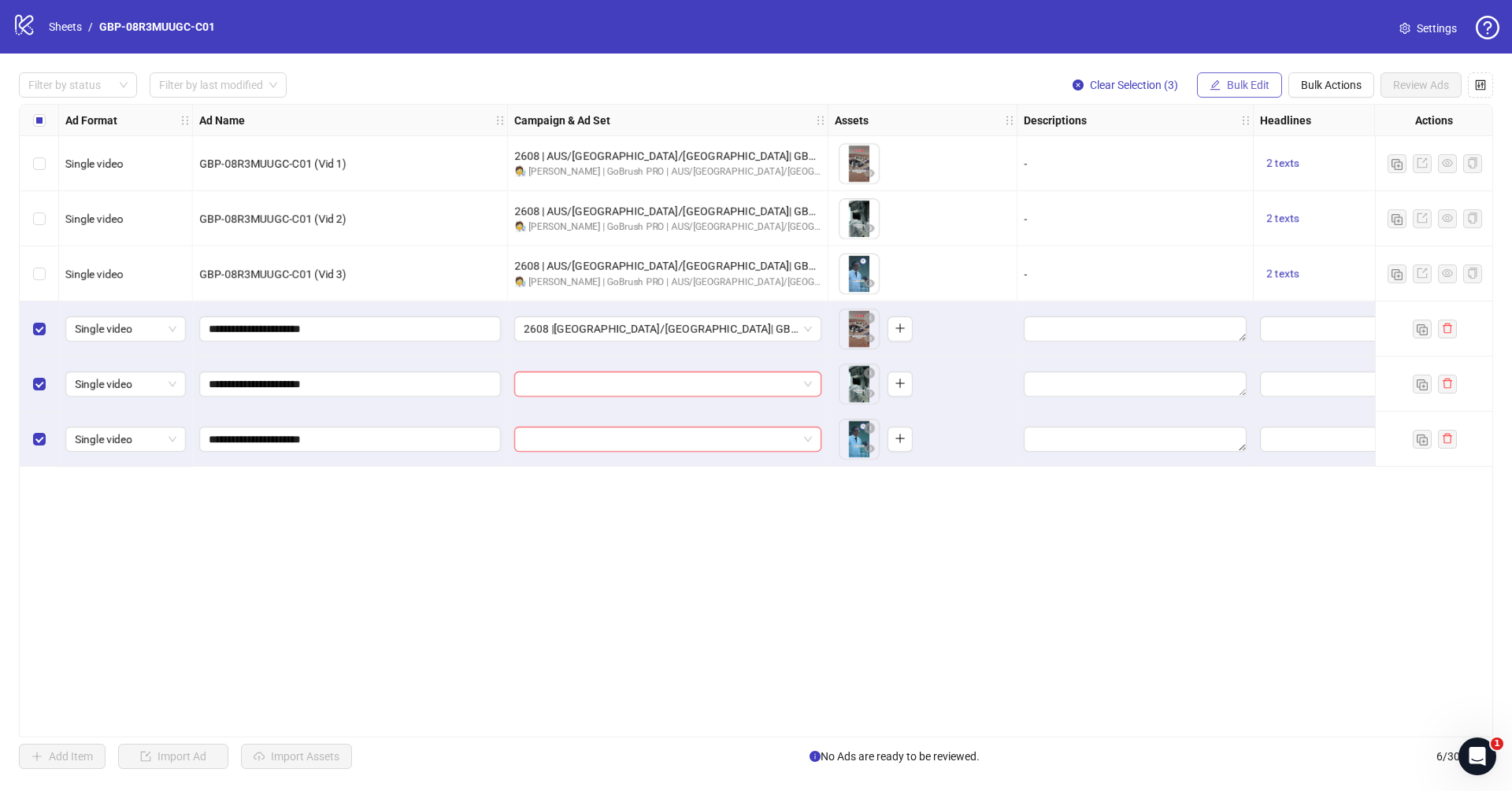
click at [1252, 86] on span "Bulk Edit" at bounding box center [1248, 85] width 43 height 13
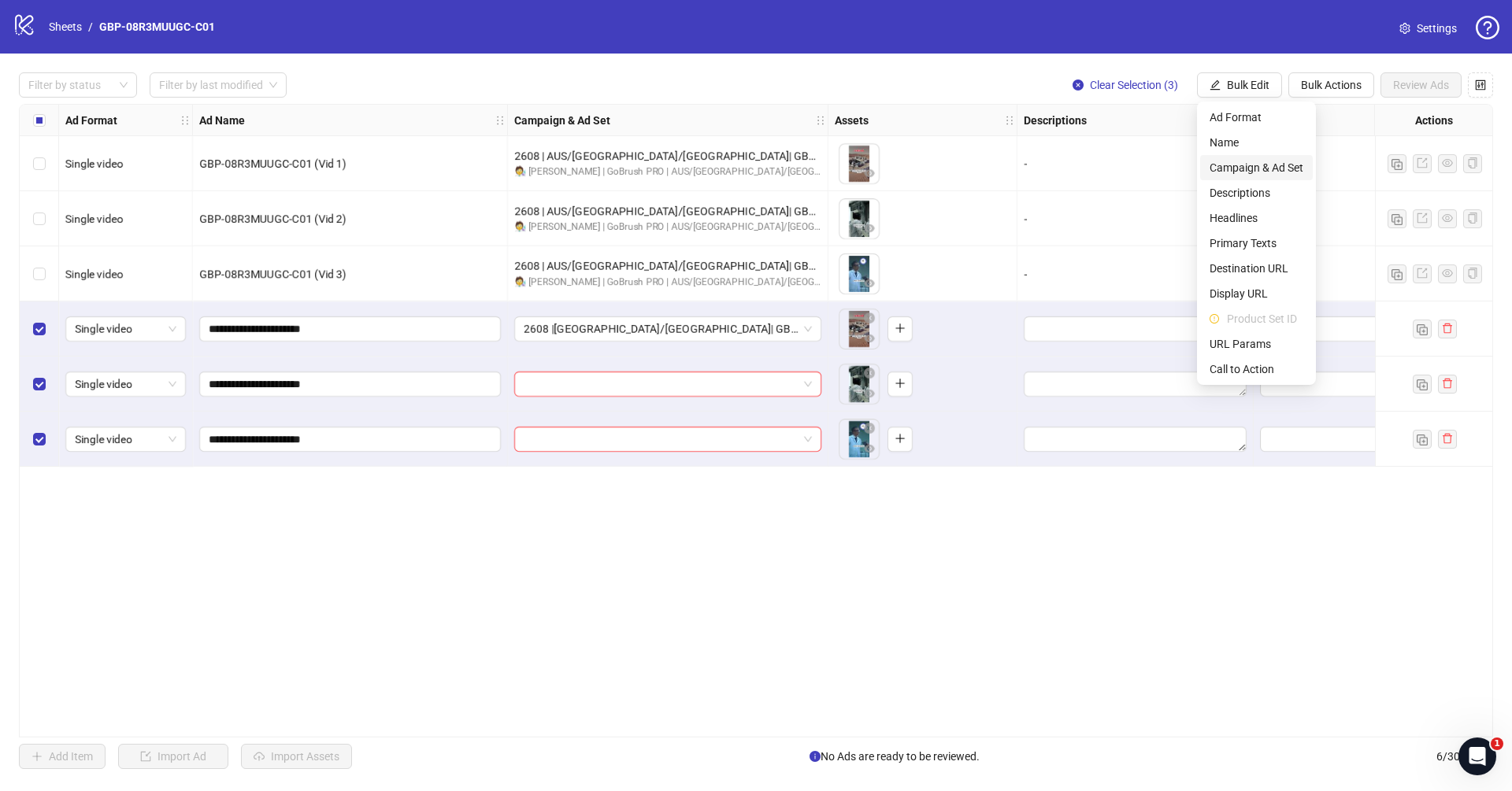
click at [1283, 163] on span "Campaign & Ad Set" at bounding box center [1256, 168] width 93 height 17
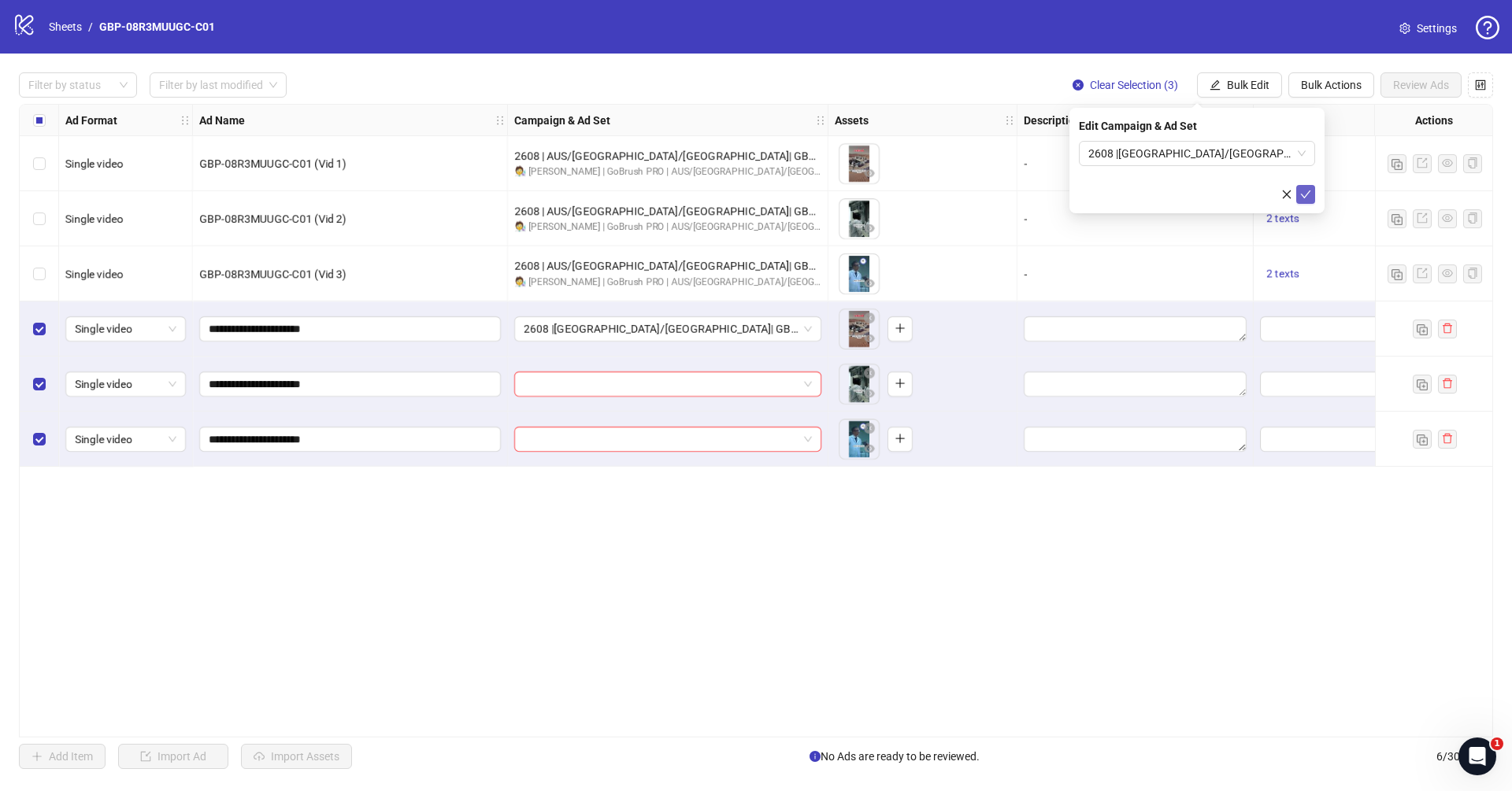
click at [1311, 191] on icon "check" at bounding box center [1305, 193] width 11 height 11
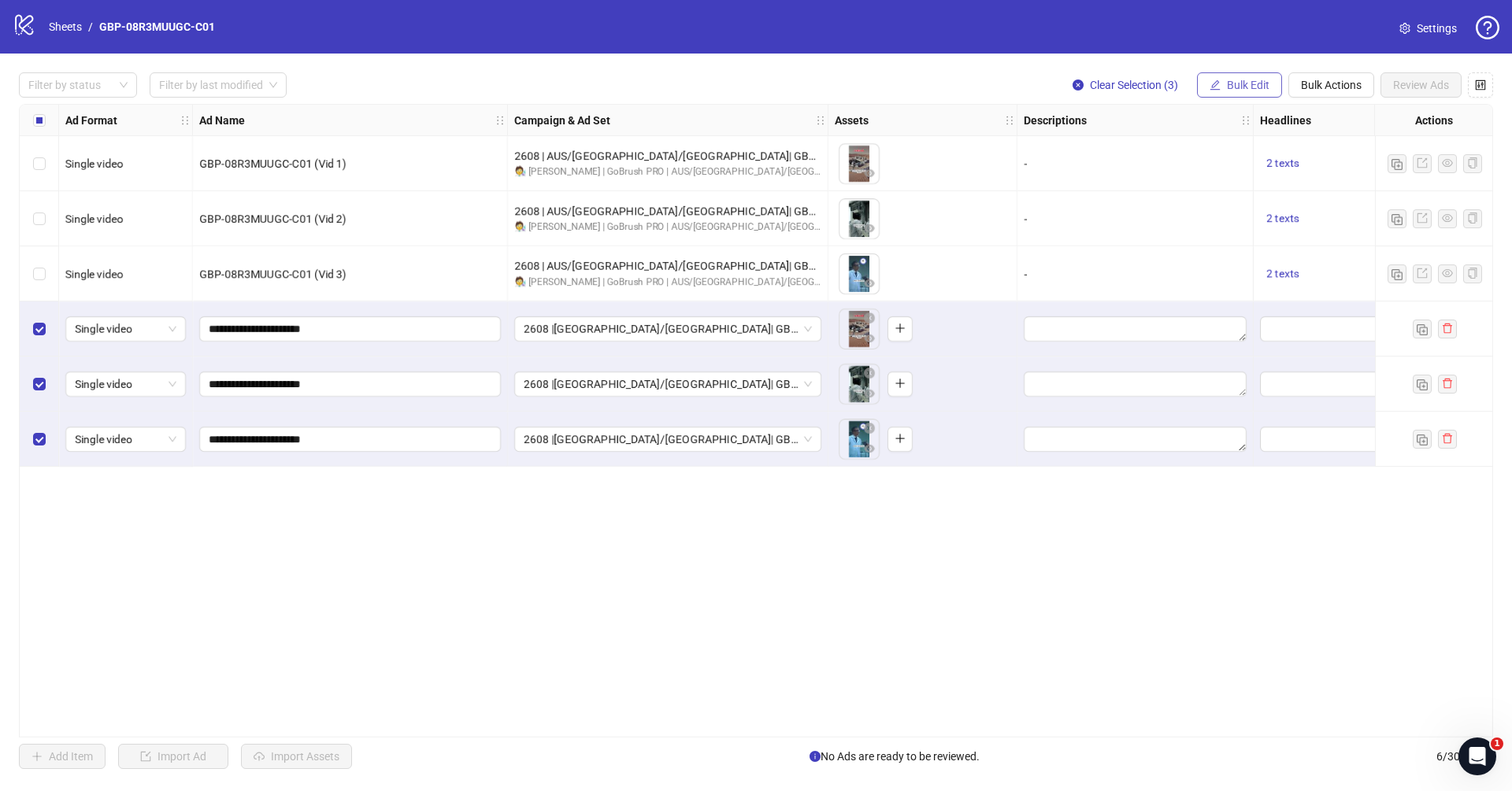
click at [1246, 88] on span "Bulk Edit" at bounding box center [1248, 85] width 43 height 13
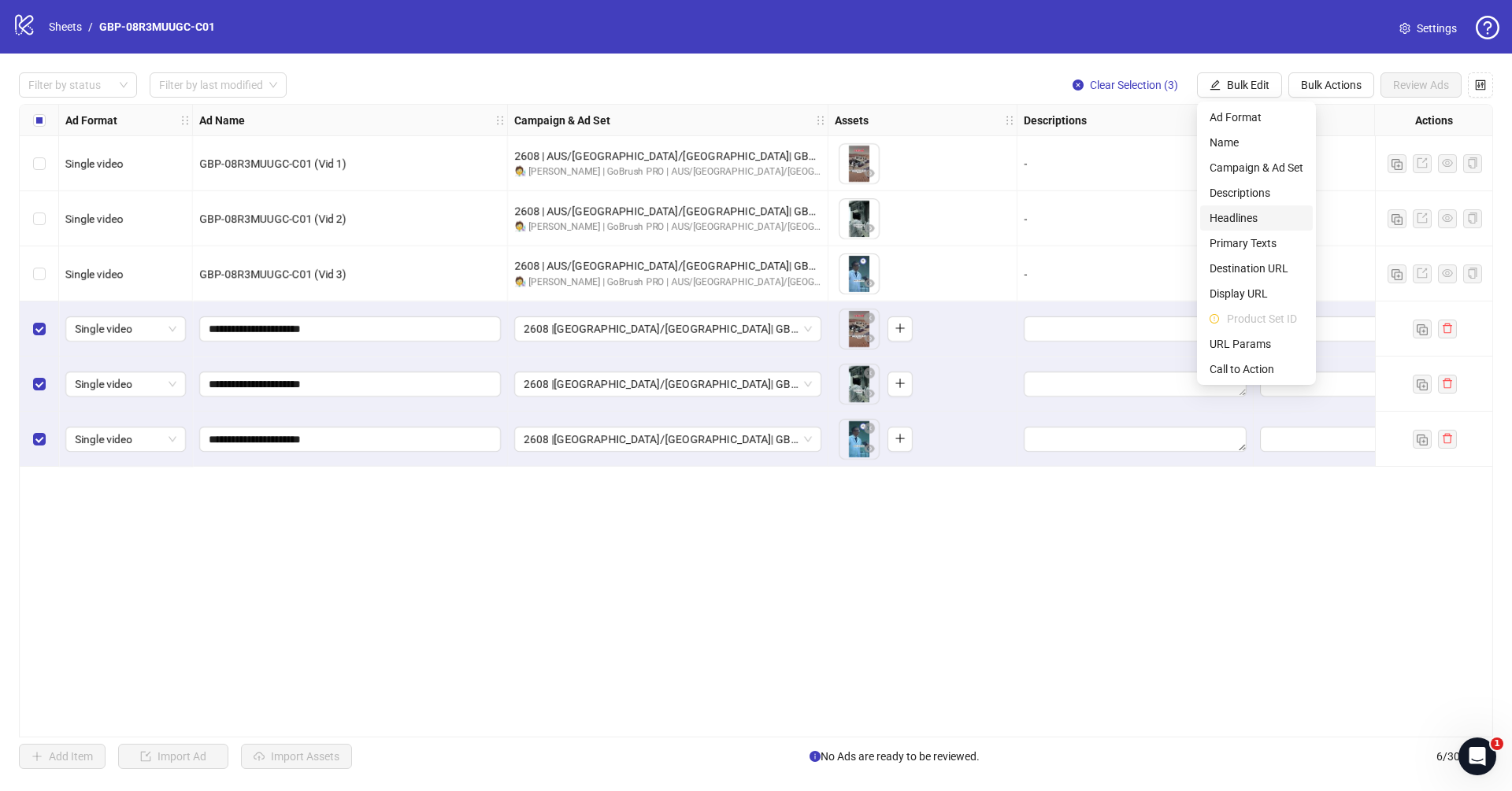
click at [1253, 215] on span "Headlines" at bounding box center [1256, 218] width 93 height 17
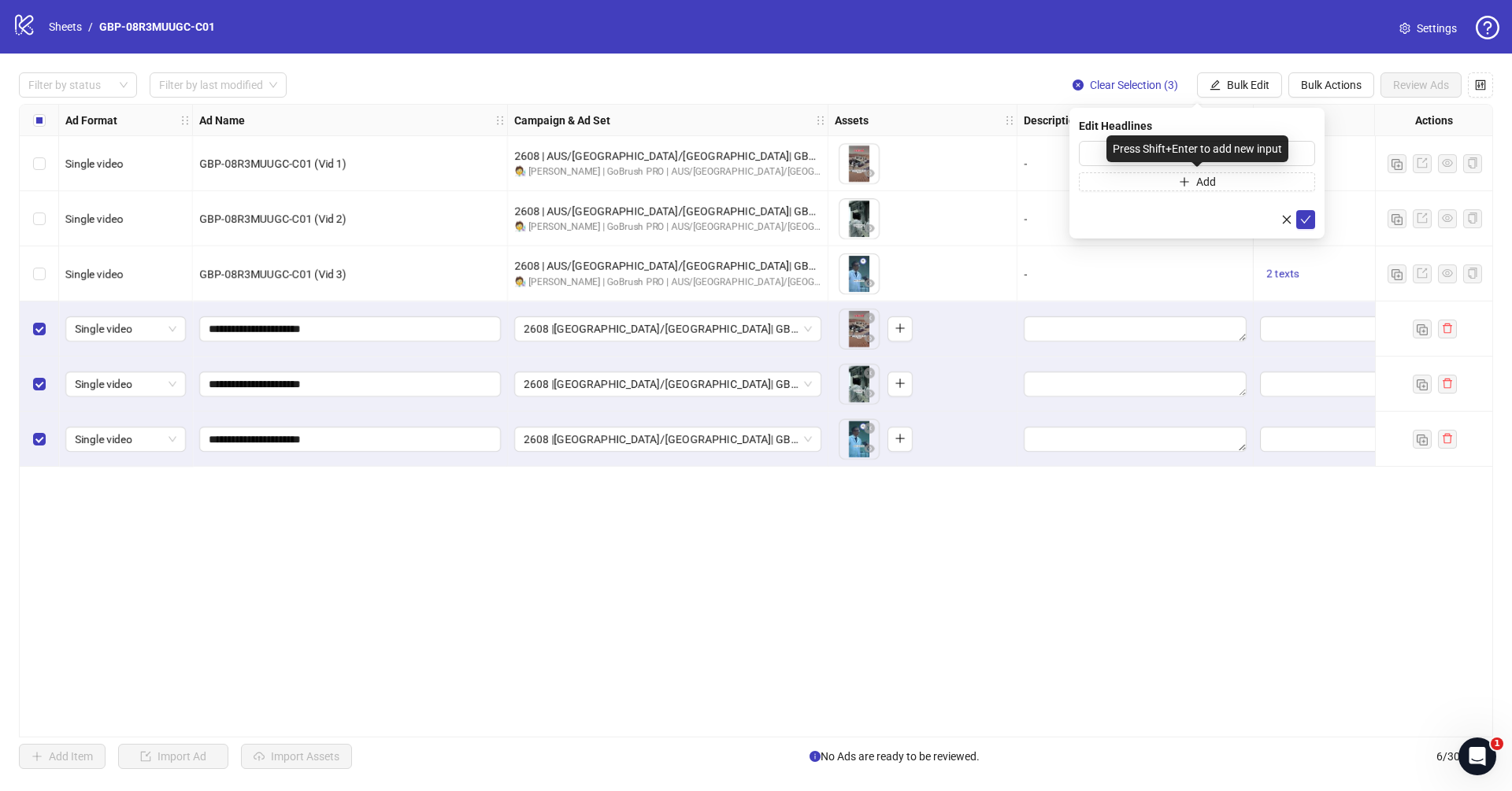
click at [1129, 152] on div "Press Shift+Enter to add new input" at bounding box center [1197, 149] width 182 height 27
click at [1086, 146] on input "text" at bounding box center [1197, 154] width 236 height 25
paste input "*******"
type input "*******"
click at [1152, 178] on button "Add" at bounding box center [1197, 181] width 236 height 18
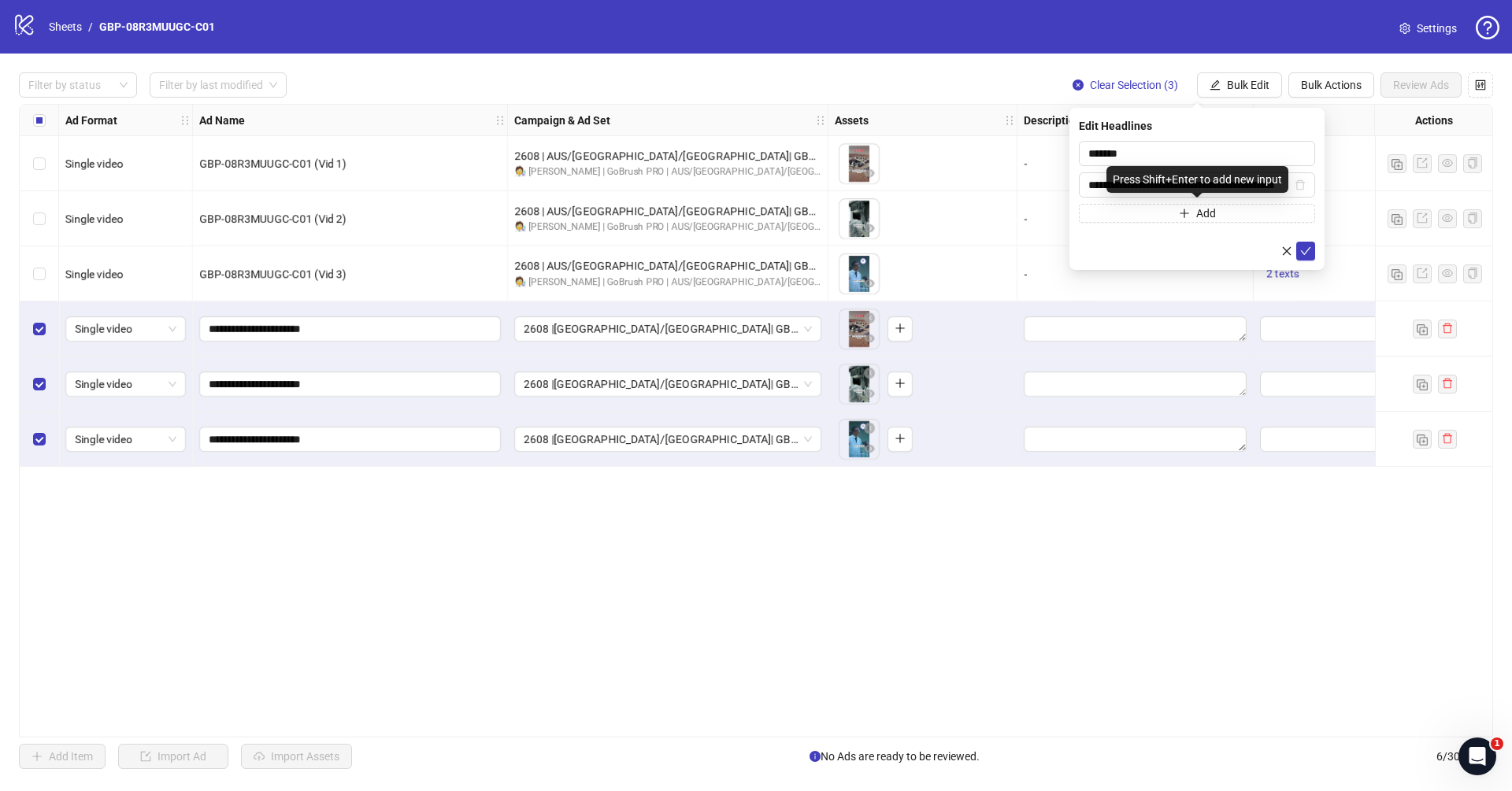
scroll to position [0, 31]
type input "**********"
click at [1304, 247] on icon "check" at bounding box center [1305, 251] width 11 height 11
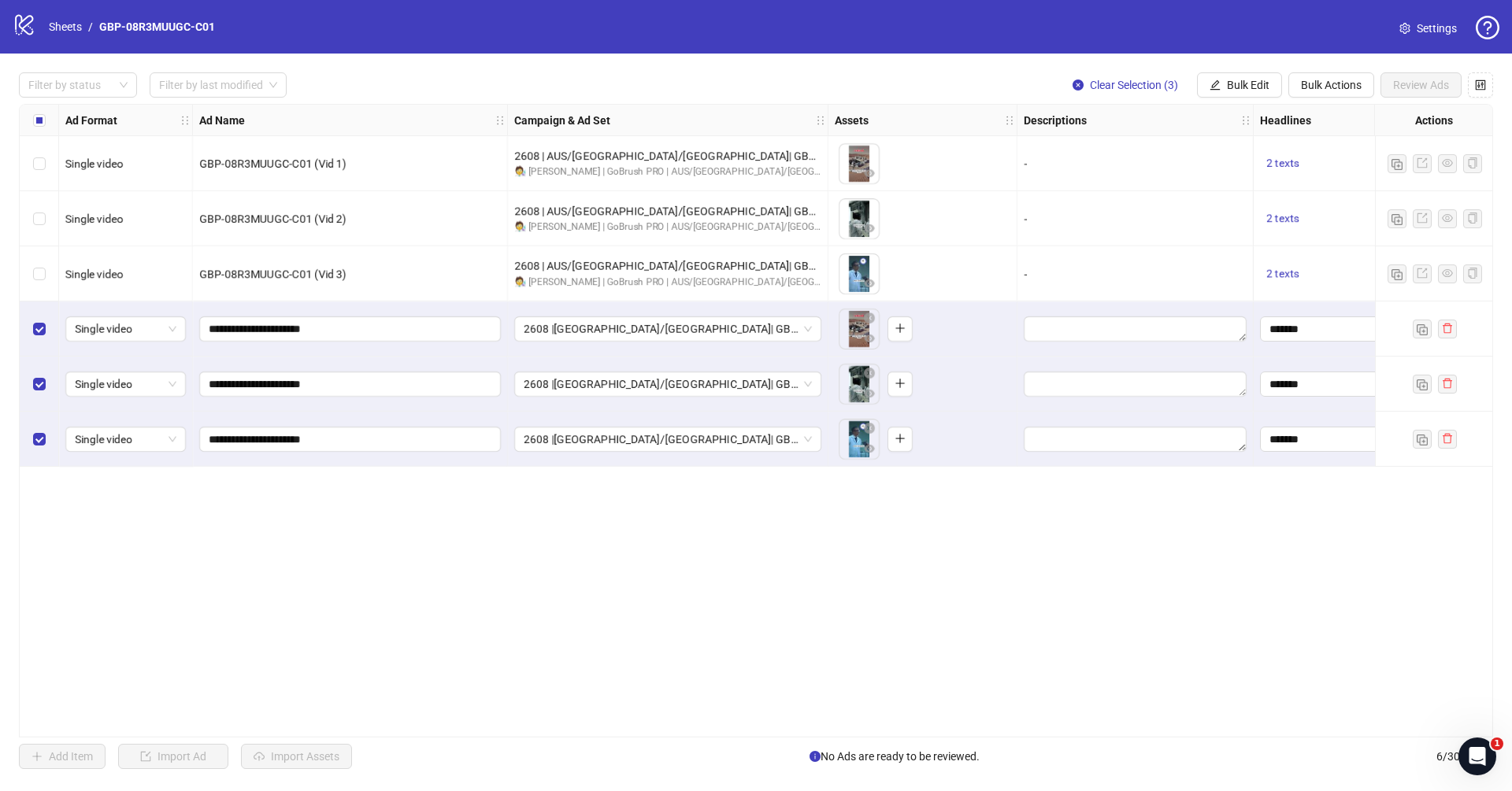
drag, startPoint x: 805, startPoint y: 731, endPoint x: 1191, endPoint y: 739, distance: 386.1
click at [1191, 739] on div "Filter by status Filter by last modified Clear Selection (3) Bulk Edit Bulk Act…" at bounding box center [756, 421] width 1512 height 735
drag, startPoint x: 807, startPoint y: 727, endPoint x: 923, endPoint y: 728, distance: 116.0
click at [923, 728] on div "Ad Format Ad Name Campaign & Ad Set Assets Descriptions Headlines Primary Texts…" at bounding box center [756, 421] width 1474 height 634
drag, startPoint x: 791, startPoint y: 731, endPoint x: 818, endPoint y: 731, distance: 27.0
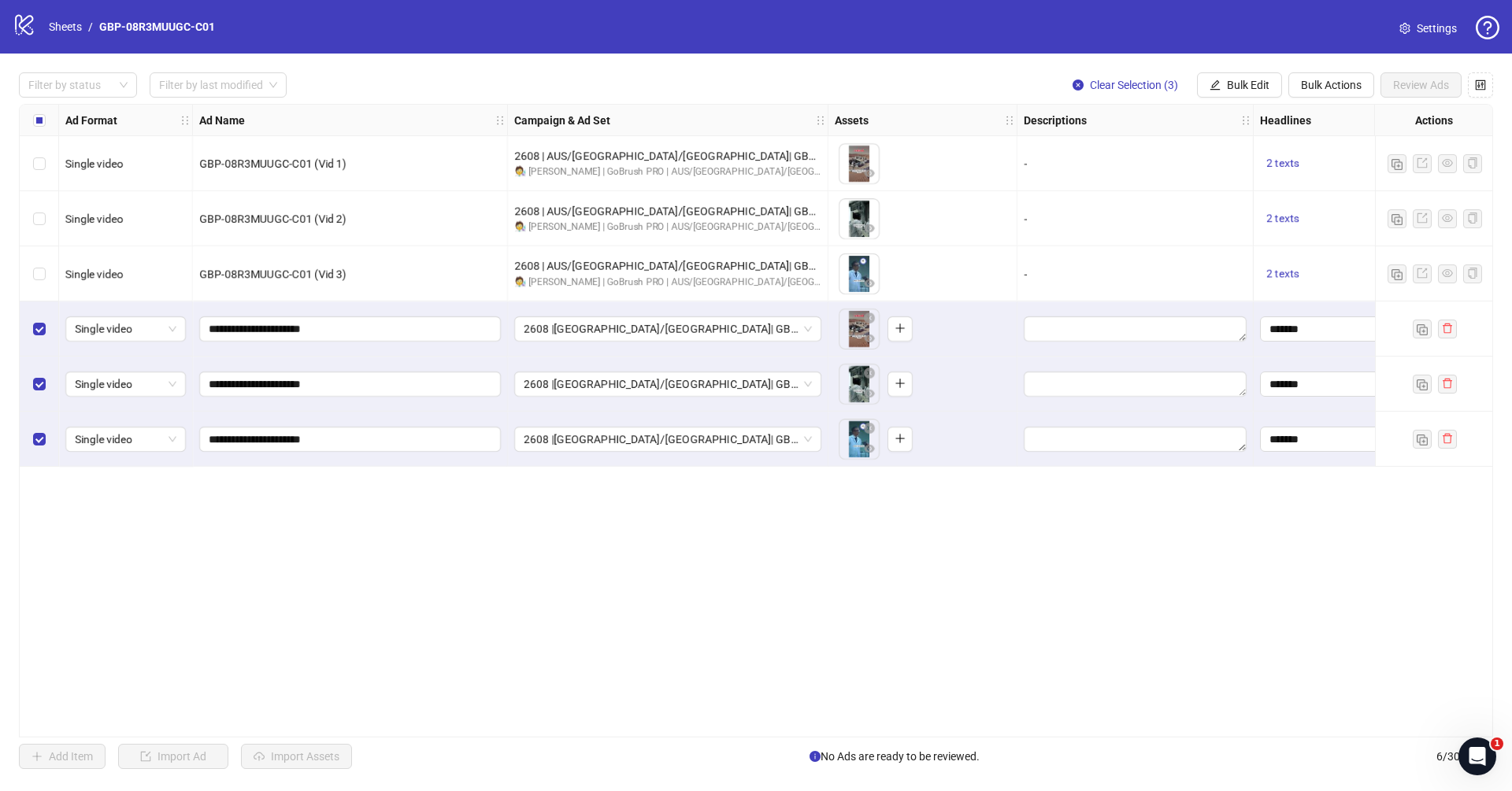
click at [818, 731] on div "Ad Format Ad Name Campaign & Ad Set Assets Descriptions Headlines Primary Texts…" at bounding box center [756, 421] width 1474 height 634
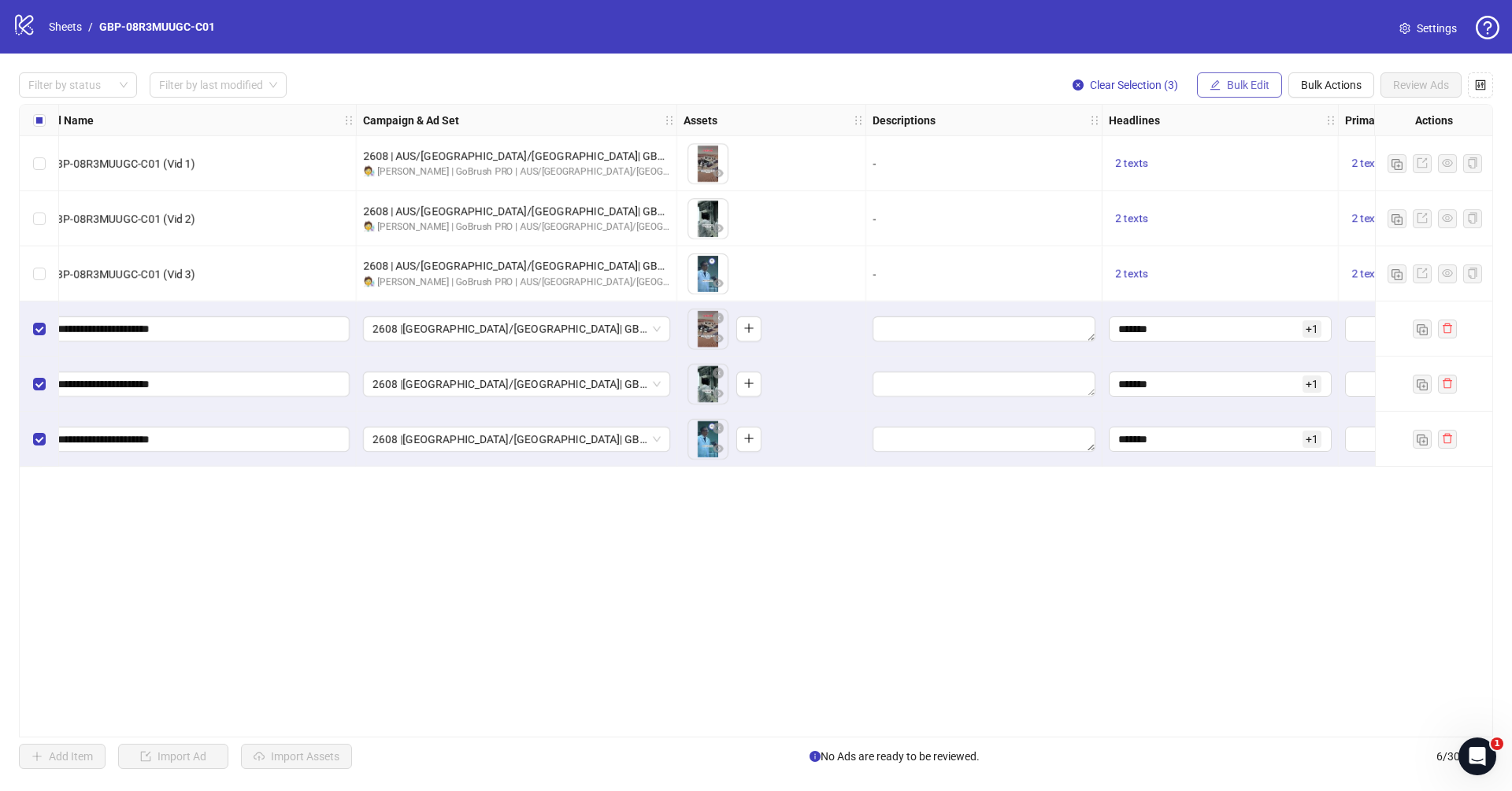
click at [1240, 96] on button "Bulk Edit" at bounding box center [1239, 86] width 85 height 25
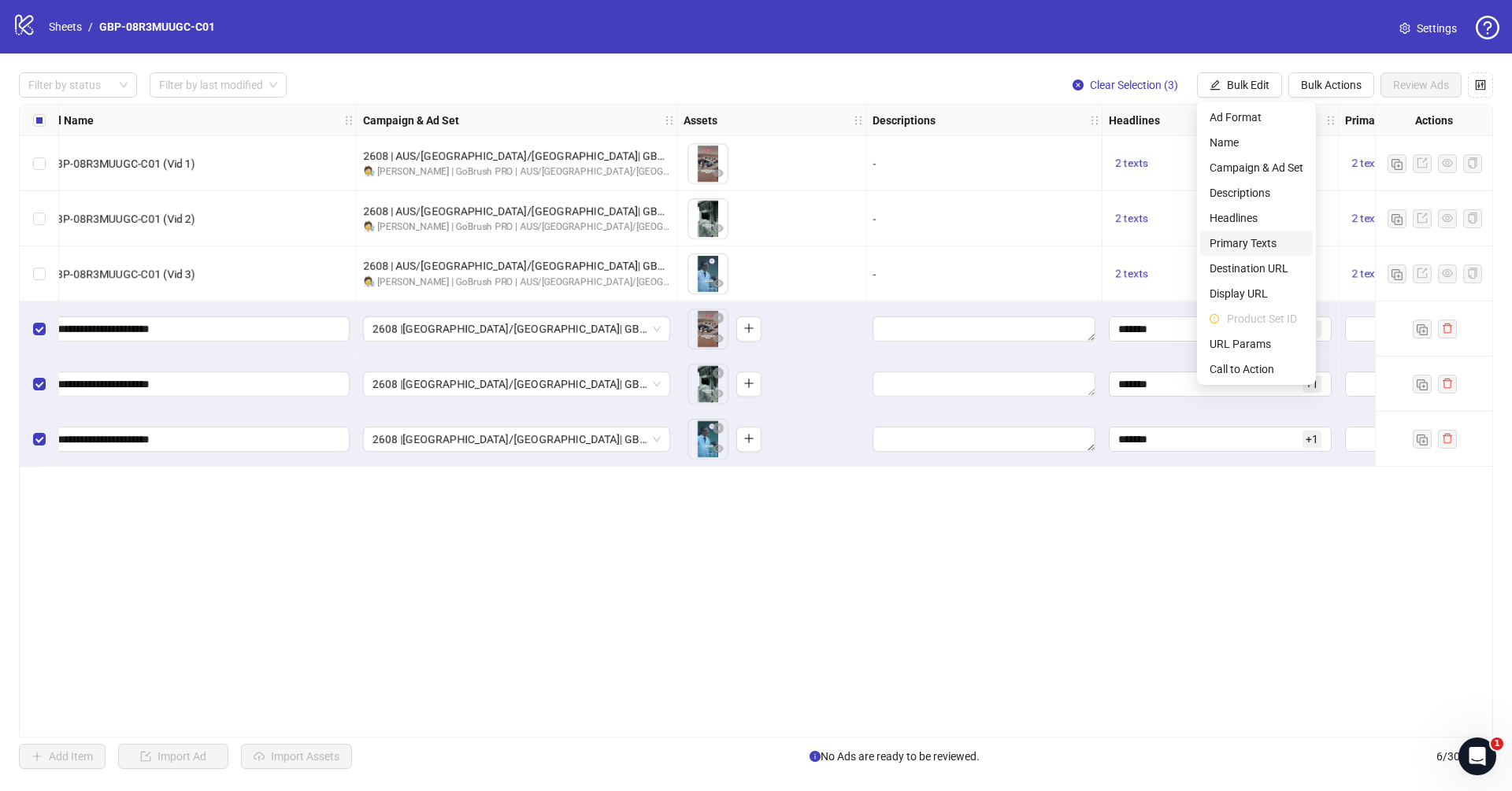
click at [1262, 243] on span "Primary Texts" at bounding box center [1256, 243] width 93 height 17
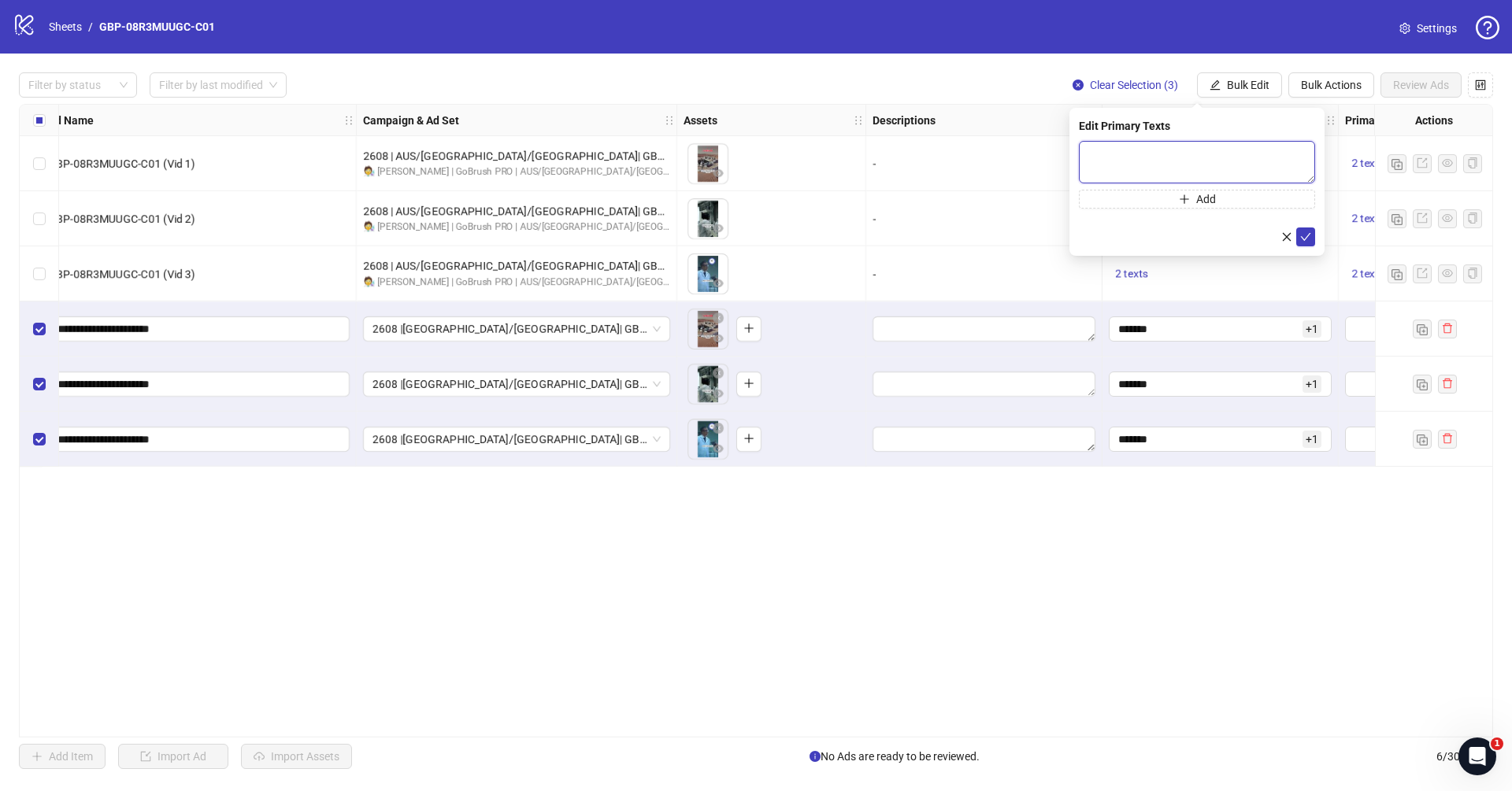
click at [1176, 149] on textarea at bounding box center [1197, 162] width 236 height 43
paste textarea "**********"
type textarea "**********"
click at [1172, 206] on button "Add" at bounding box center [1197, 197] width 236 height 18
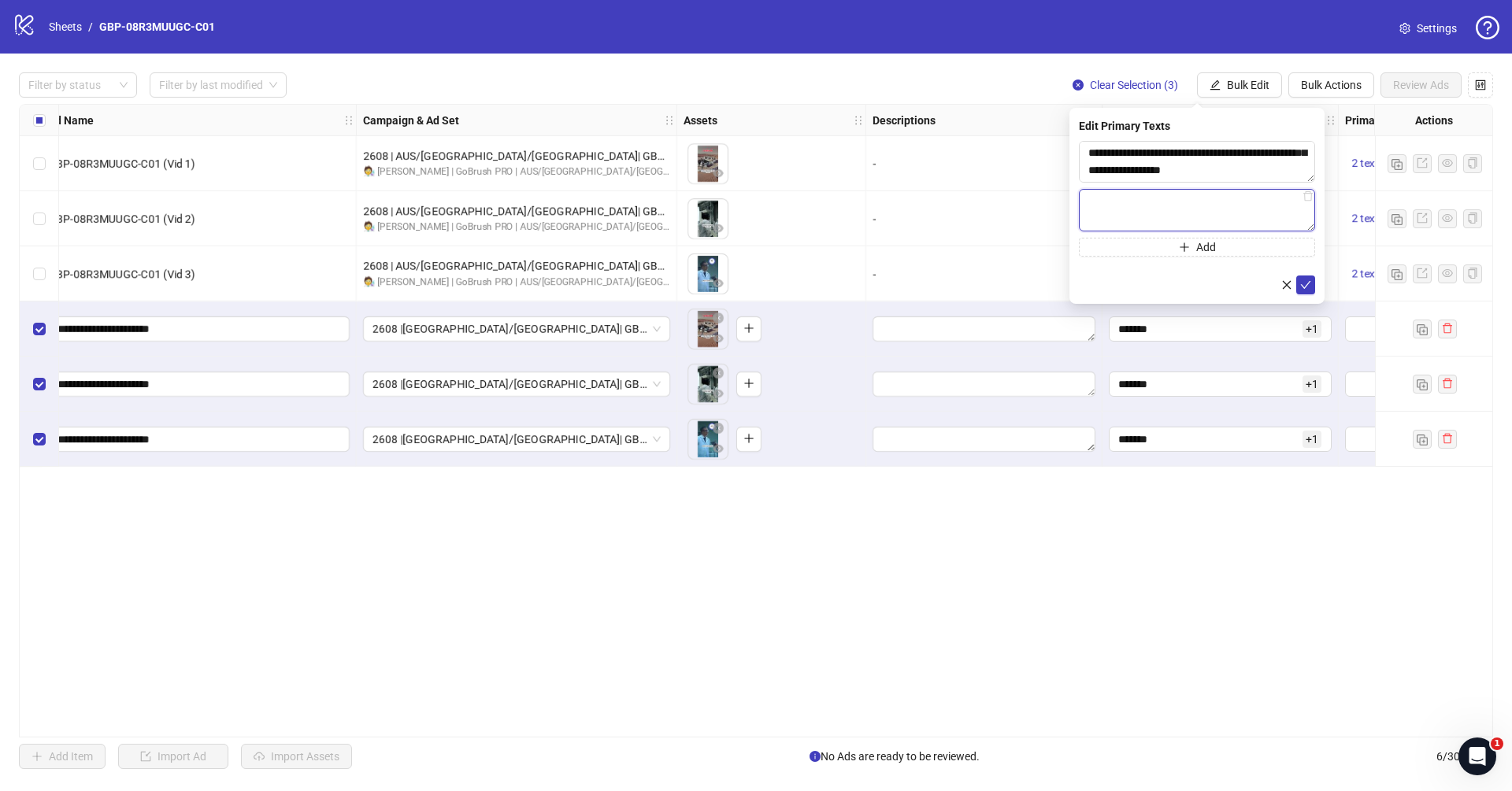
click at [1210, 200] on textarea at bounding box center [1197, 210] width 236 height 43
paste textarea "**********"
type textarea "**********"
click at [1299, 280] on button "submit" at bounding box center [1305, 285] width 18 height 18
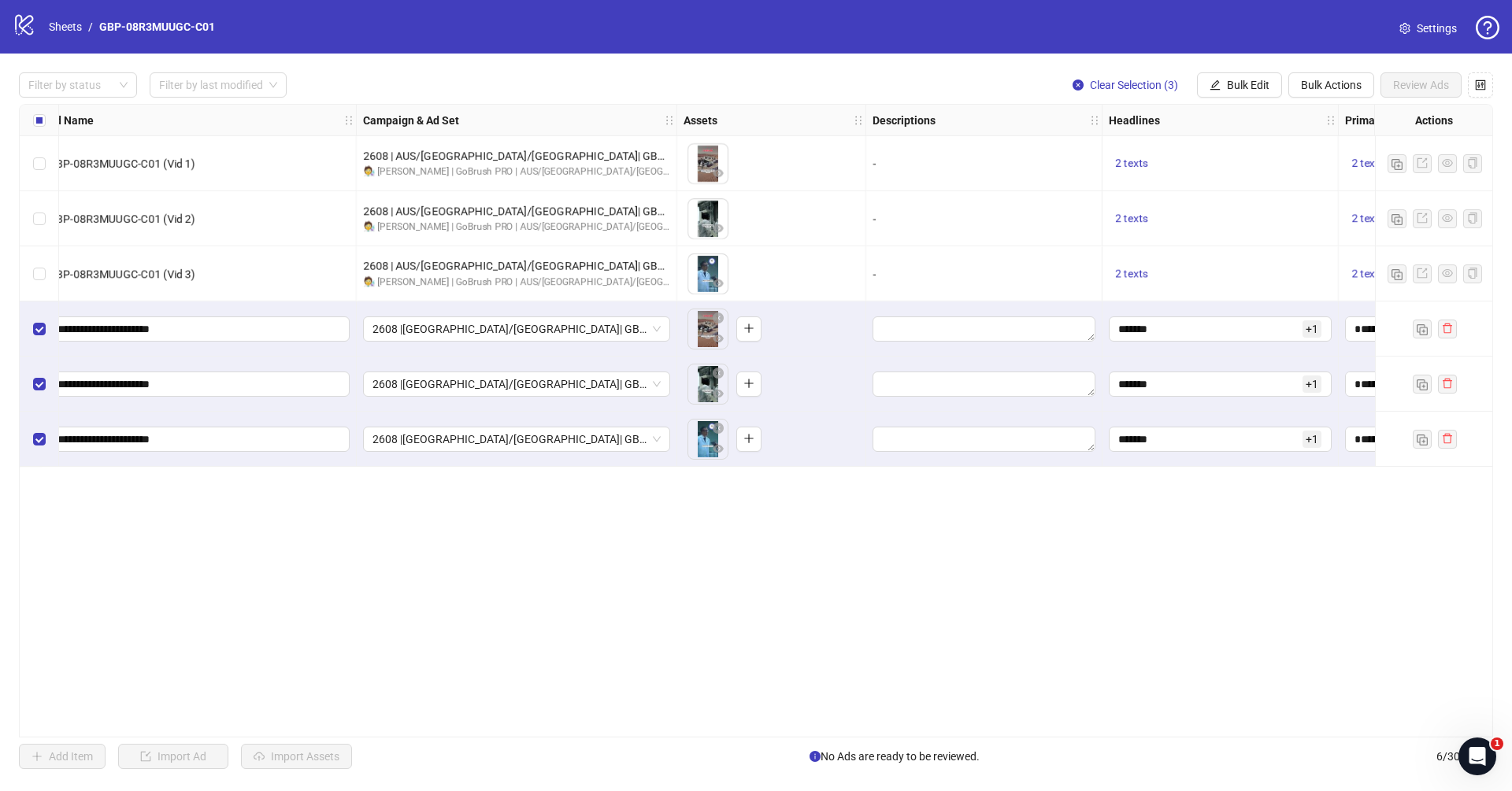
drag, startPoint x: 881, startPoint y: 737, endPoint x: 1121, endPoint y: 733, distance: 240.0
click at [1121, 733] on div "Ad Format Ad Name Campaign & Ad Set Assets Descriptions Headlines Primary Texts…" at bounding box center [756, 421] width 1474 height 634
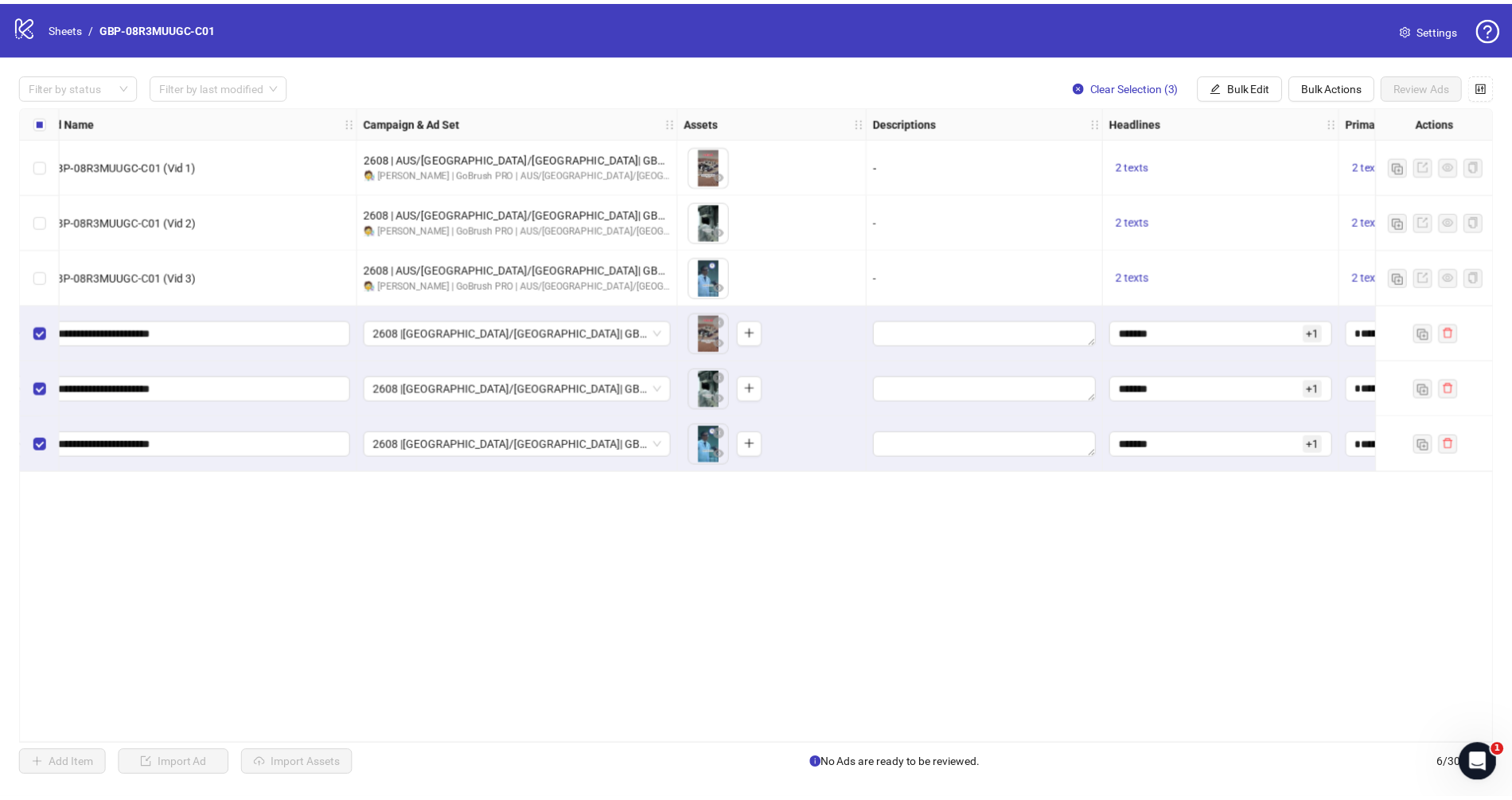
scroll to position [0, 681]
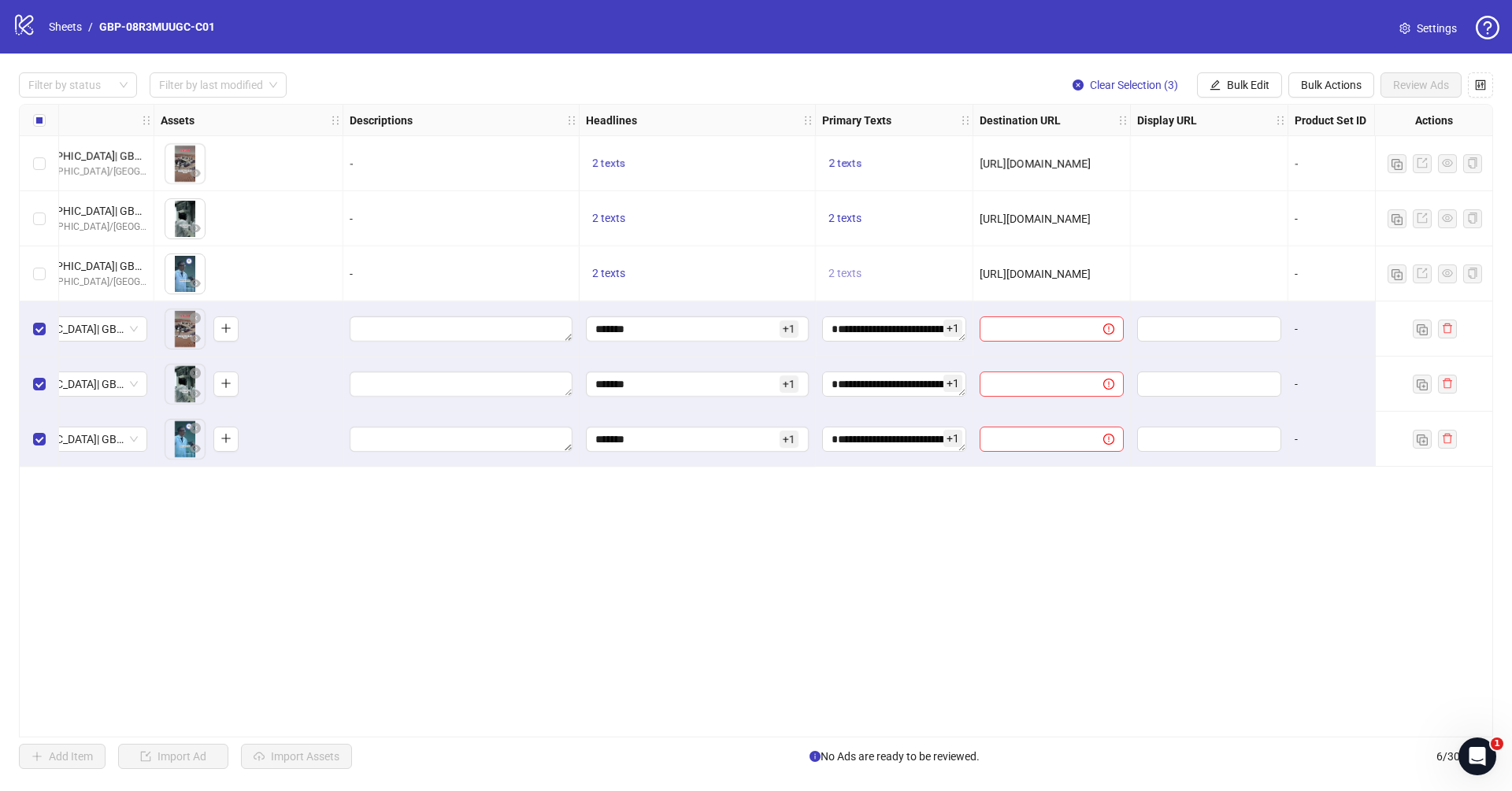
click at [842, 271] on span "2 texts" at bounding box center [845, 273] width 33 height 13
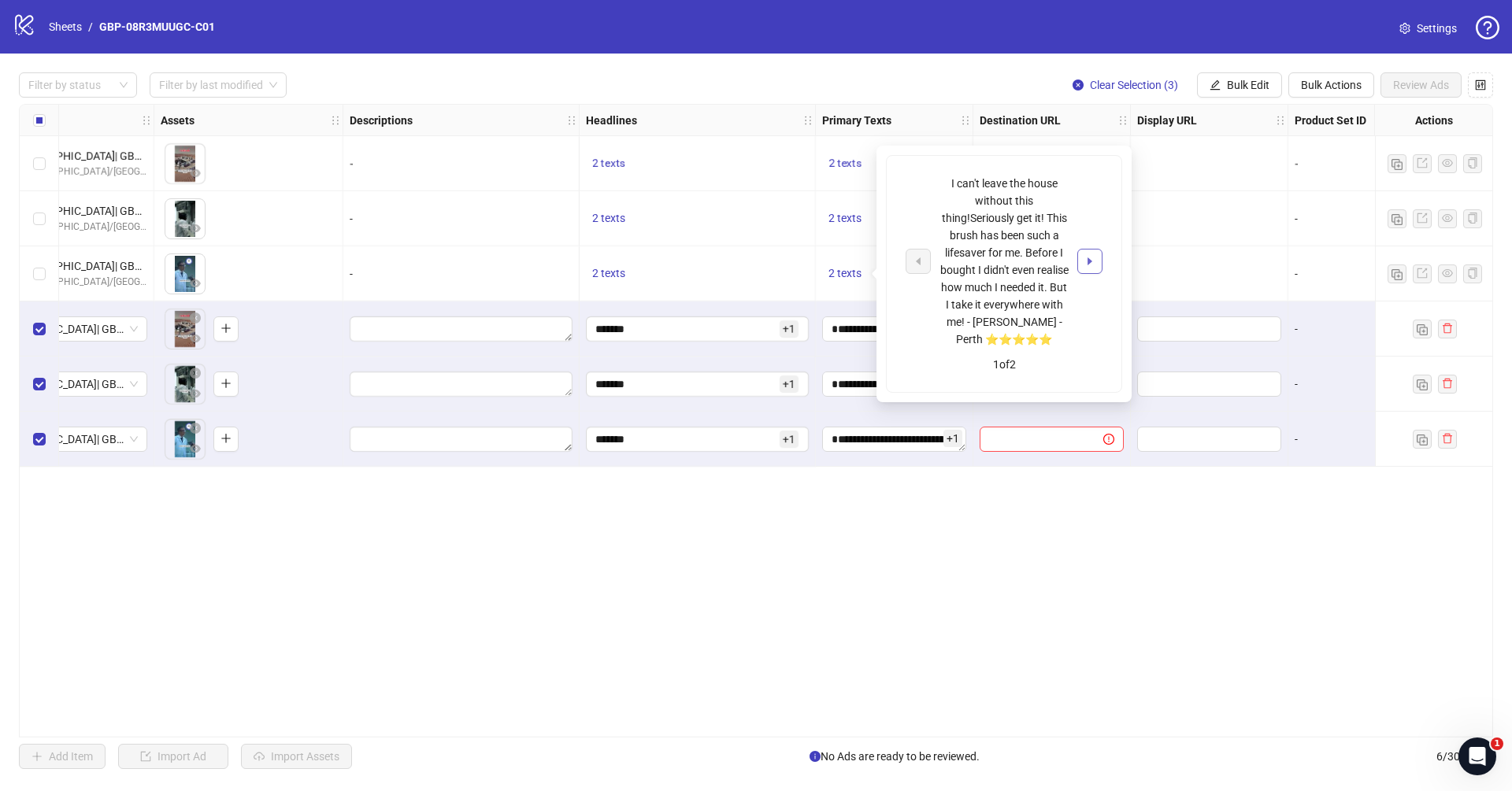
click at [1092, 269] on button "button" at bounding box center [1090, 261] width 25 height 25
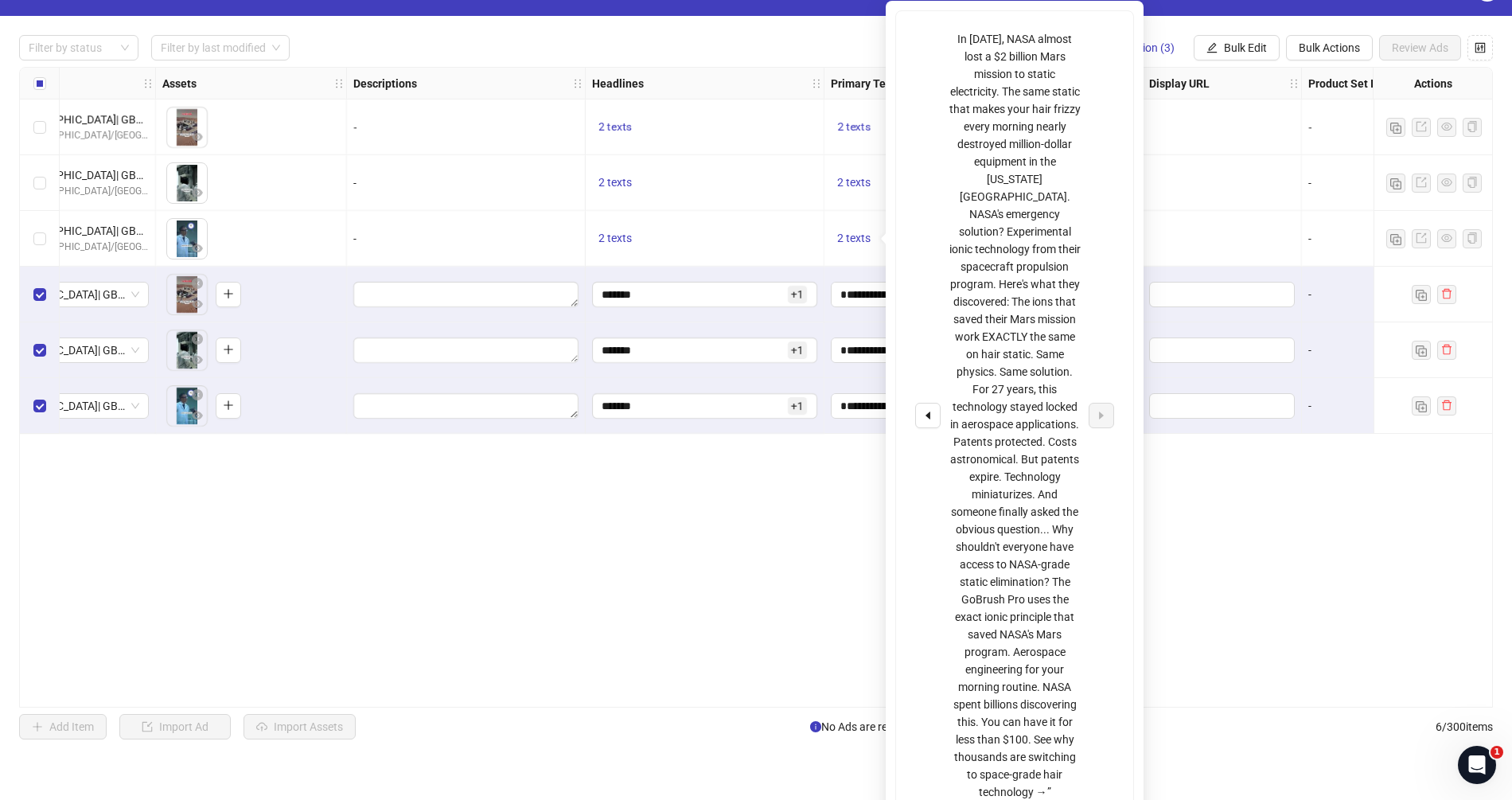
scroll to position [39, 0]
click at [766, 559] on div "Ad Format Ad Name Campaign & Ad Set Assets Descriptions Headlines Primary Texts…" at bounding box center [756, 386] width 1474 height 641
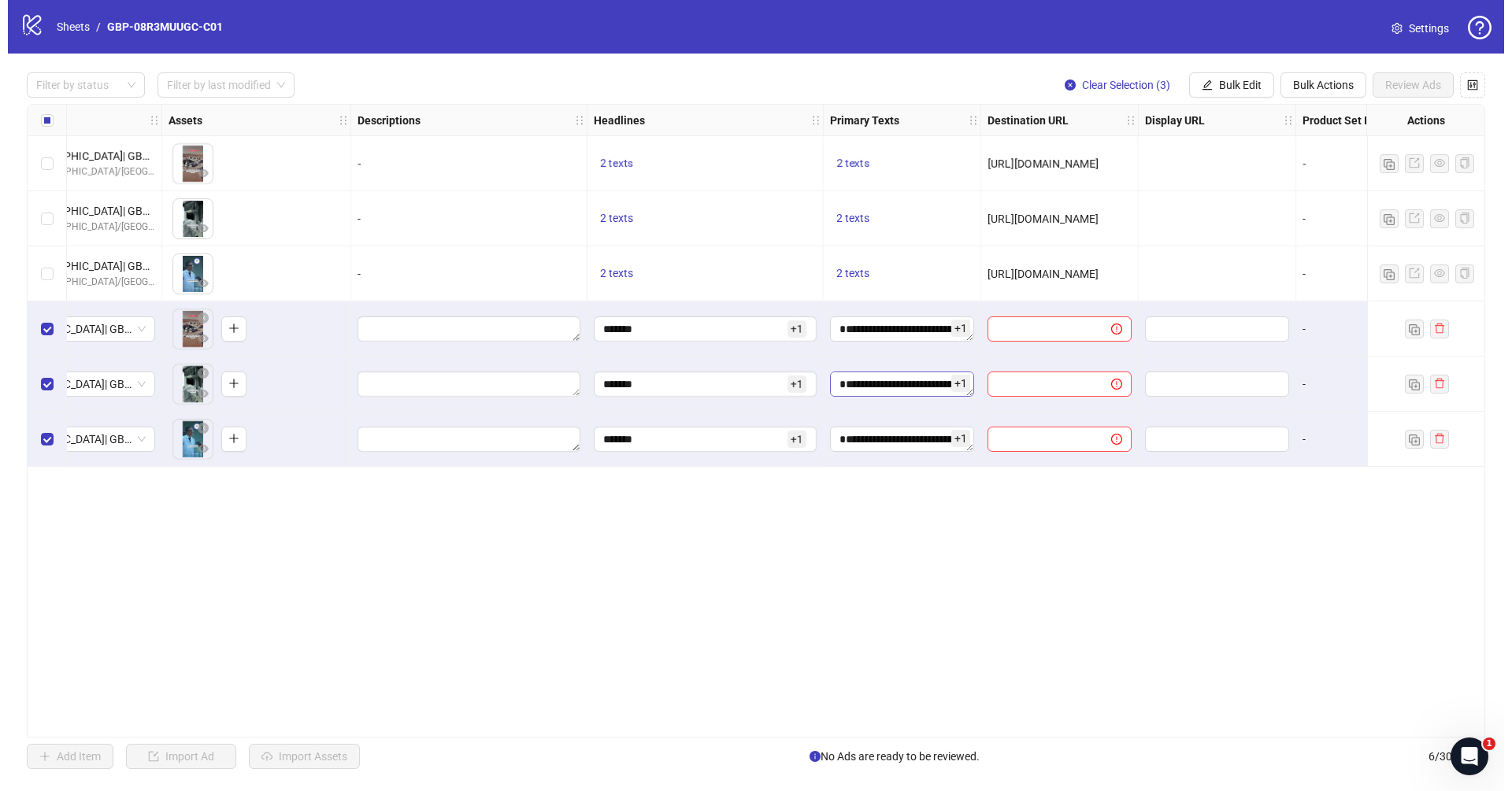
scroll to position [0, 0]
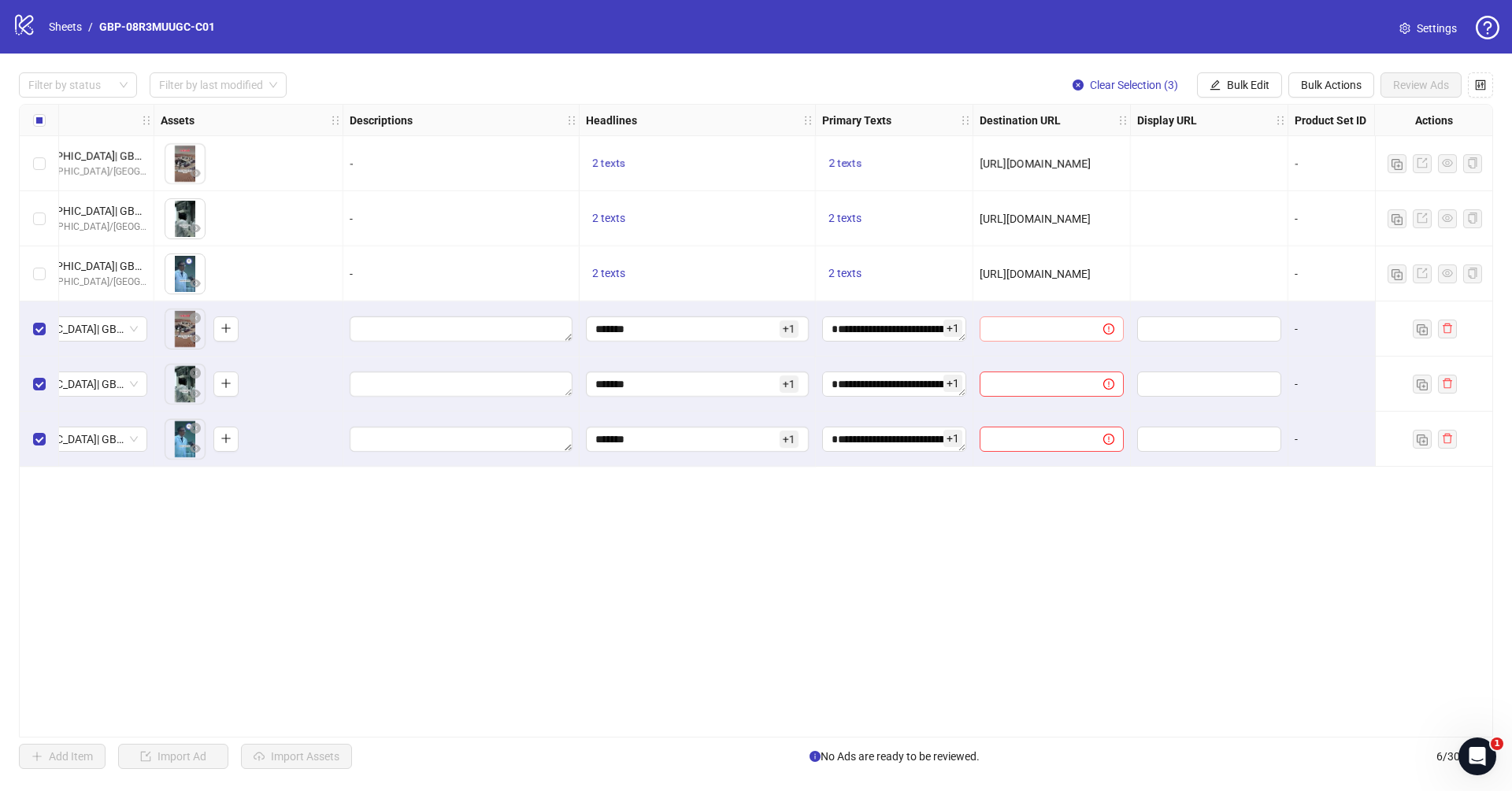
click at [1084, 323] on span at bounding box center [1052, 329] width 144 height 25
paste input "**********"
type input "**********"
click at [1242, 81] on span "Bulk Edit" at bounding box center [1248, 85] width 43 height 13
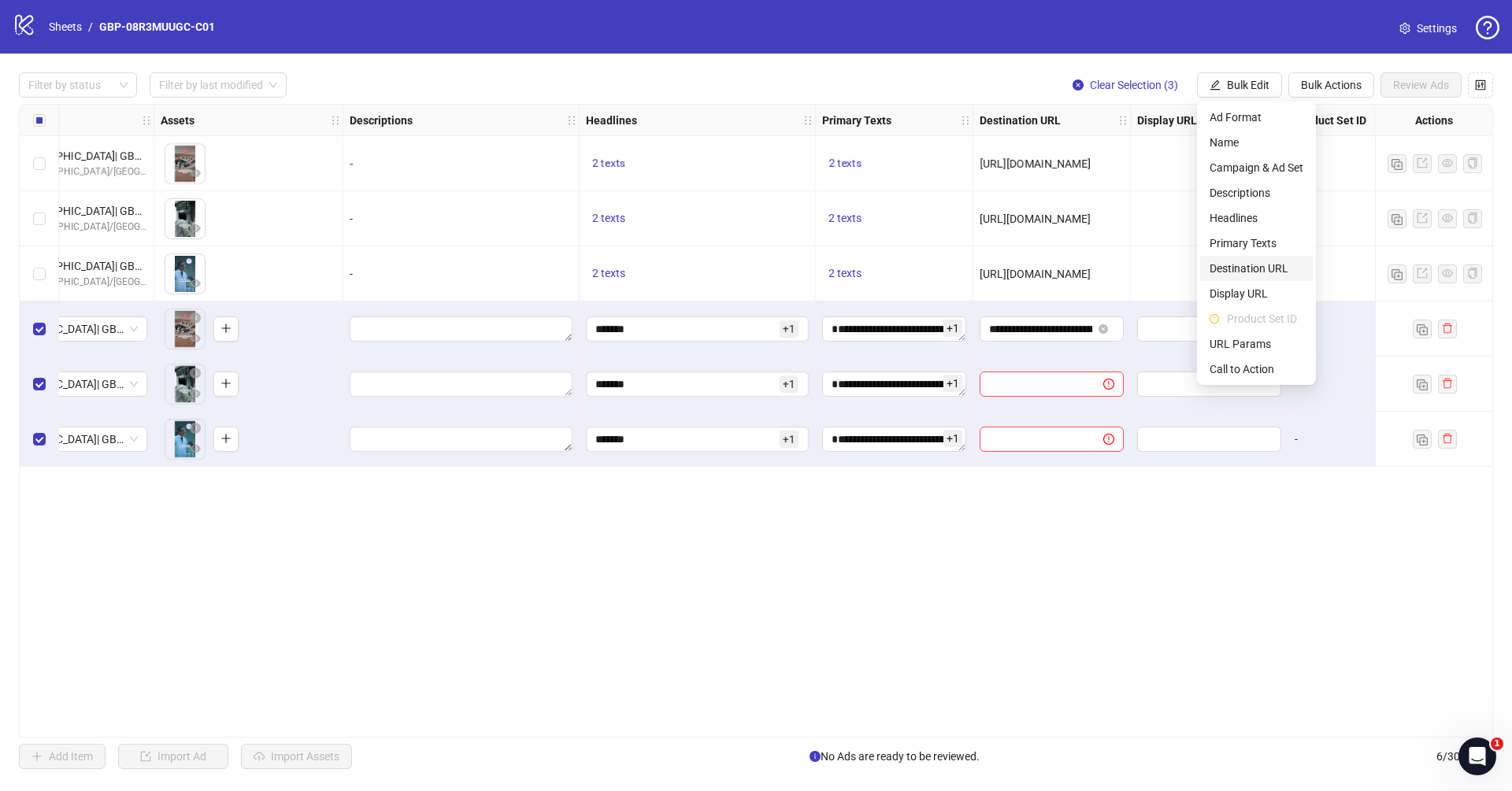
click at [1268, 273] on span "Destination URL" at bounding box center [1256, 268] width 93 height 17
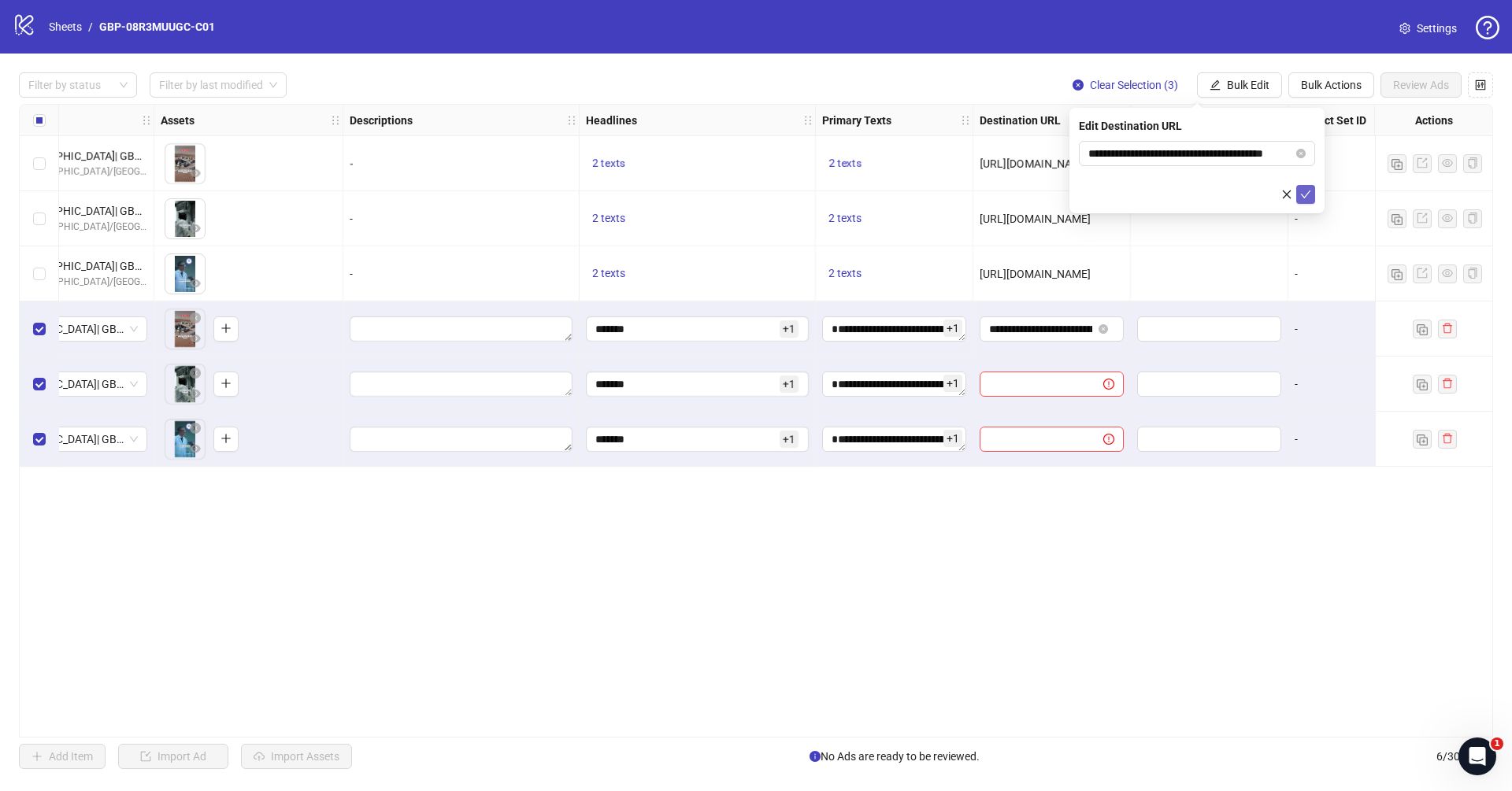
click at [1299, 192] on button "submit" at bounding box center [1305, 193] width 18 height 18
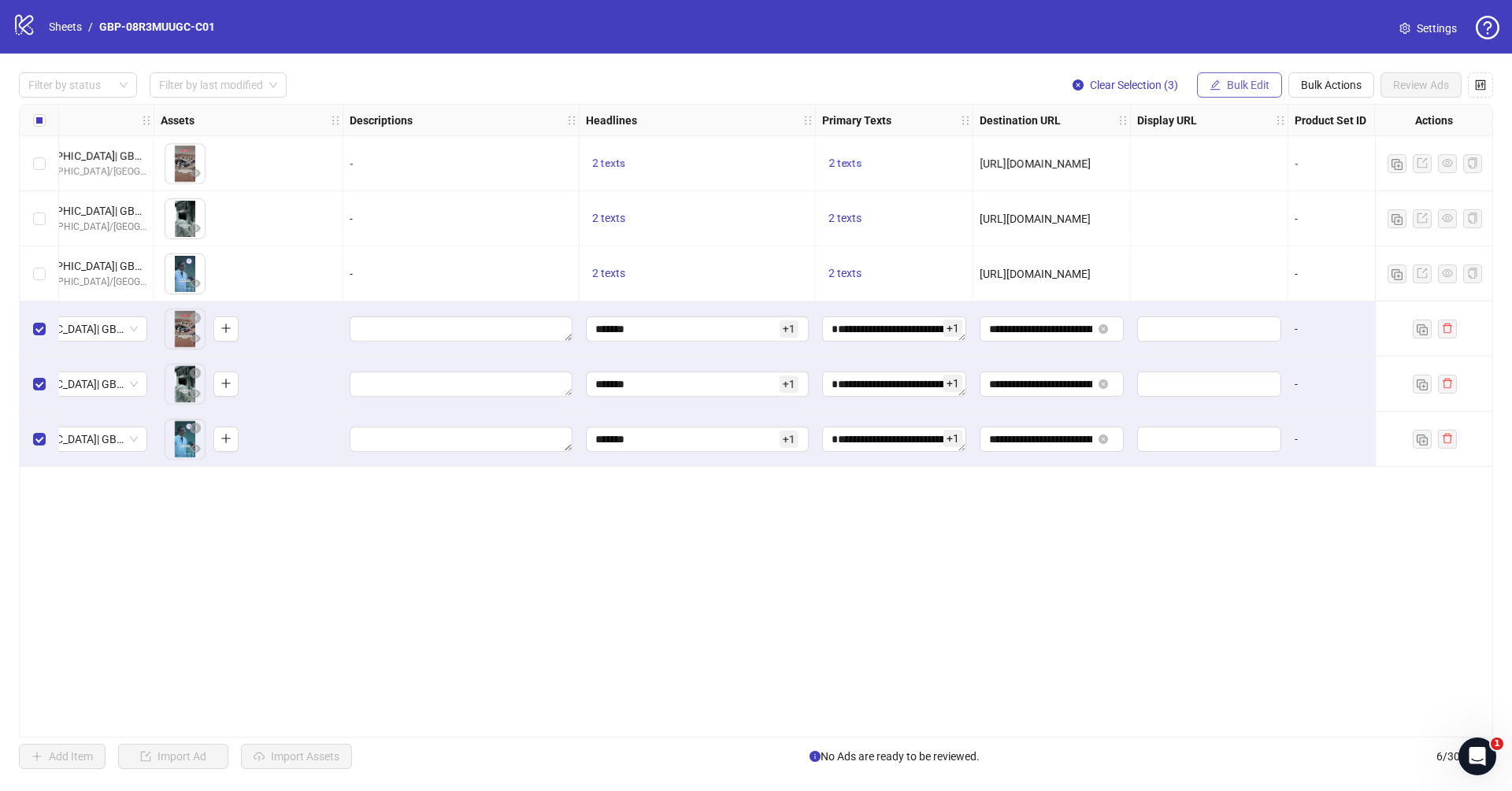
click at [1262, 85] on span "Bulk Edit" at bounding box center [1248, 85] width 43 height 13
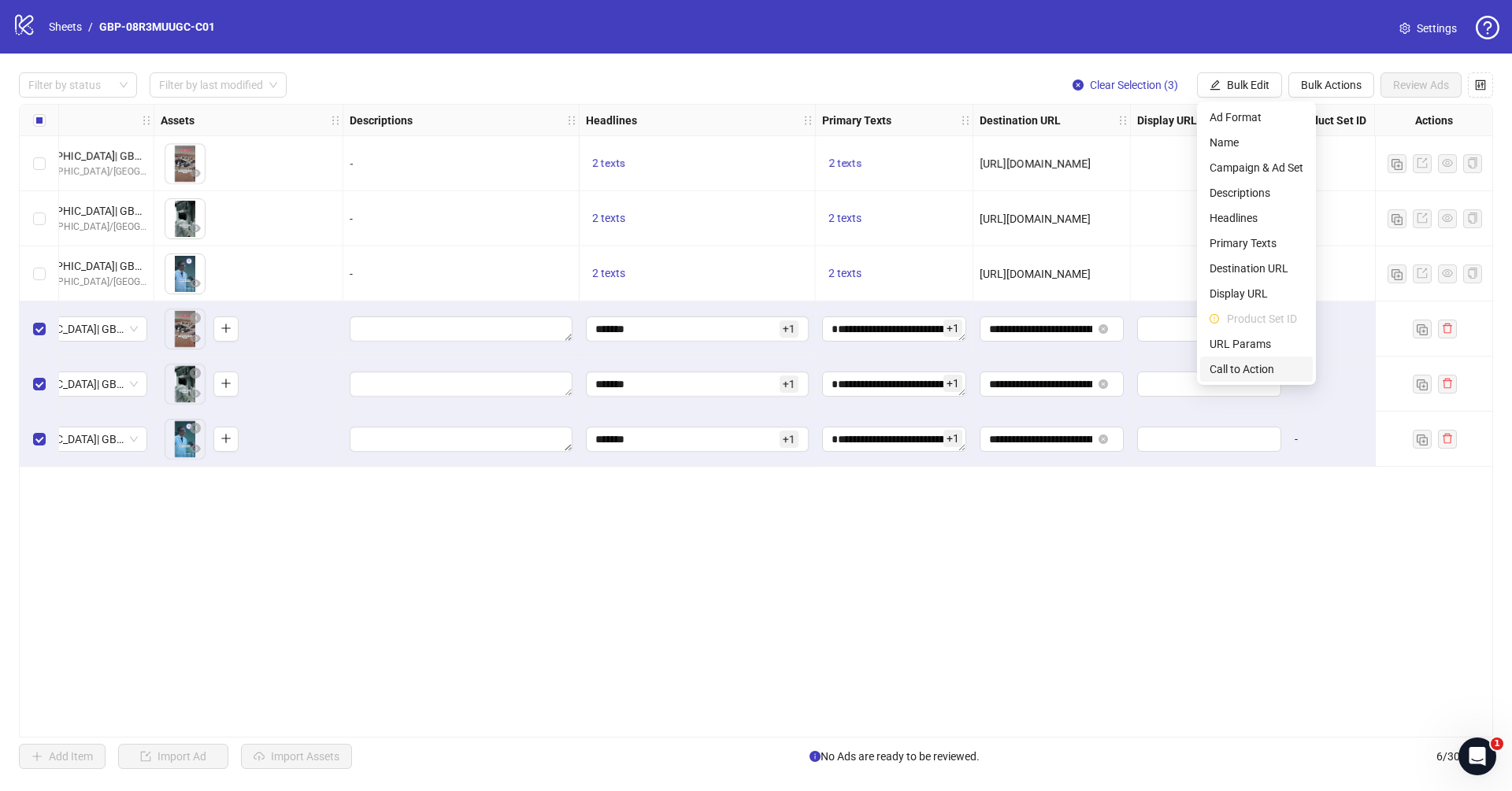
drag, startPoint x: 1273, startPoint y: 366, endPoint x: 1254, endPoint y: 331, distance: 39.8
click at [1272, 366] on span "Call to Action" at bounding box center [1256, 369] width 93 height 17
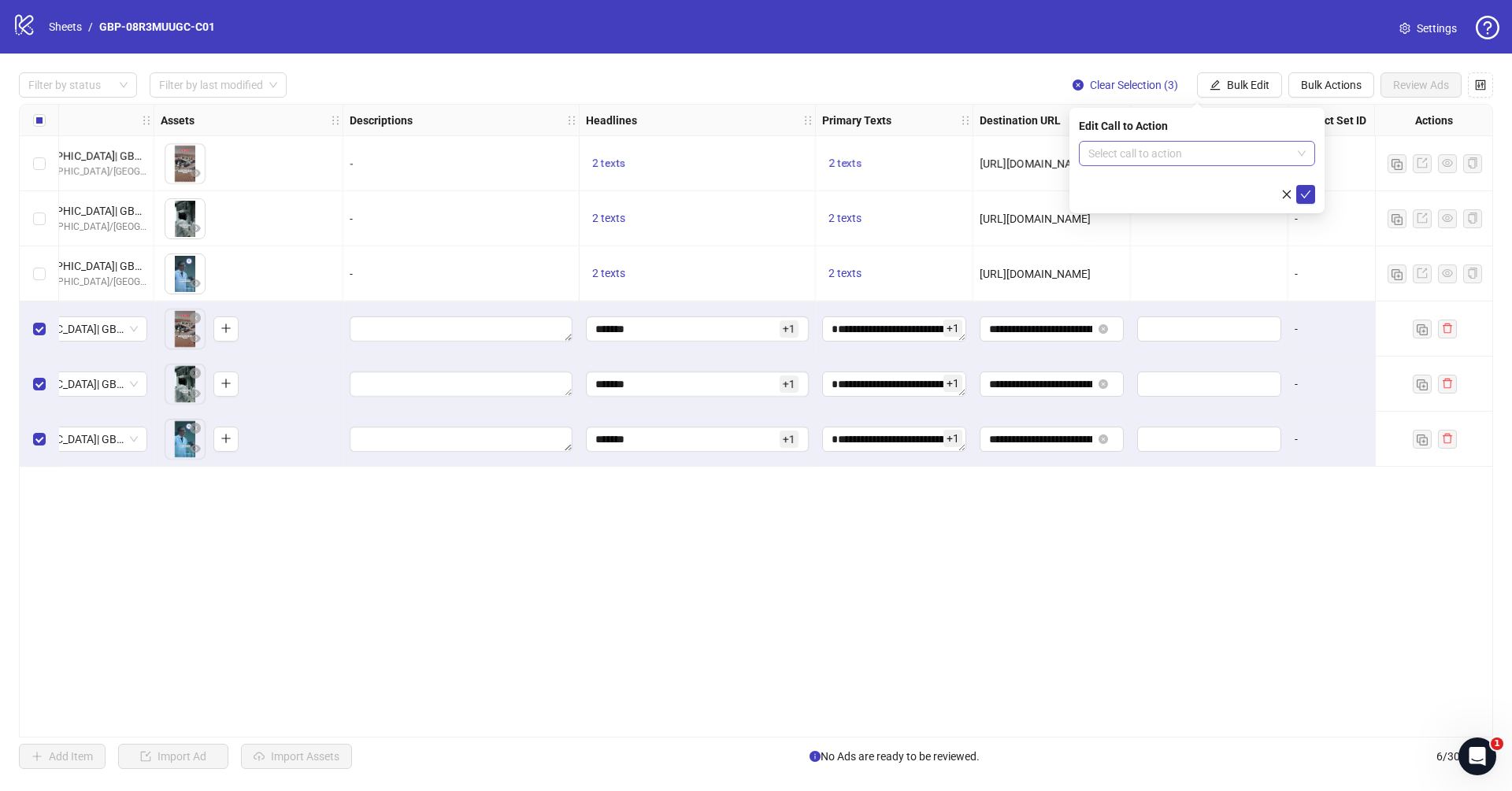
click at [1196, 150] on input "search" at bounding box center [1189, 154] width 203 height 23
type input "****"
click at [1210, 185] on div "Shop now" at bounding box center [1197, 185] width 211 height 17
drag, startPoint x: 1301, startPoint y: 194, endPoint x: 1295, endPoint y: 200, distance: 8.5
click at [1301, 194] on icon "check" at bounding box center [1305, 193] width 11 height 11
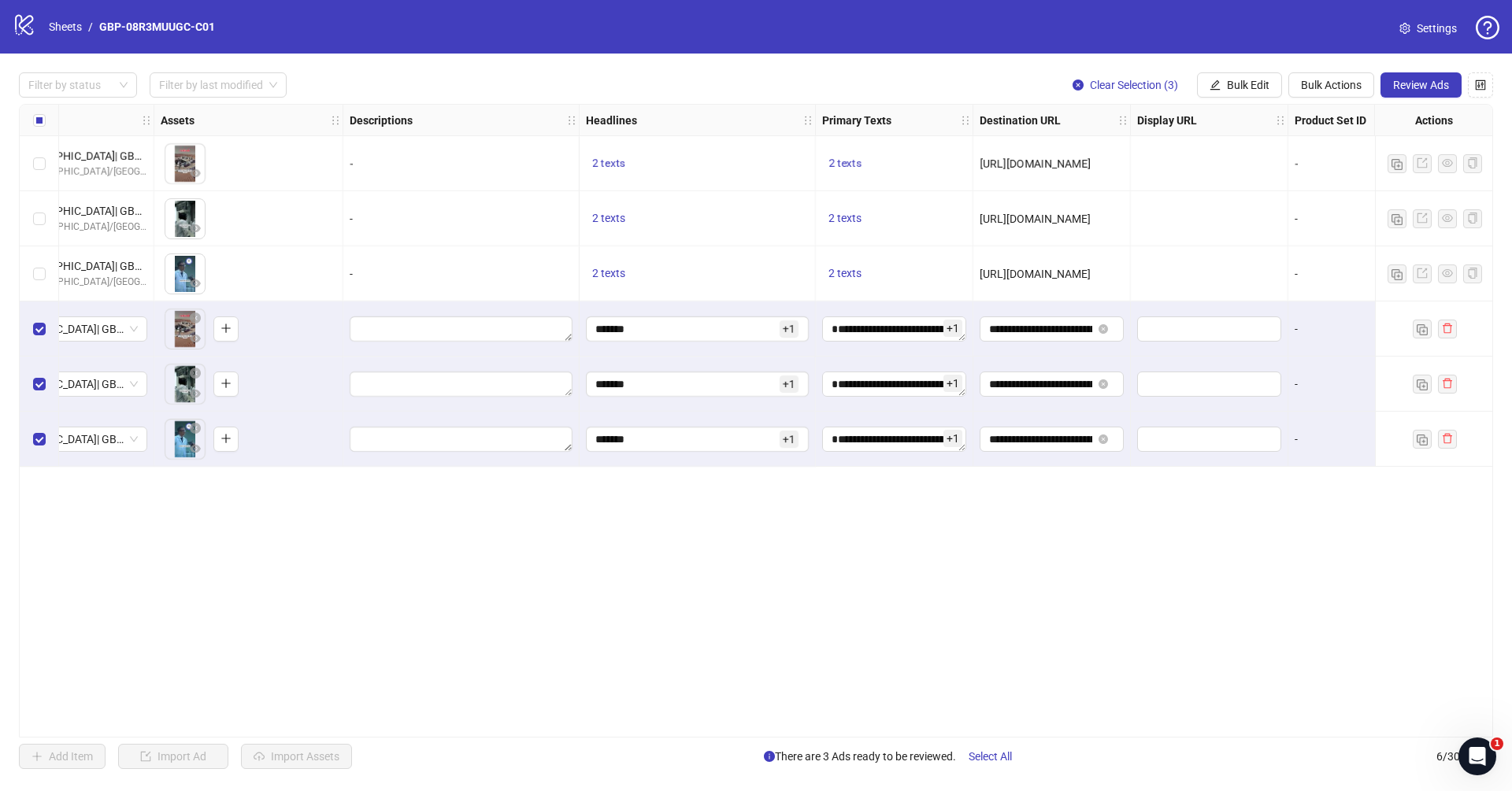
click at [1063, 710] on div "Ad Format Ad Name Campaign & Ad Set Assets Descriptions Headlines Primary Texts…" at bounding box center [756, 421] width 1474 height 634
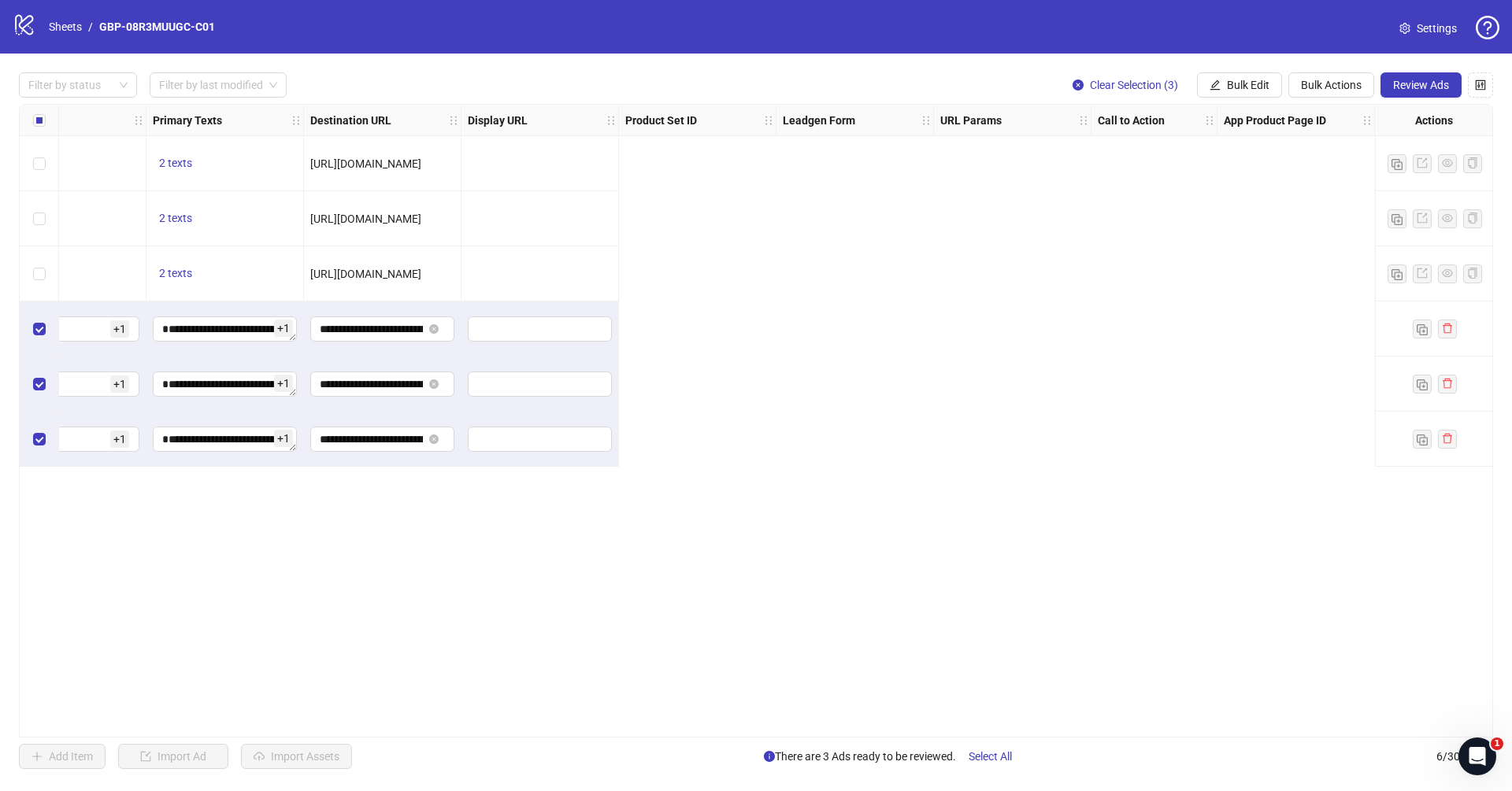
scroll to position [0, 0]
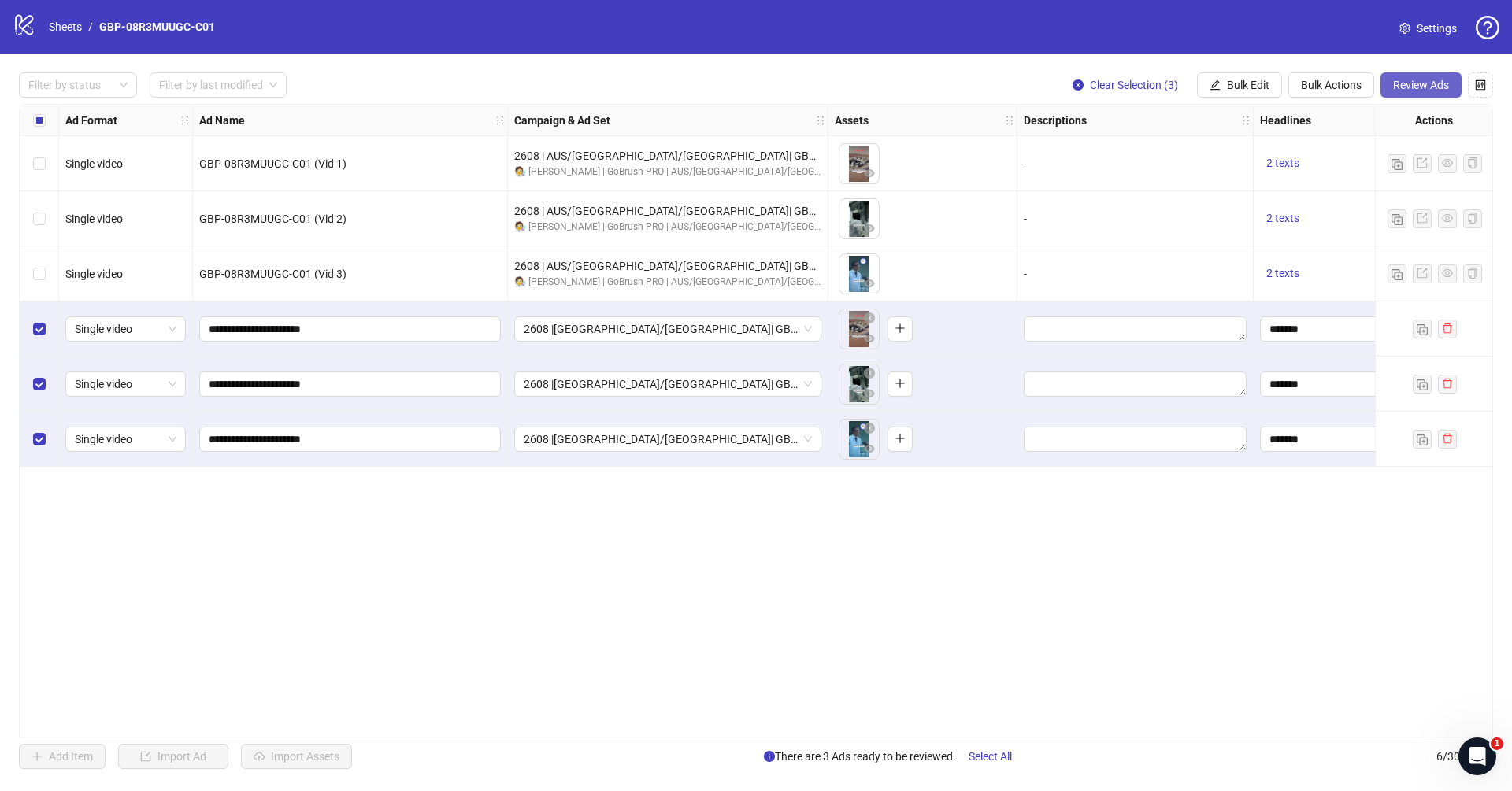
click at [1424, 92] on button "Review Ads" at bounding box center [1421, 86] width 81 height 25
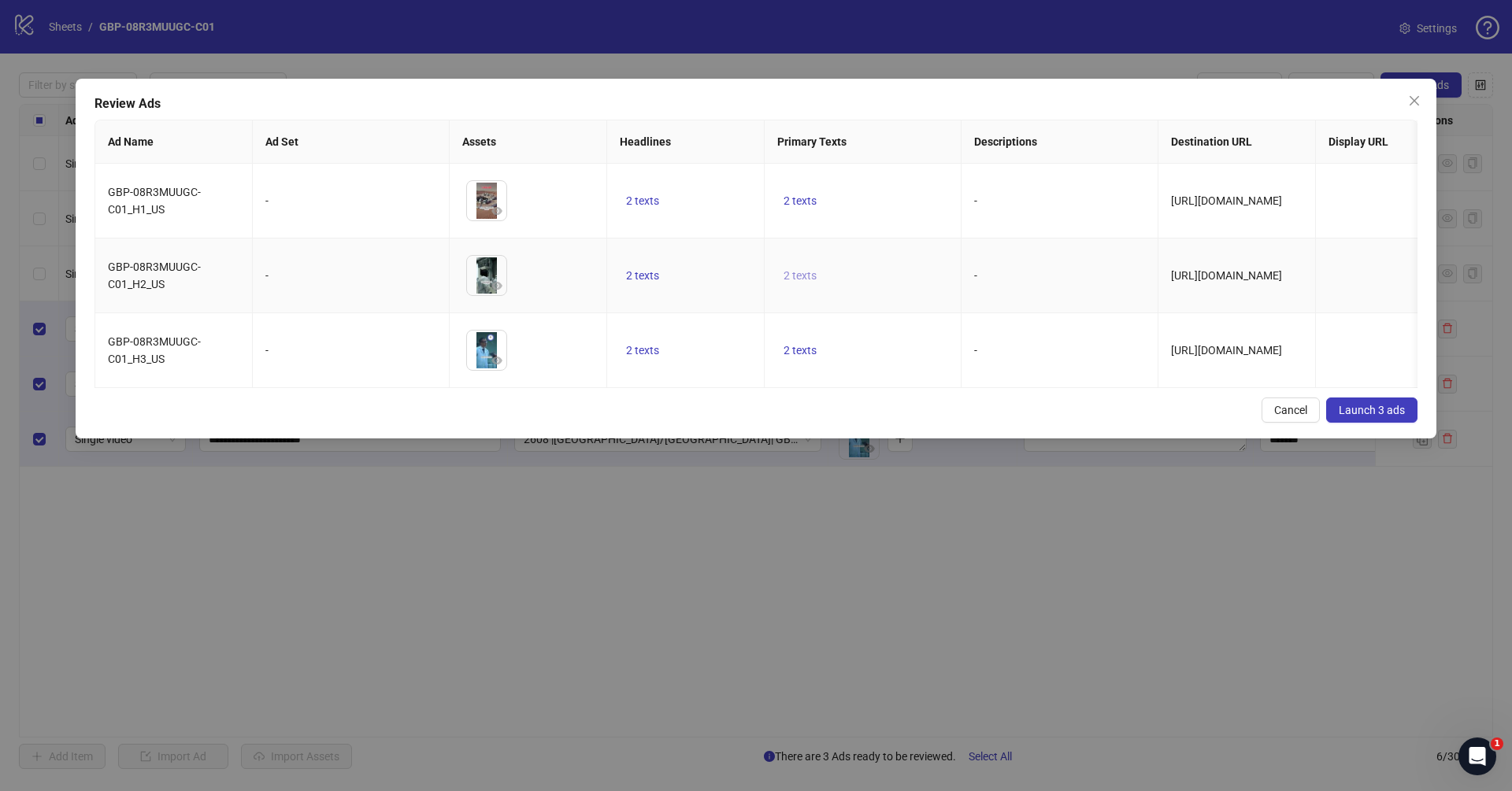
click at [782, 273] on button "2 texts" at bounding box center [799, 275] width 46 height 18
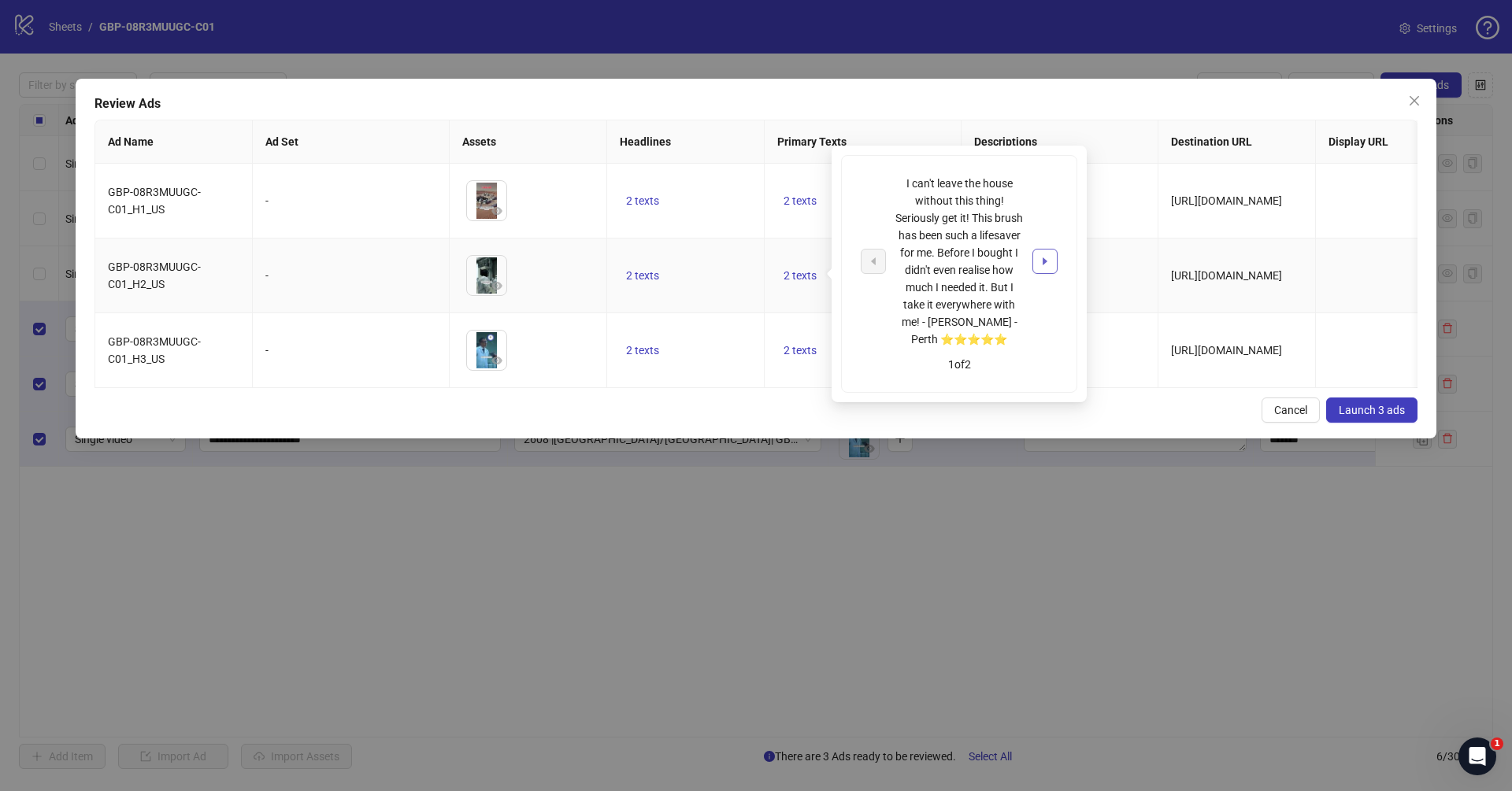
click at [1047, 256] on icon "caret-right" at bounding box center [1044, 260] width 11 height 11
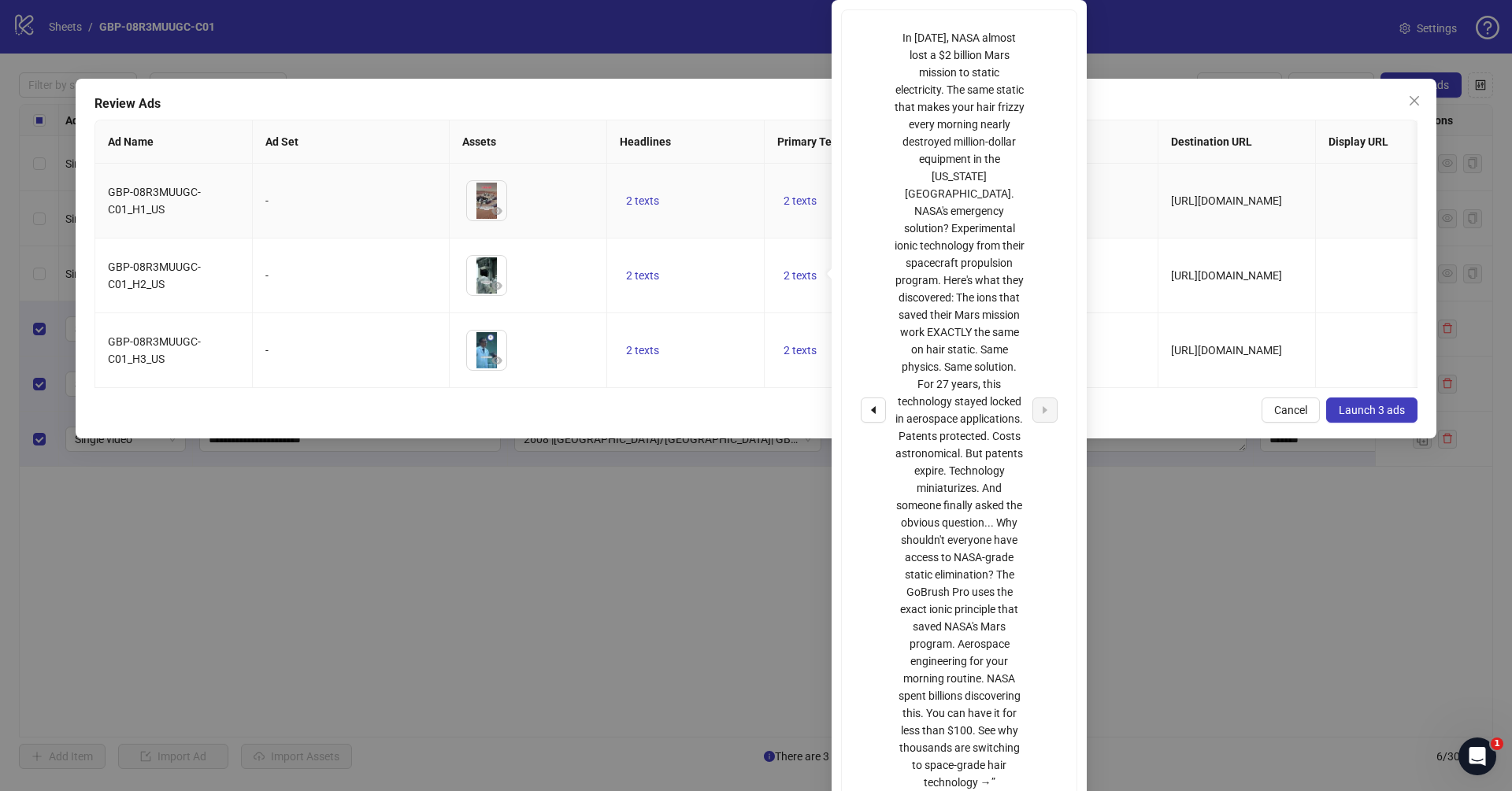
click at [1229, 222] on td "[URL][DOMAIN_NAME]" at bounding box center [1238, 200] width 158 height 75
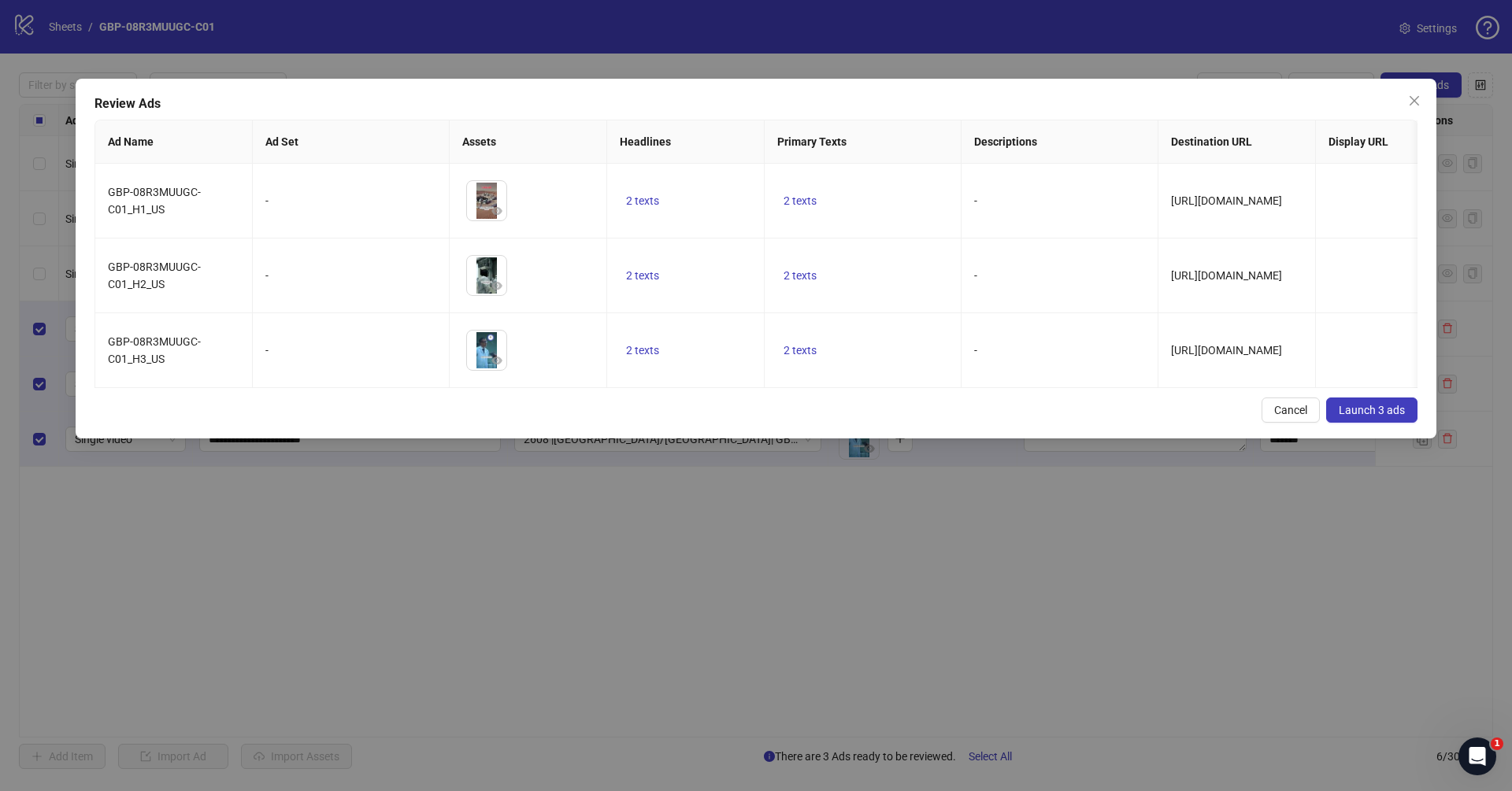
click at [1394, 417] on span "Launch 3 ads" at bounding box center [1372, 410] width 66 height 13
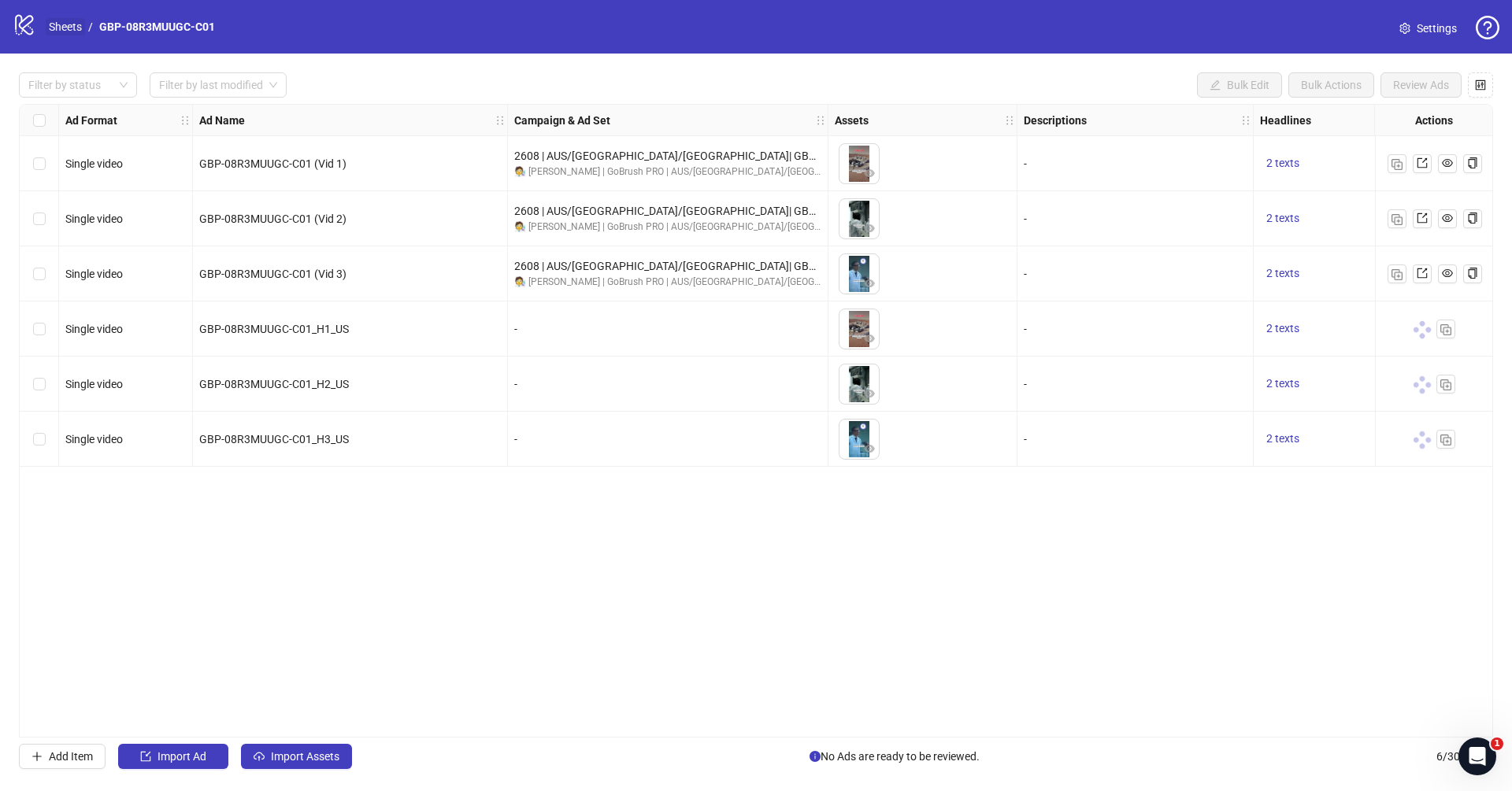
click at [56, 21] on link "Sheets" at bounding box center [65, 27] width 40 height 17
